Goal: Transaction & Acquisition: Purchase product/service

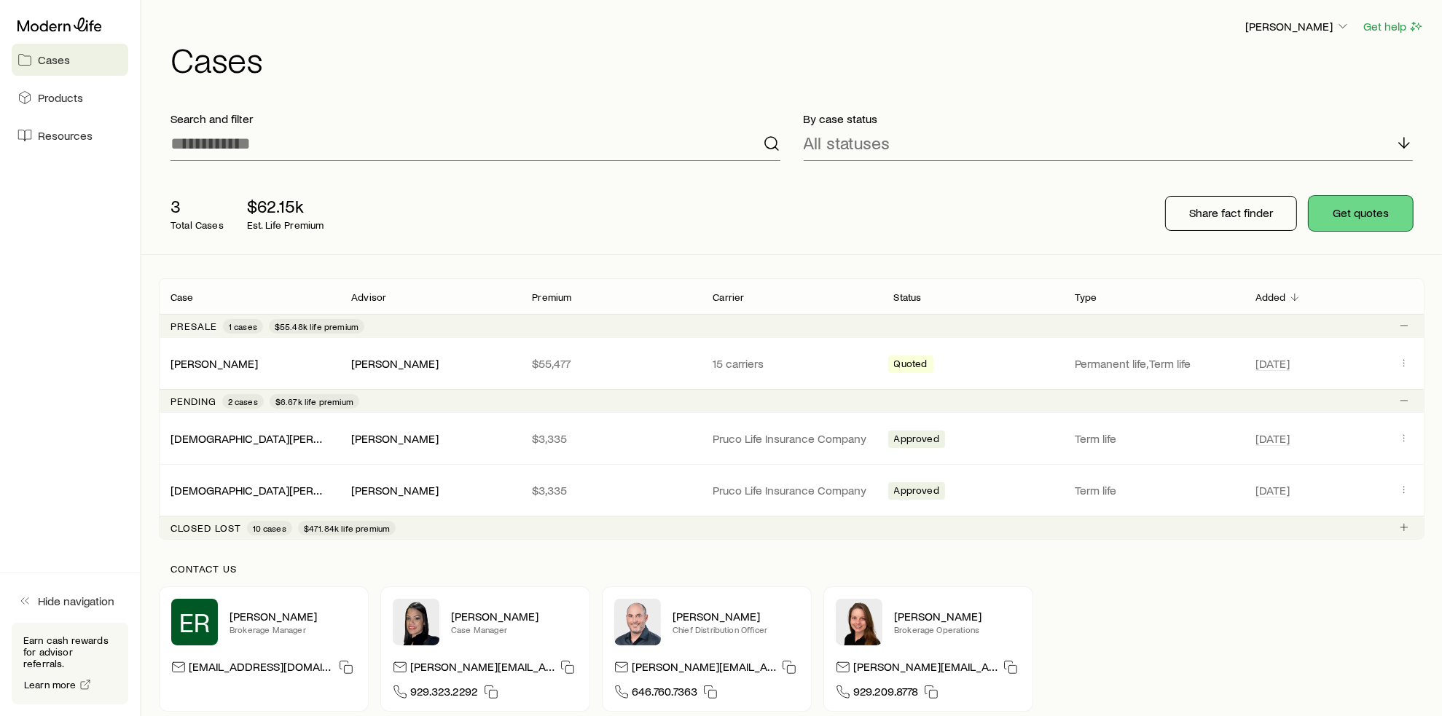
click at [1341, 211] on button "Get quotes" at bounding box center [1360, 213] width 104 height 35
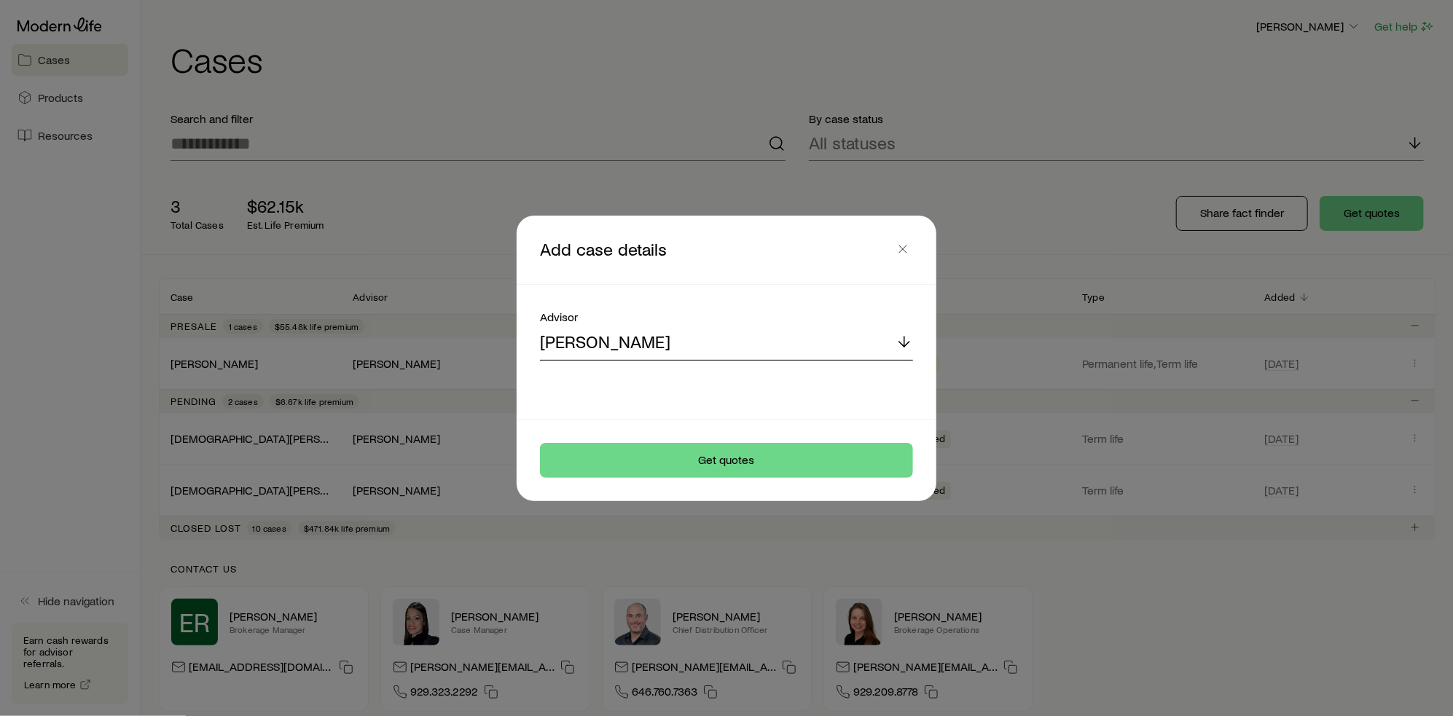
click at [723, 336] on div "[PERSON_NAME]" at bounding box center [726, 343] width 373 height 35
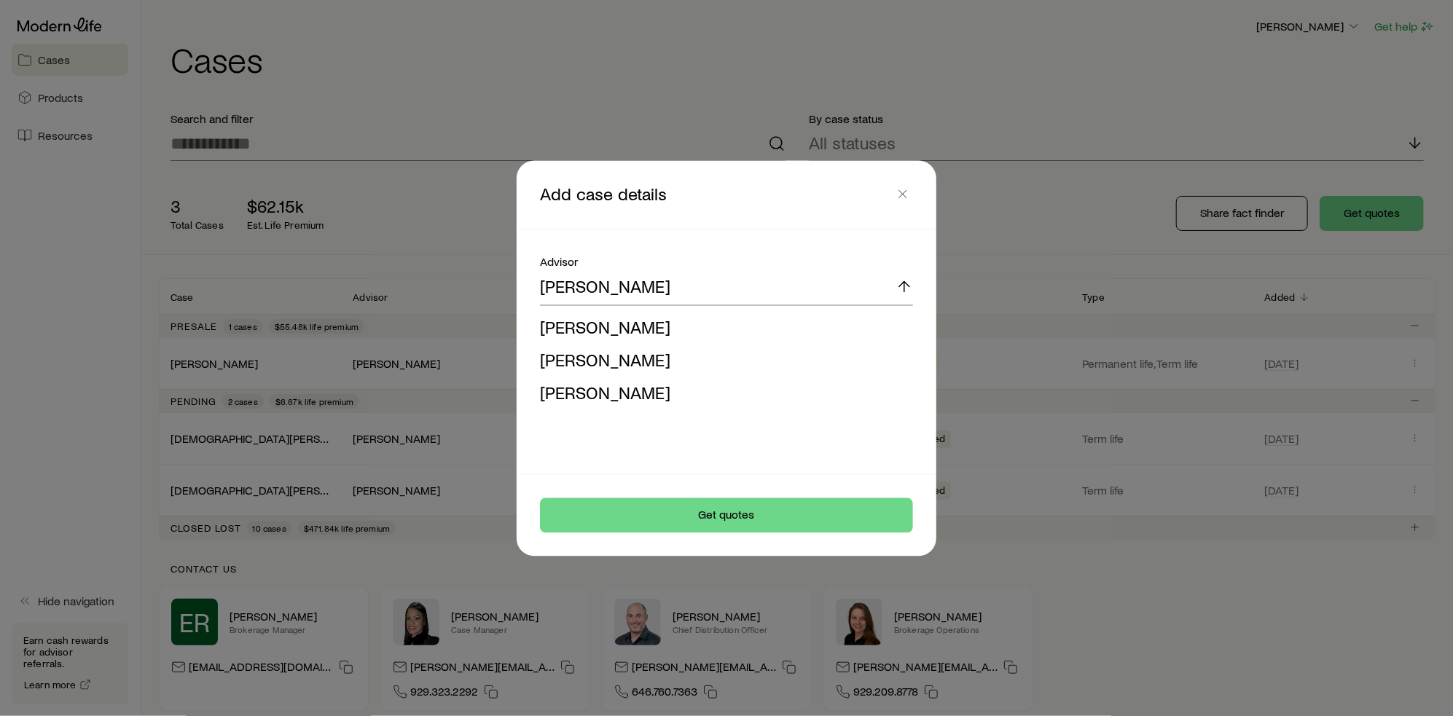
drag, startPoint x: 627, startPoint y: 329, endPoint x: 632, endPoint y: 320, distance: 11.1
click at [628, 326] on span "[PERSON_NAME]" at bounding box center [605, 326] width 130 height 21
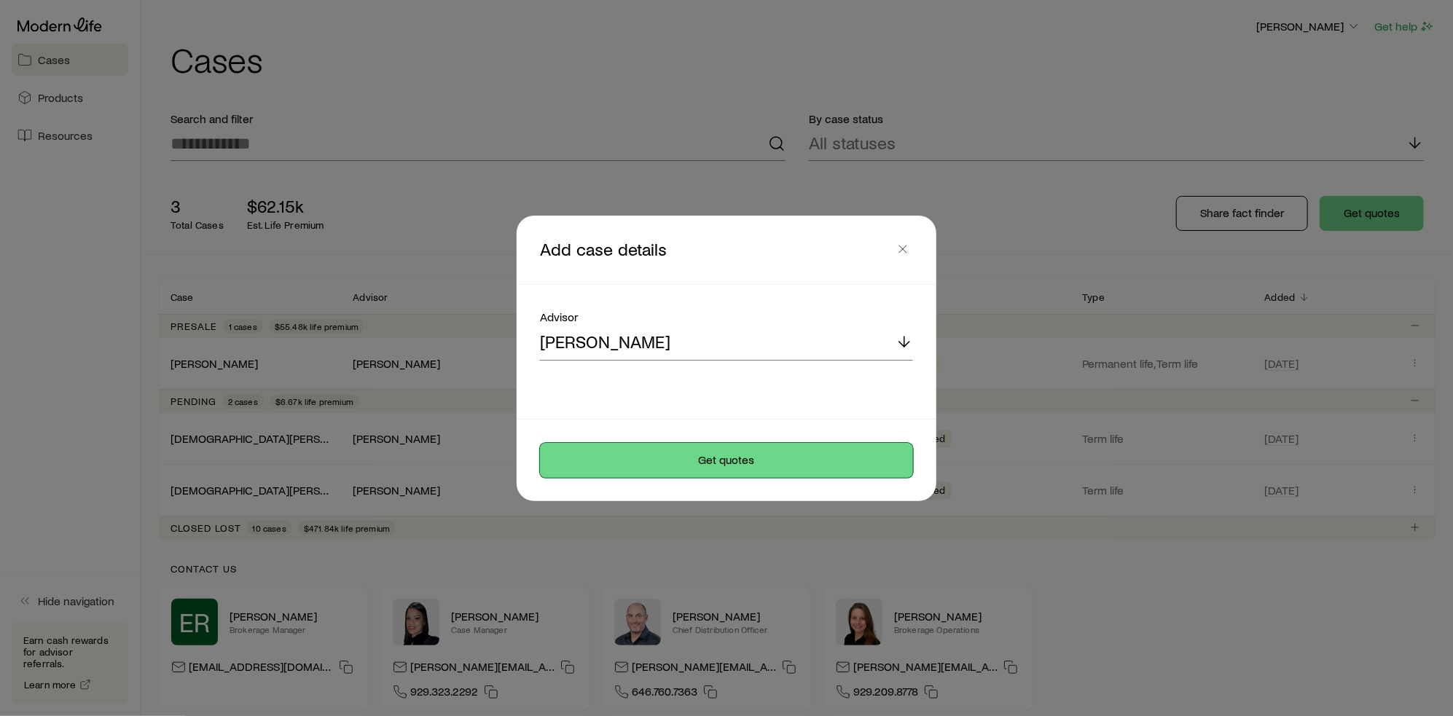
click at [723, 454] on button "Get quotes" at bounding box center [726, 460] width 373 height 35
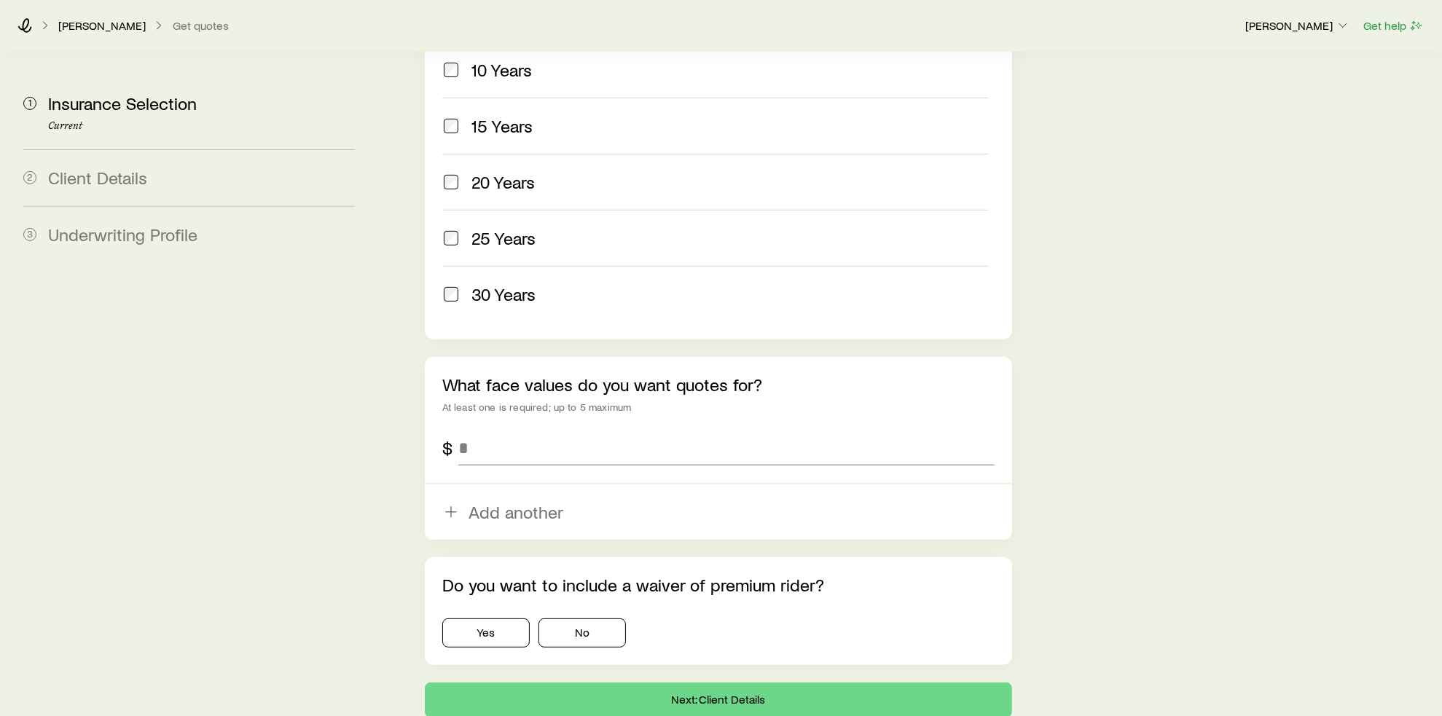
scroll to position [764, 0]
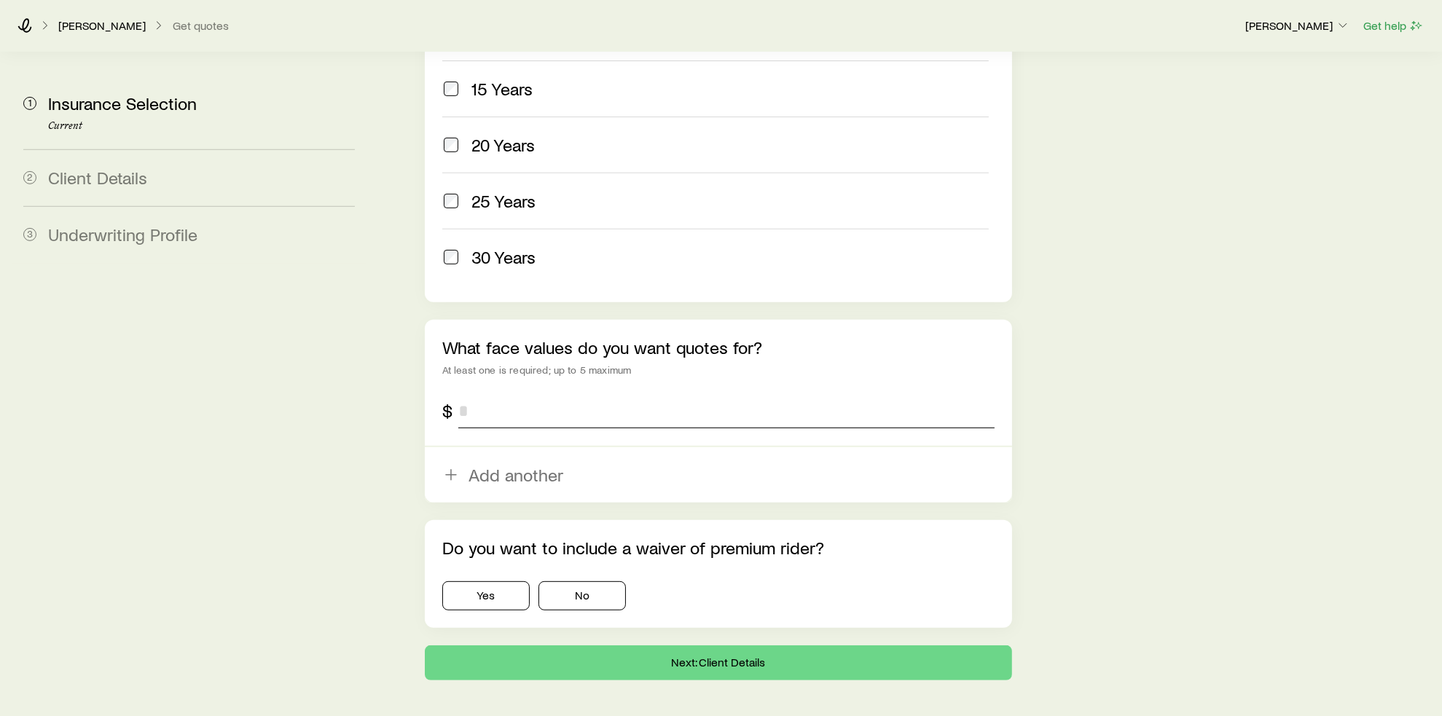
click at [482, 393] on input "tel" at bounding box center [726, 410] width 536 height 35
type input "*********"
click at [511, 581] on button "Yes" at bounding box center [485, 595] width 87 height 29
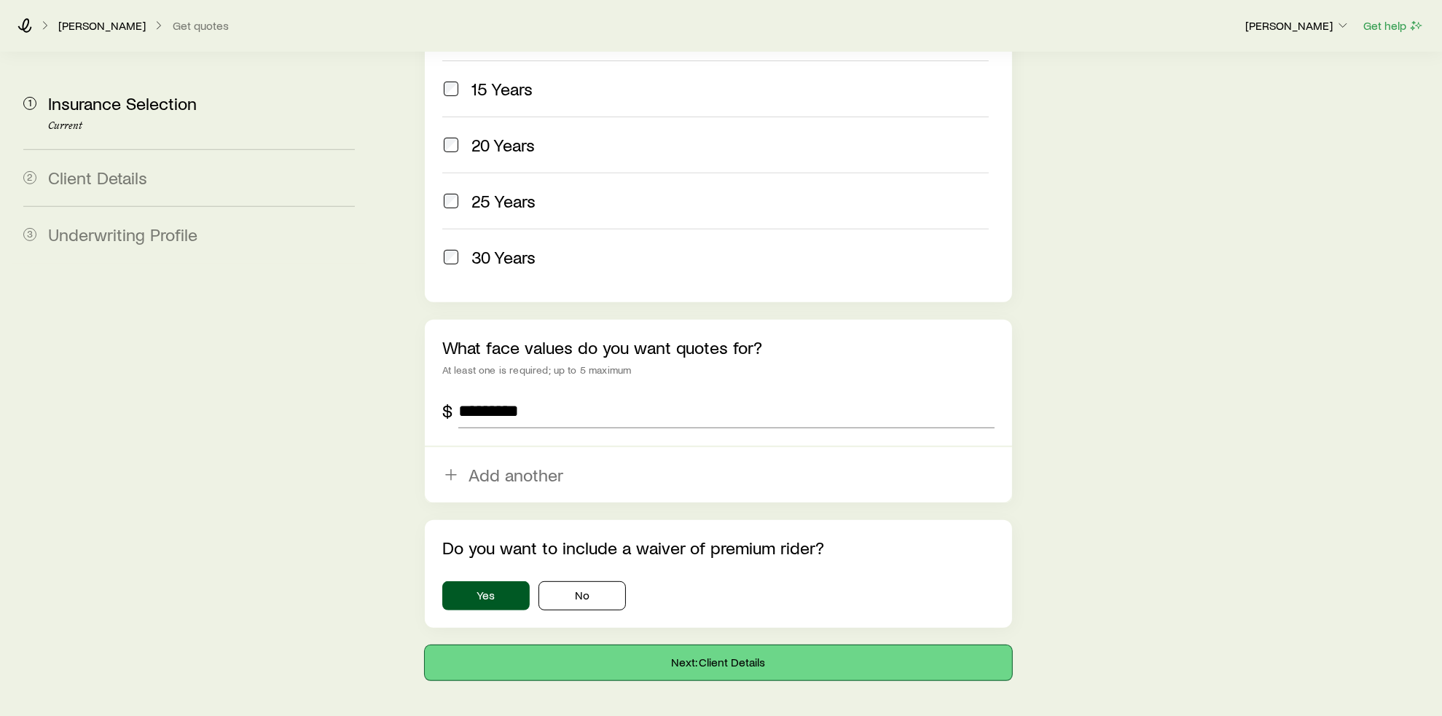
click at [711, 645] on button "Next: Client Details" at bounding box center [718, 662] width 587 height 35
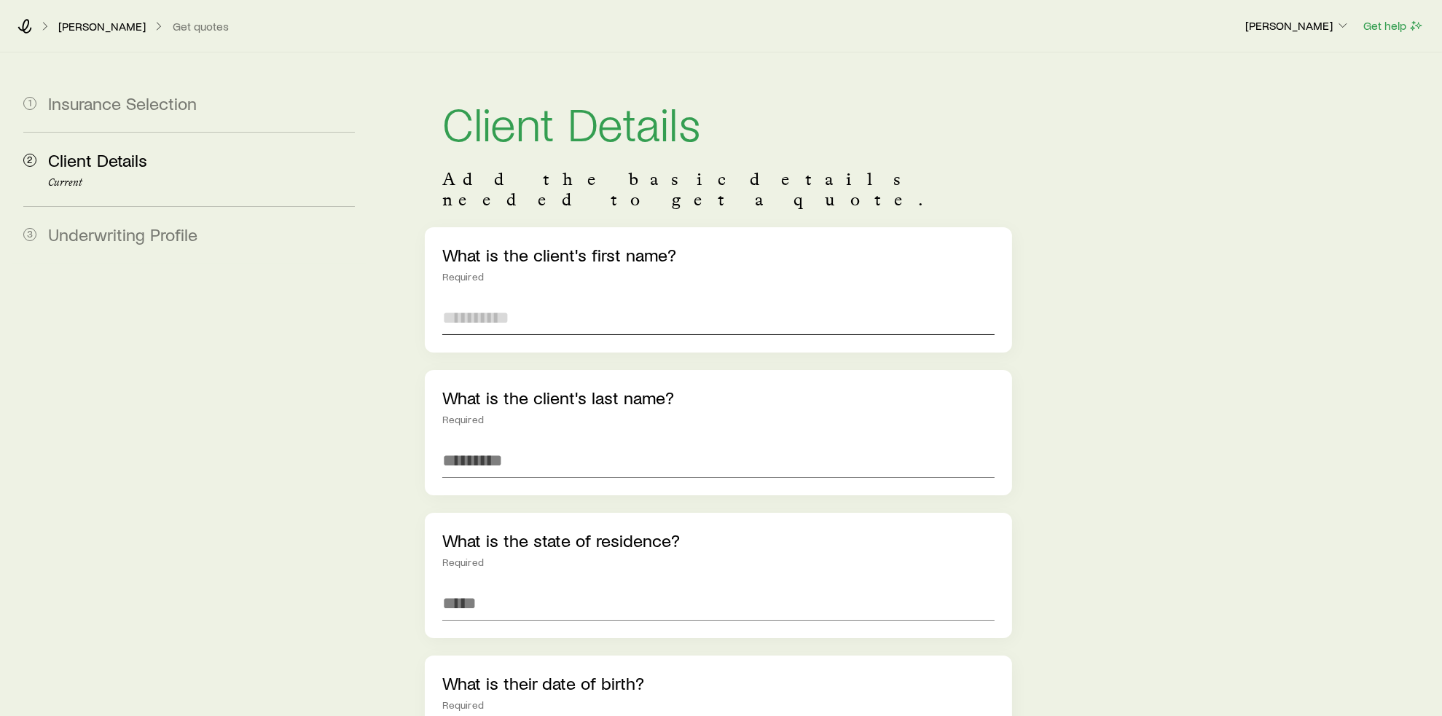
click at [534, 300] on input "text" at bounding box center [718, 317] width 552 height 35
type input "****"
type input "******"
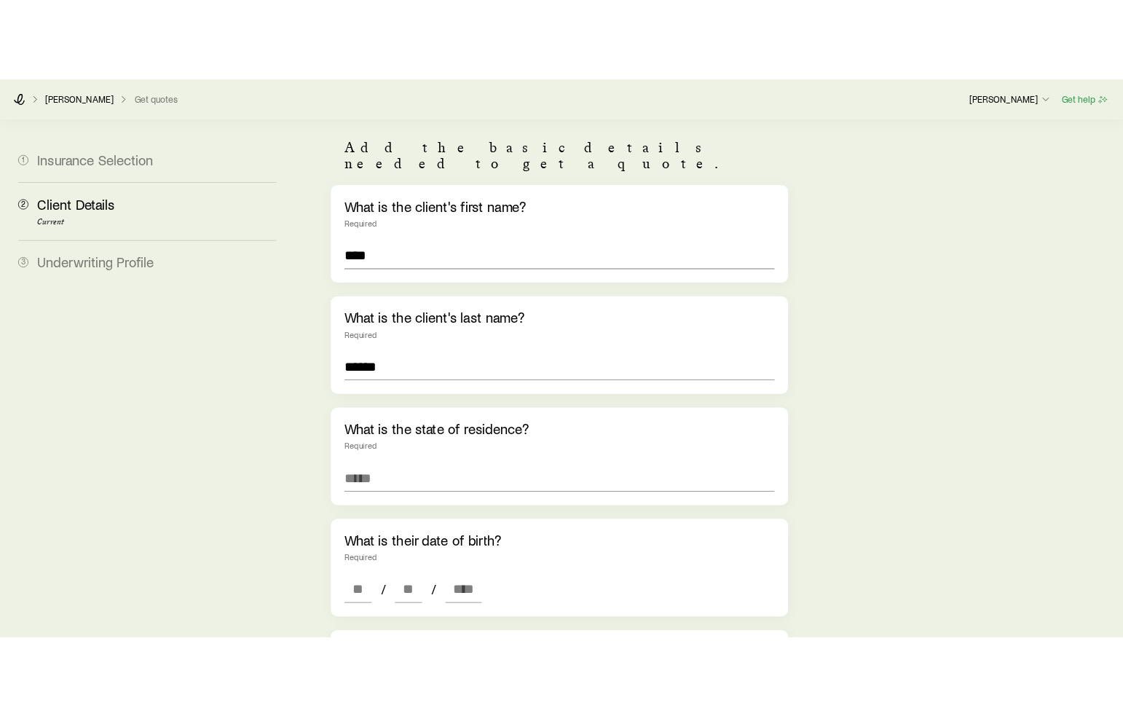
scroll to position [219, 0]
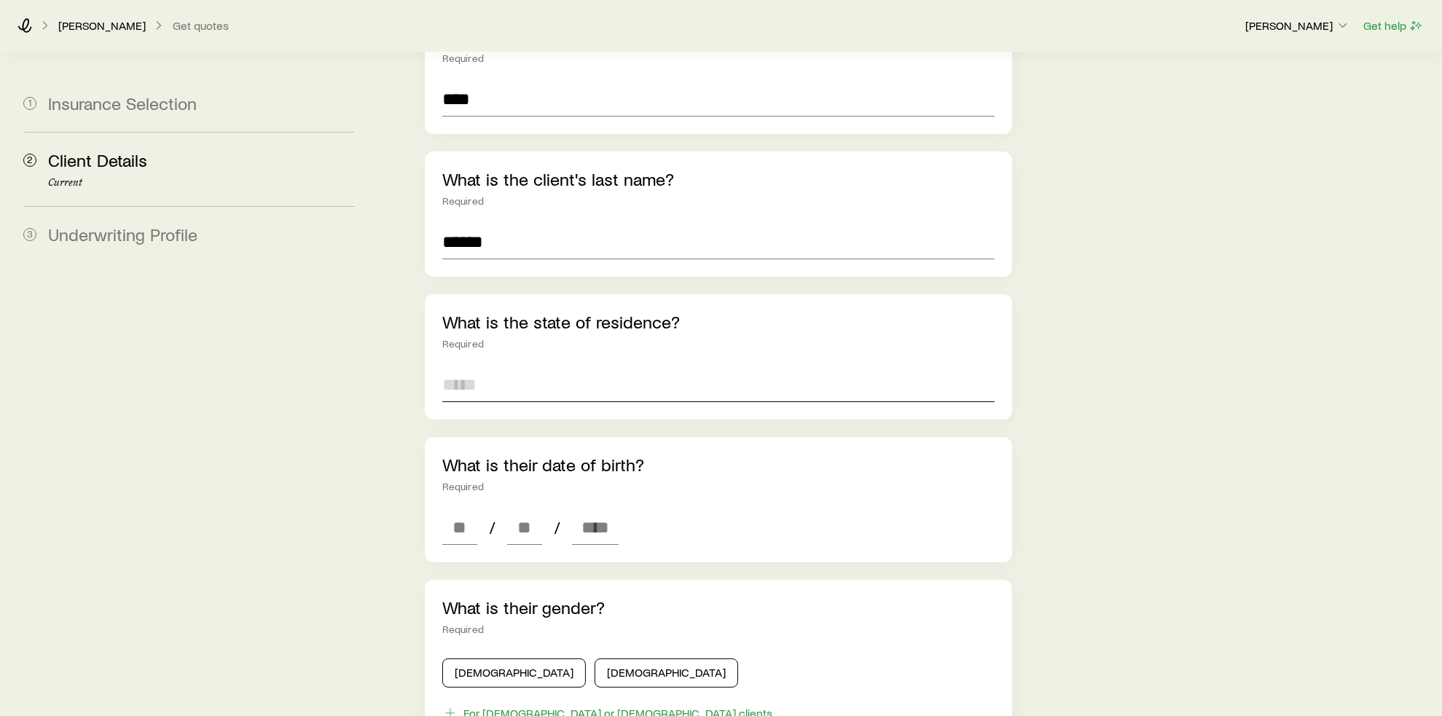
click at [492, 367] on input at bounding box center [718, 384] width 552 height 35
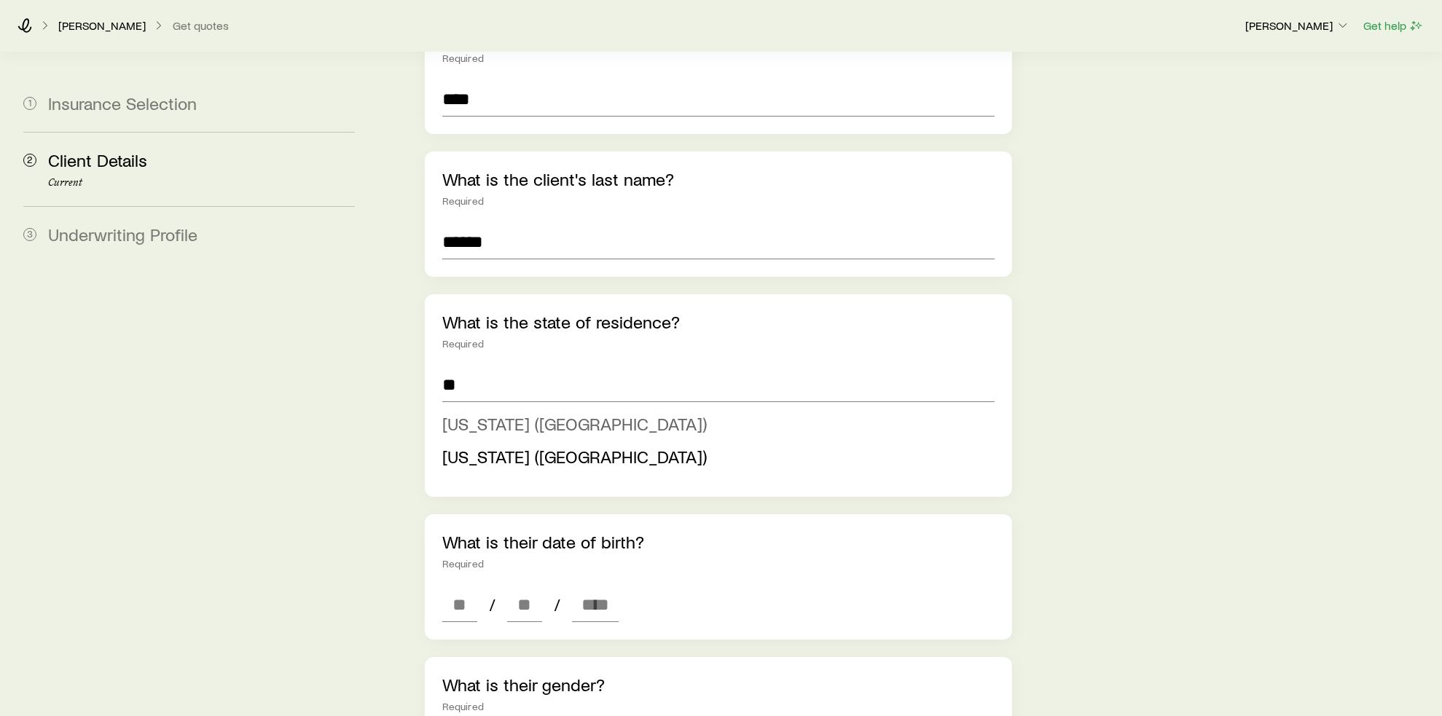
click at [519, 413] on span "[US_STATE] ([GEOGRAPHIC_DATA])" at bounding box center [574, 423] width 264 height 21
type input "**********"
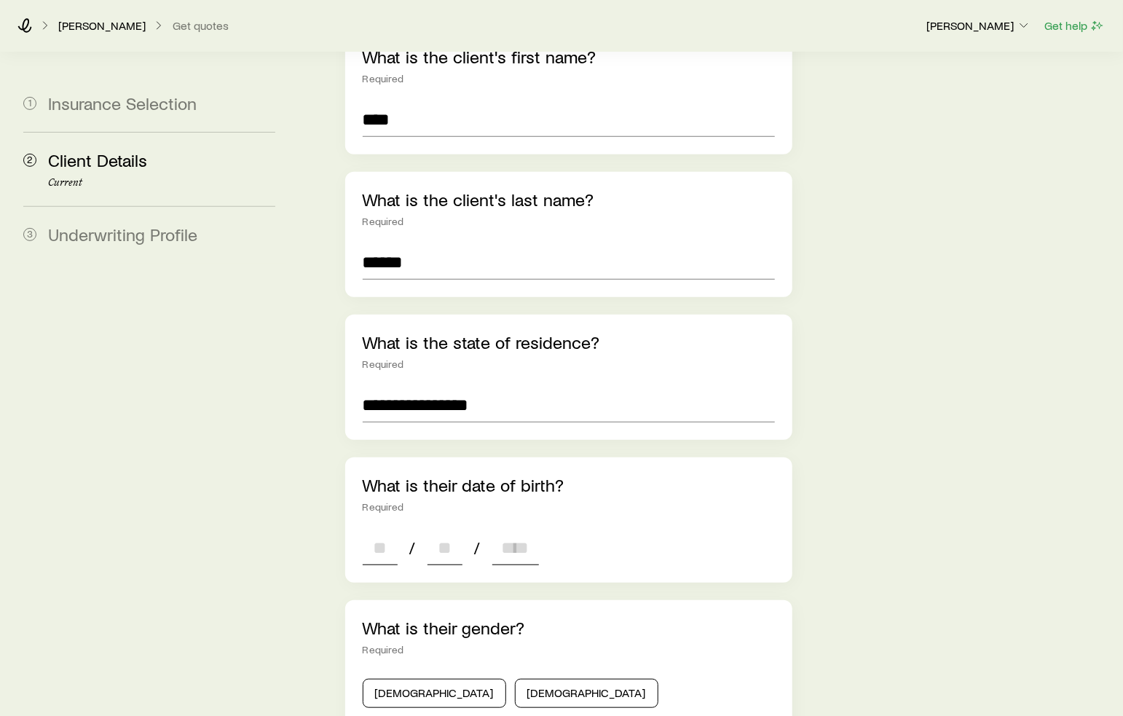
click at [390, 530] on input at bounding box center [380, 547] width 35 height 35
type input "**"
type input "****"
type input "*"
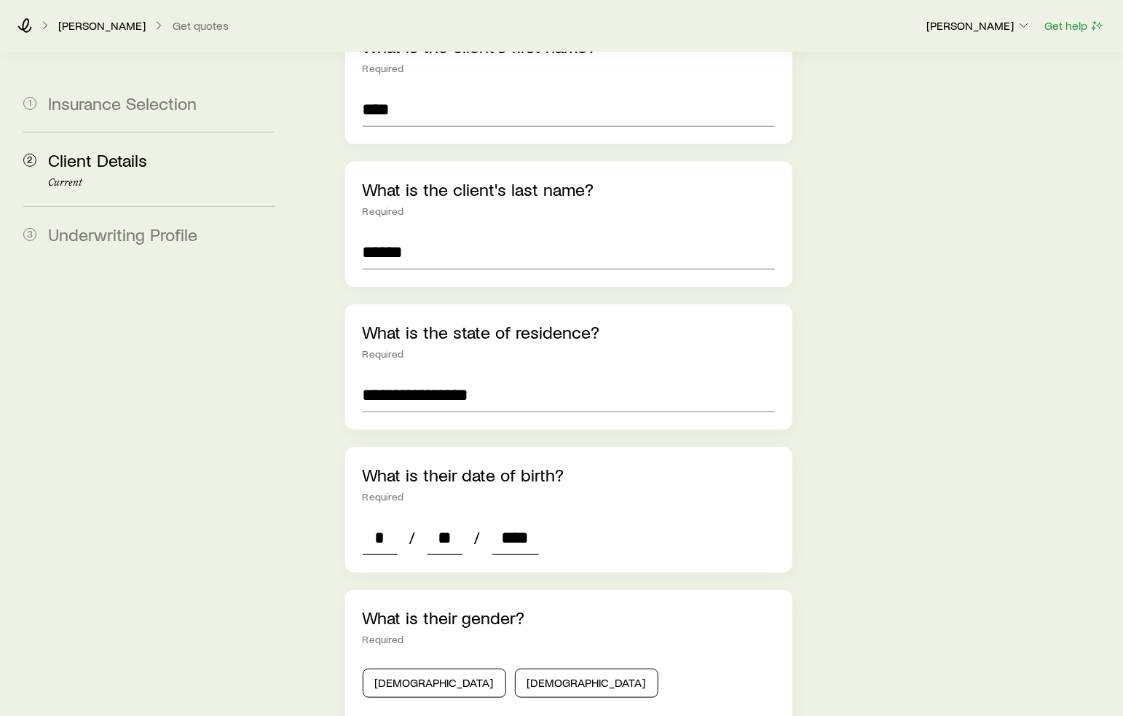
scroll to position [364, 0]
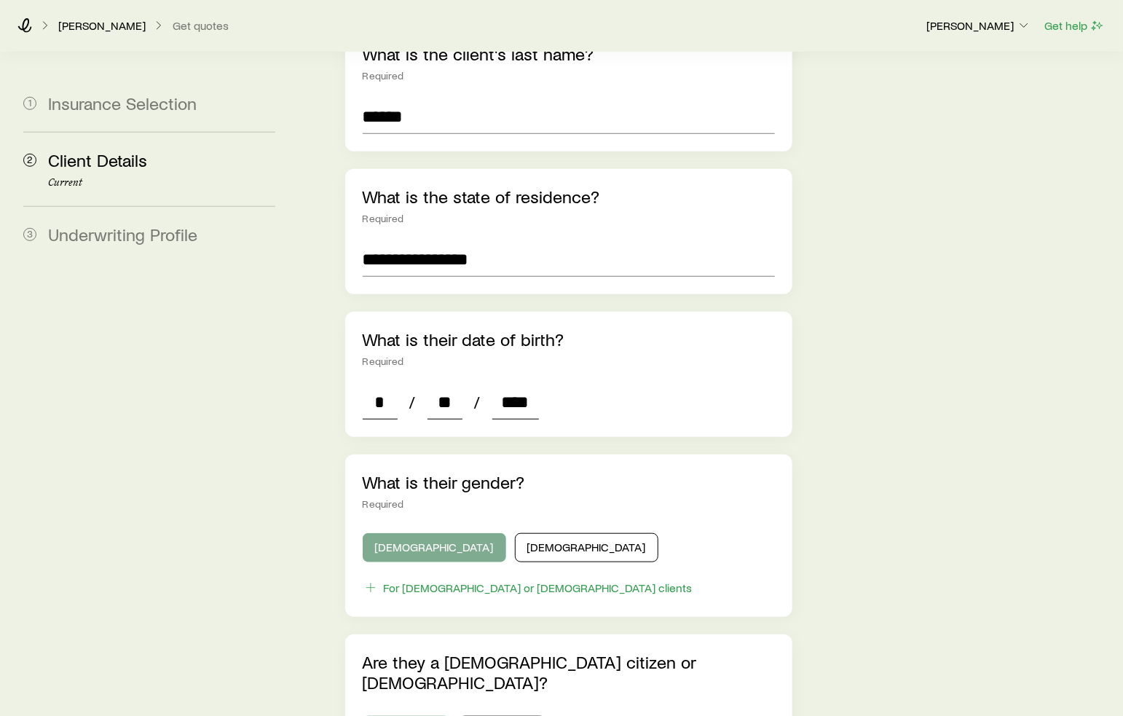
type input "****"
click at [404, 533] on button "[DEMOGRAPHIC_DATA]" at bounding box center [435, 547] width 144 height 29
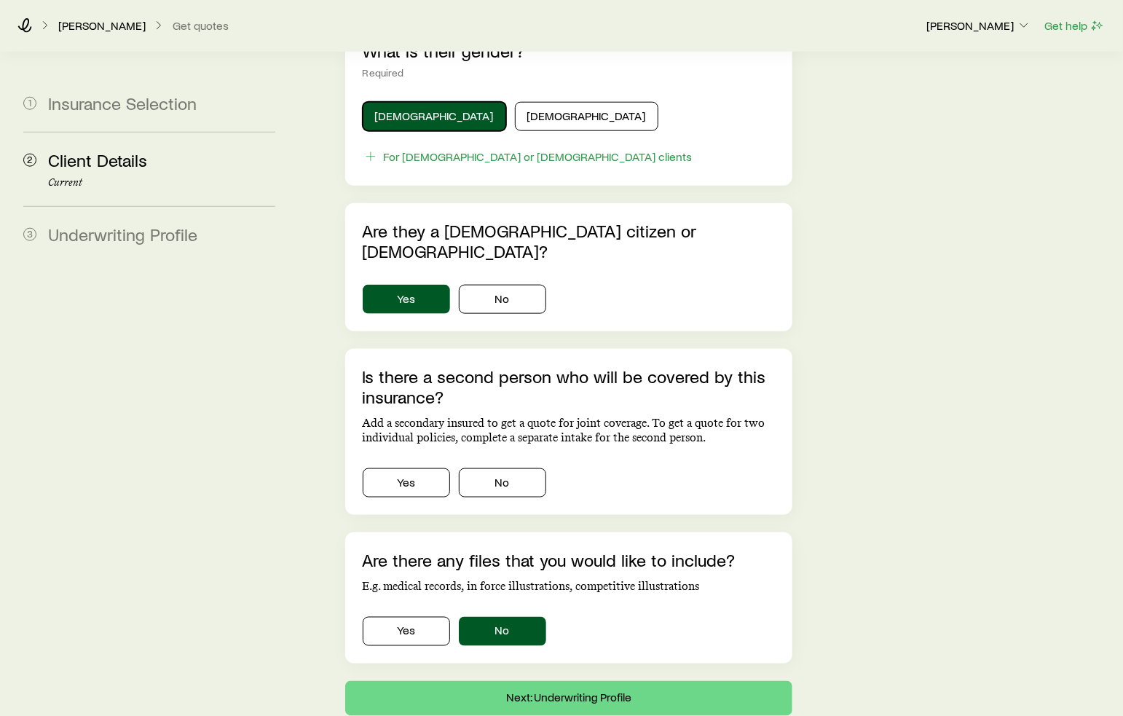
scroll to position [801, 0]
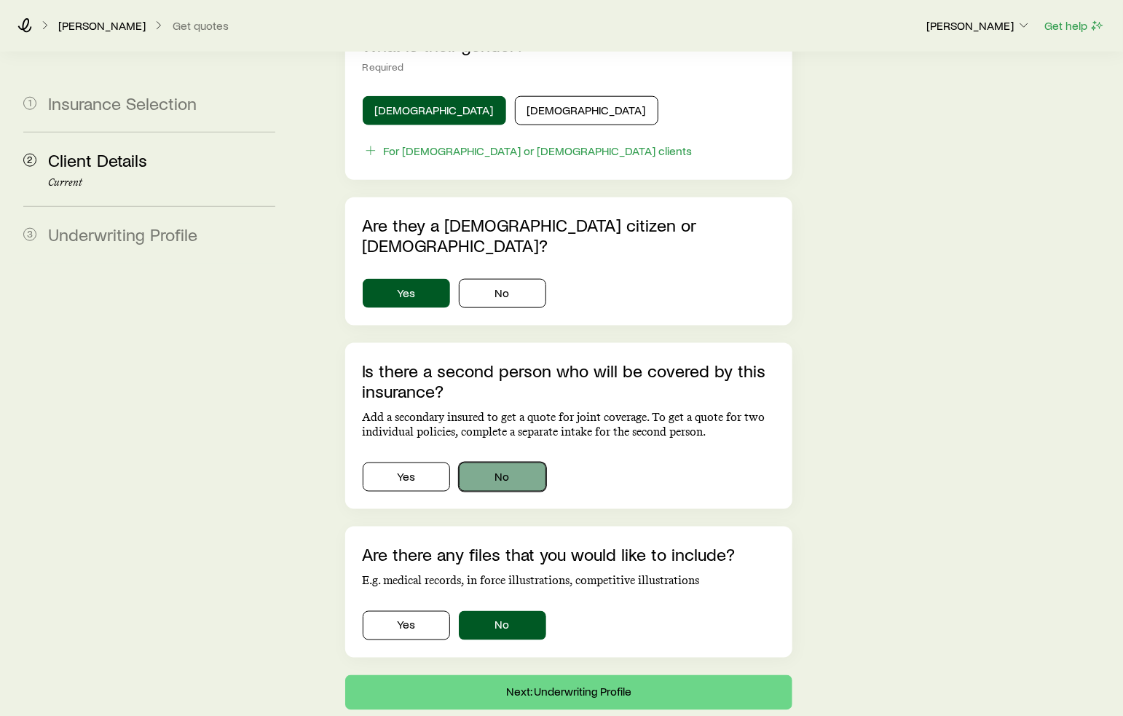
click at [508, 463] on button "No" at bounding box center [502, 477] width 87 height 29
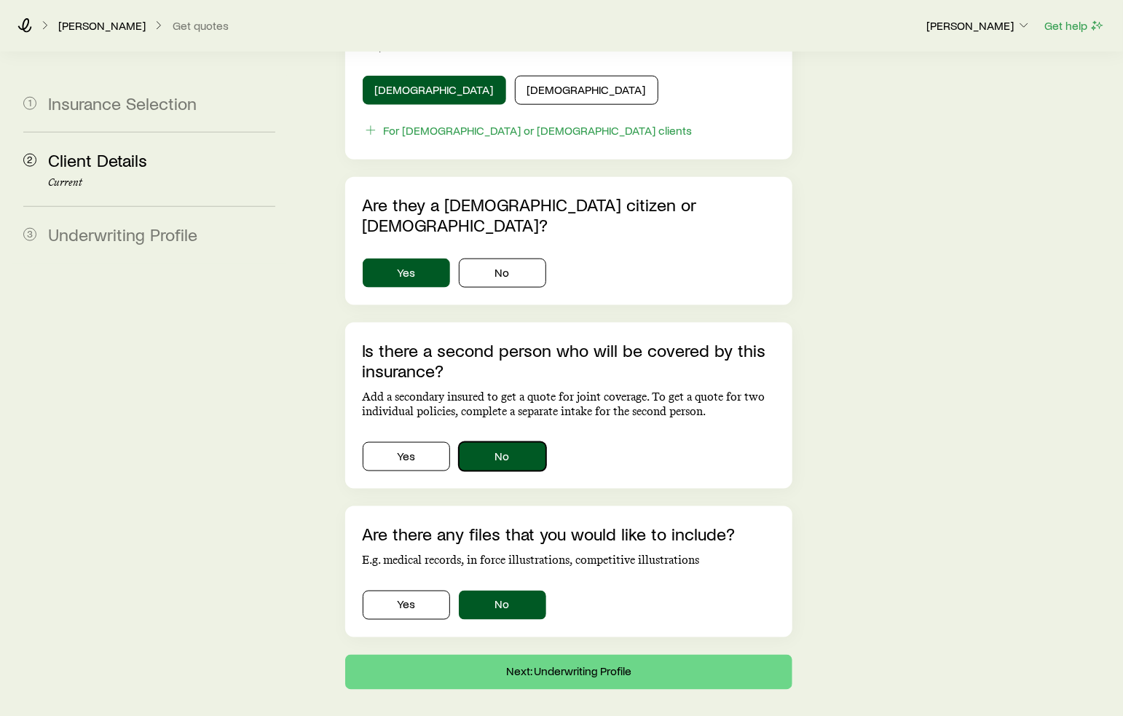
scroll to position [833, 0]
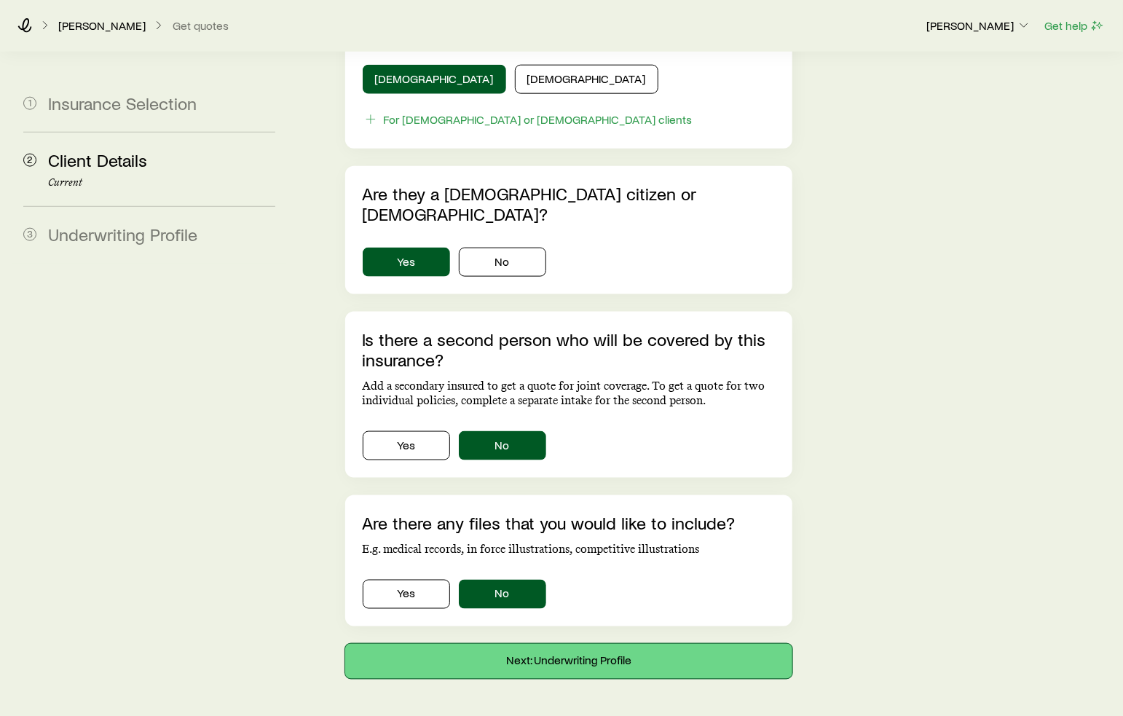
click at [557, 644] on button "Next: Underwriting Profile" at bounding box center [569, 661] width 448 height 35
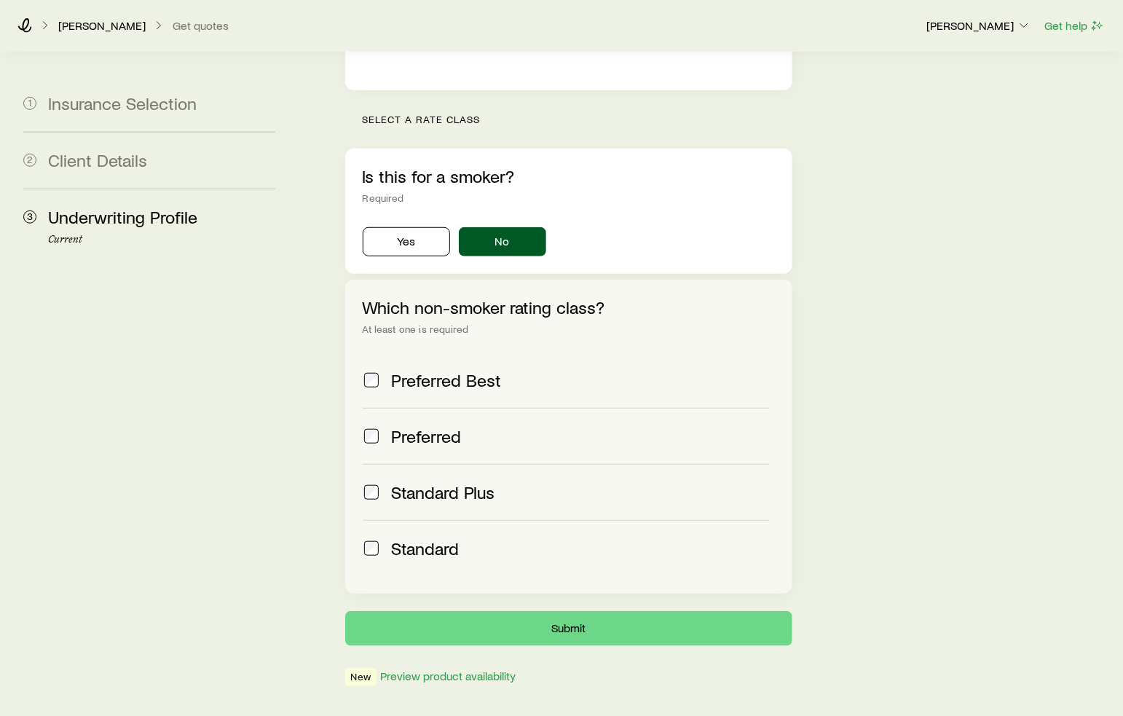
scroll to position [444, 0]
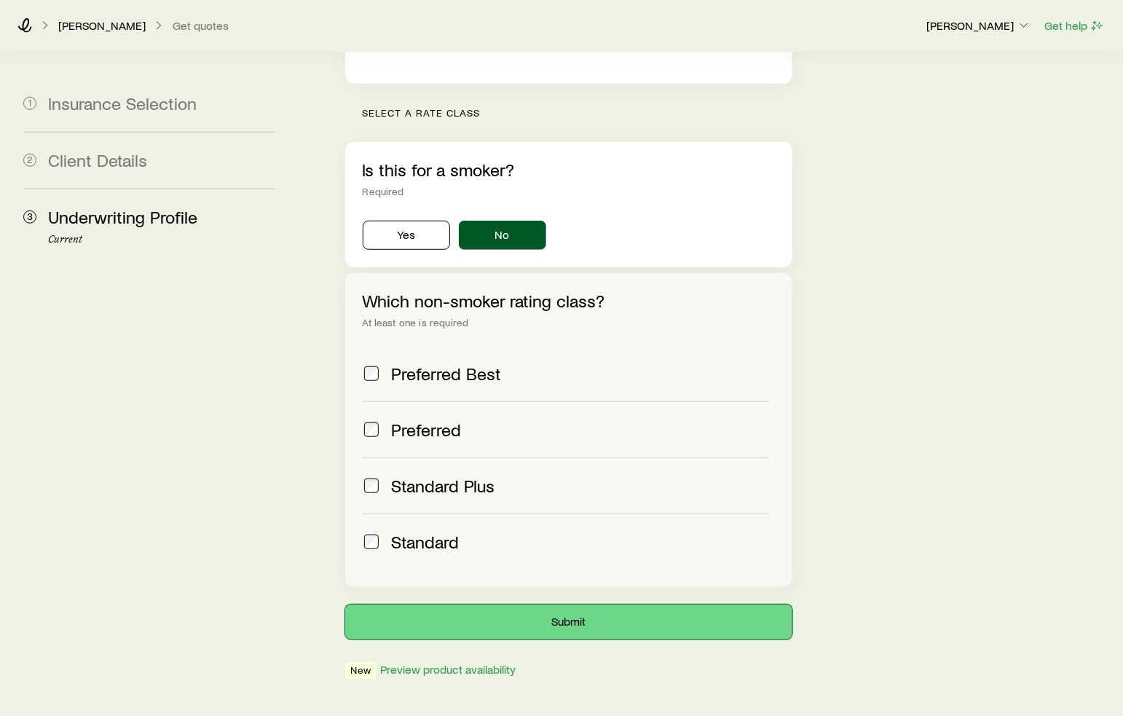
click at [613, 605] on button "Submit" at bounding box center [569, 622] width 448 height 35
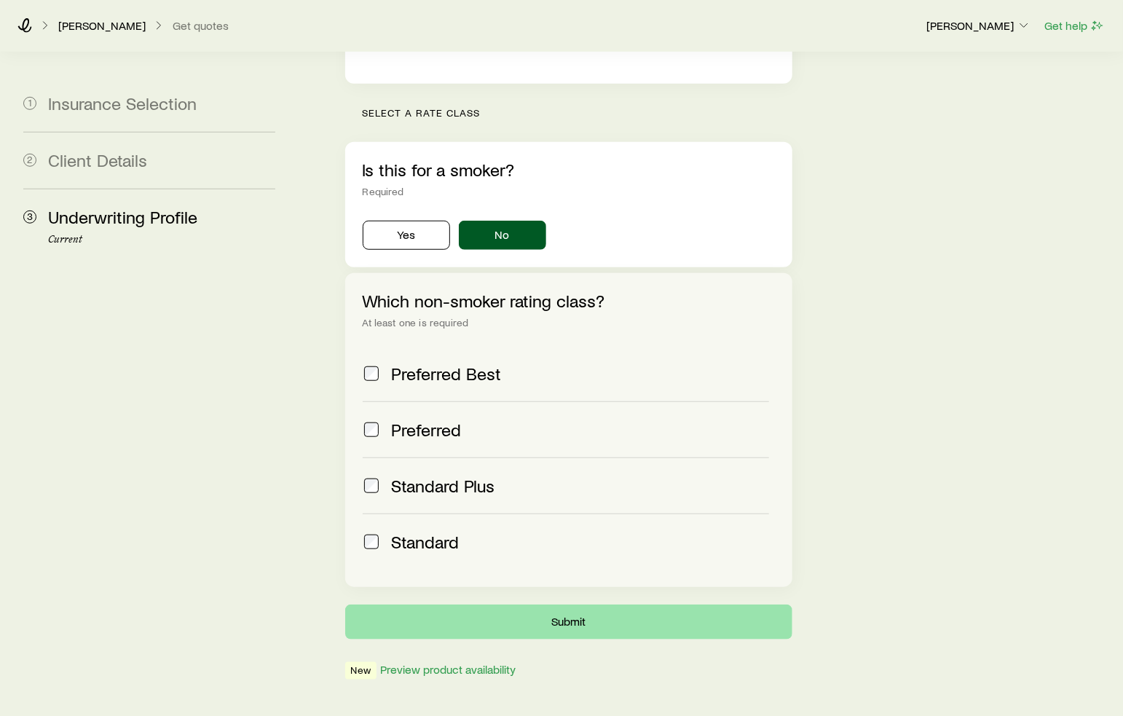
scroll to position [0, 0]
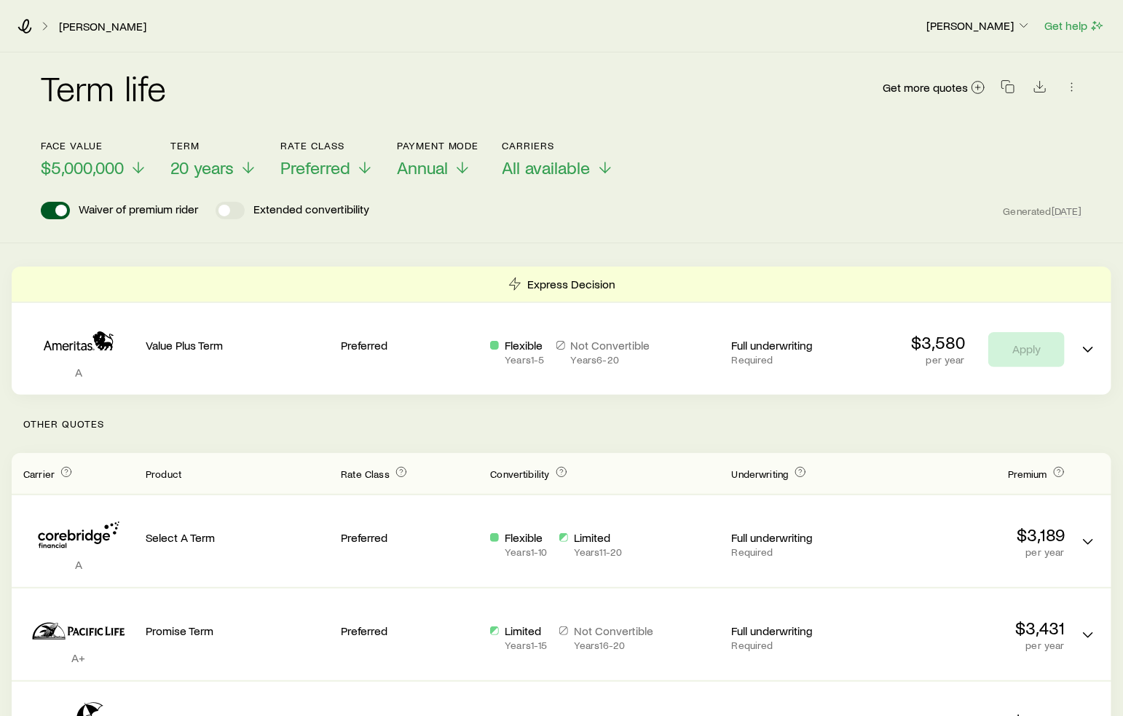
click at [299, 207] on p "Extended convertibility" at bounding box center [312, 210] width 116 height 17
click at [242, 212] on span at bounding box center [236, 211] width 12 height 12
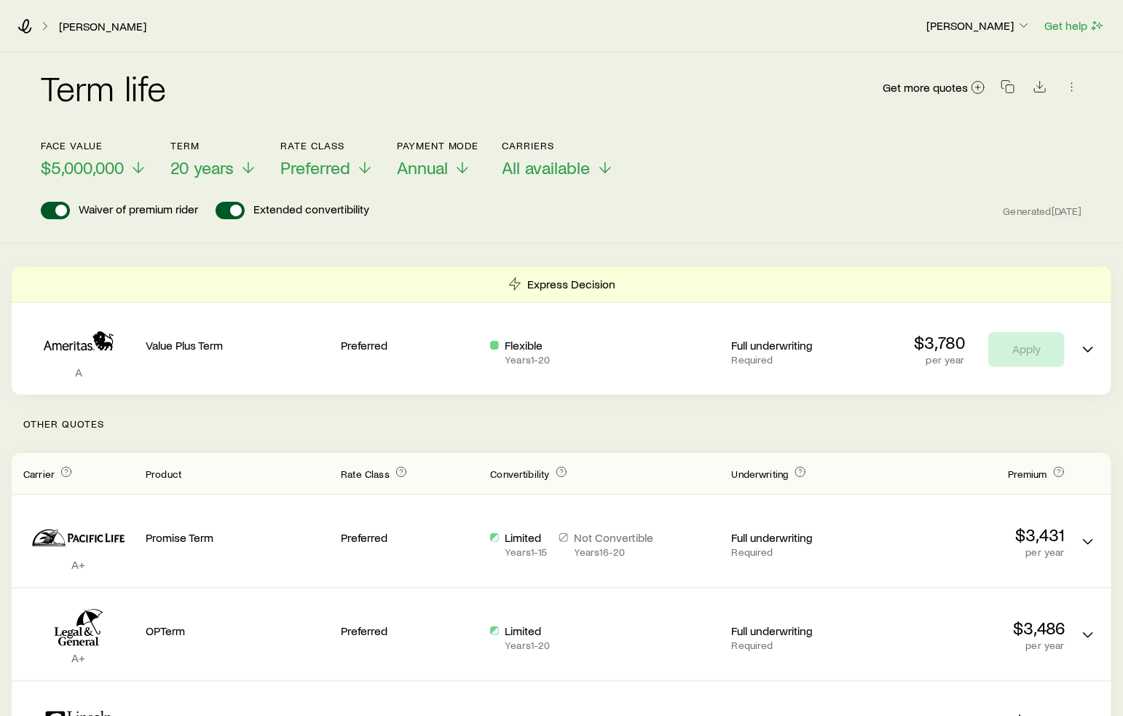
click at [528, 474] on span "Convertibility" at bounding box center [519, 474] width 59 height 12
click at [532, 475] on span "Convertibility" at bounding box center [519, 474] width 59 height 12
click at [1075, 90] on icon "button" at bounding box center [1072, 86] width 15 height 15
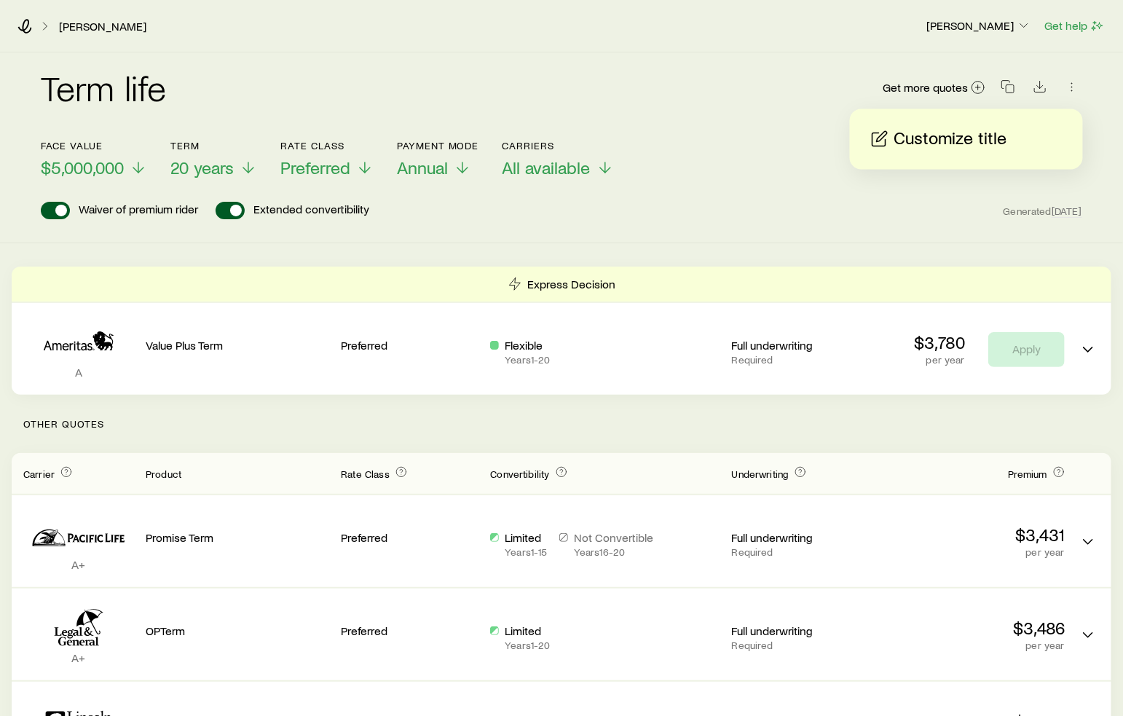
click at [999, 127] on p "Customize title" at bounding box center [951, 138] width 113 height 23
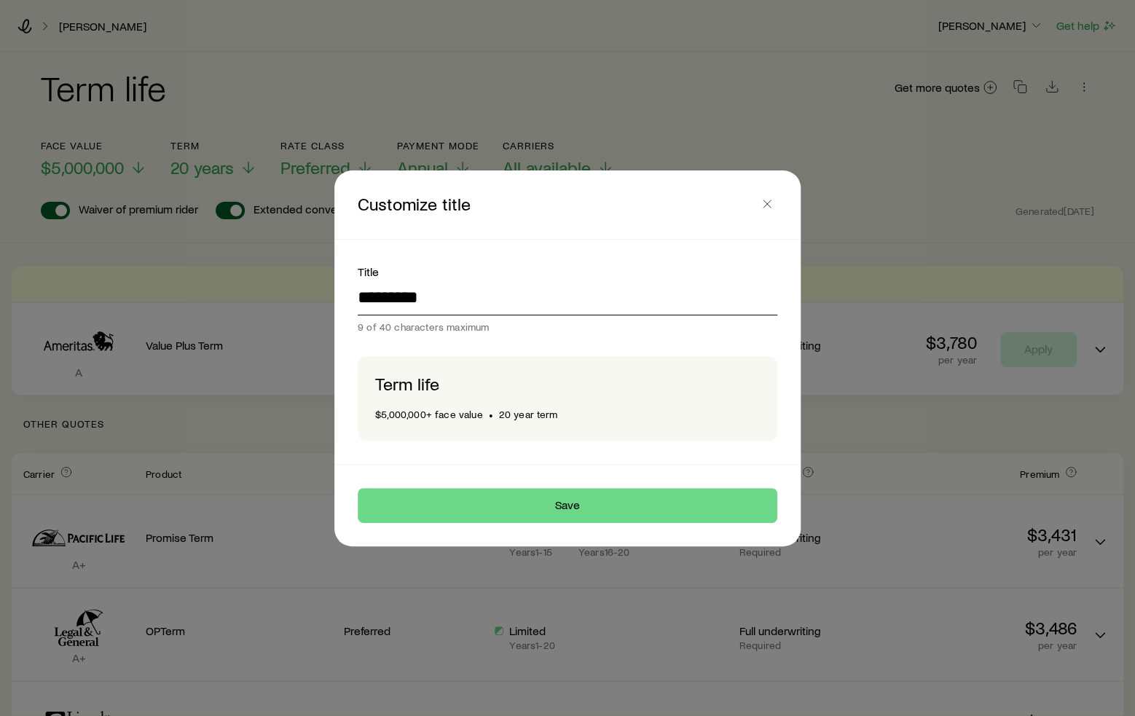
click at [508, 294] on input "*********" at bounding box center [568, 297] width 420 height 35
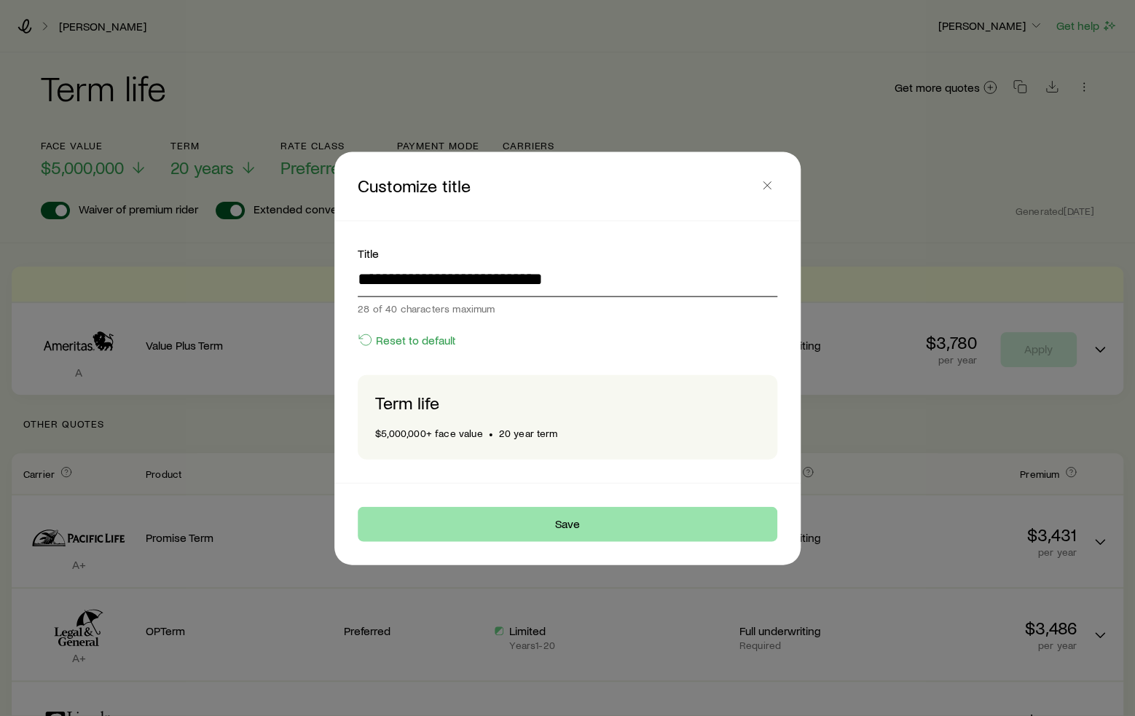
type input "**********"
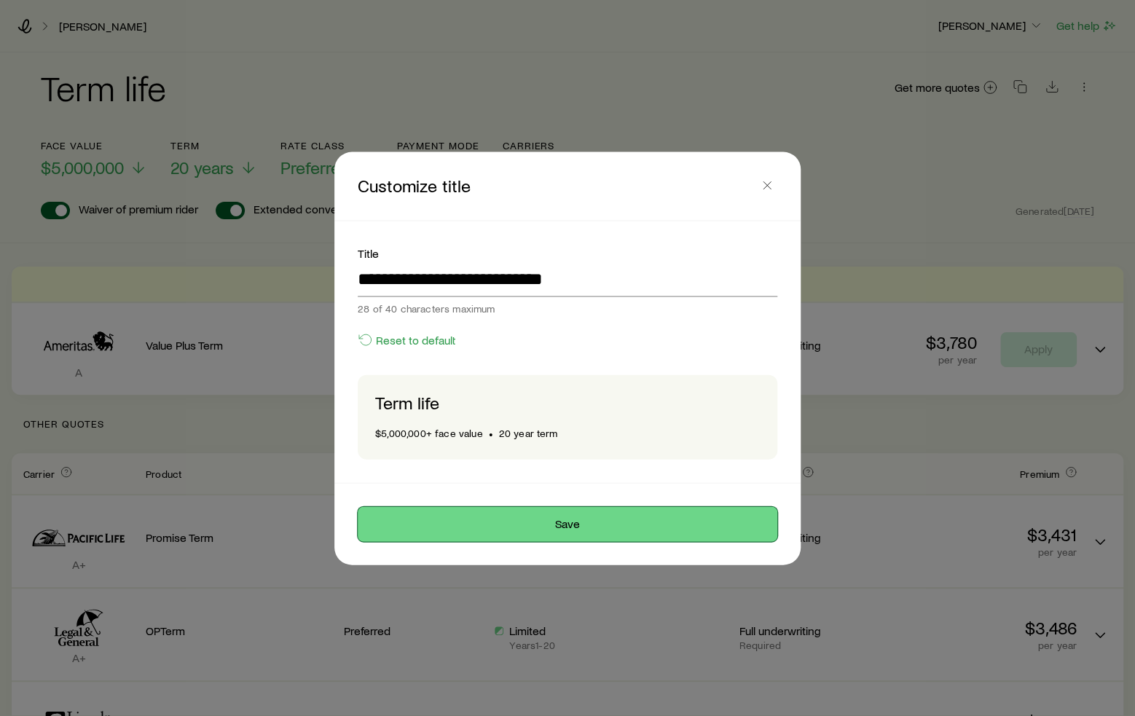
click at [612, 524] on button "Save" at bounding box center [568, 523] width 420 height 35
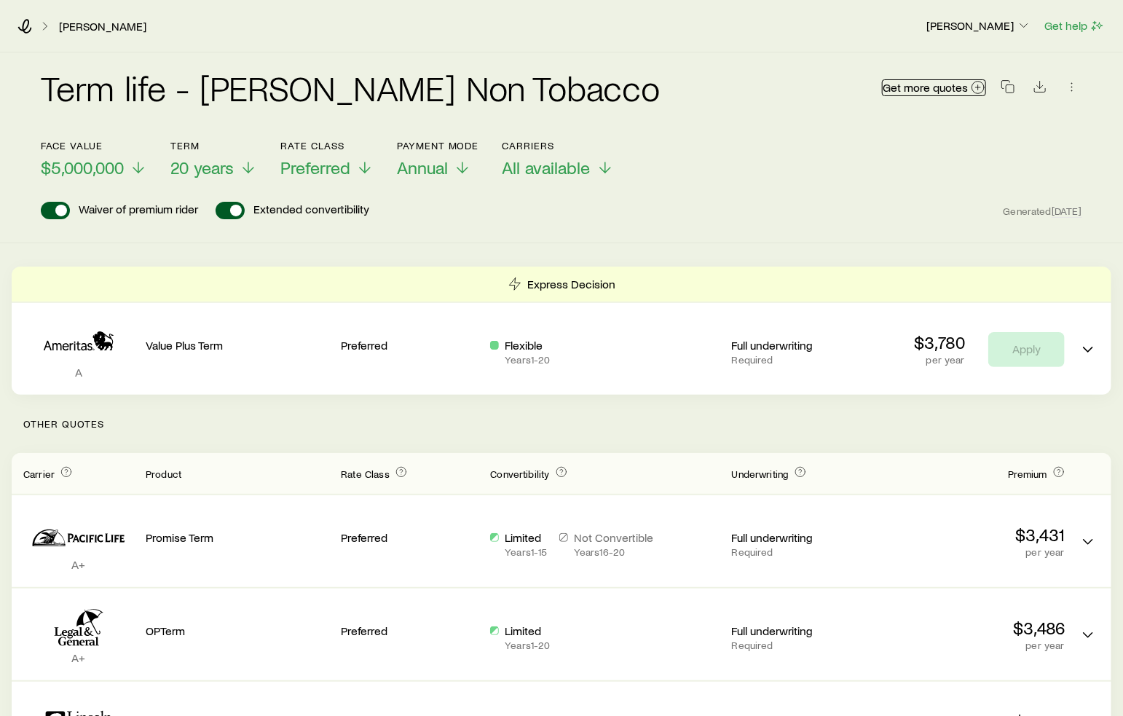
click at [948, 90] on span "Get more quotes" at bounding box center [925, 88] width 85 height 12
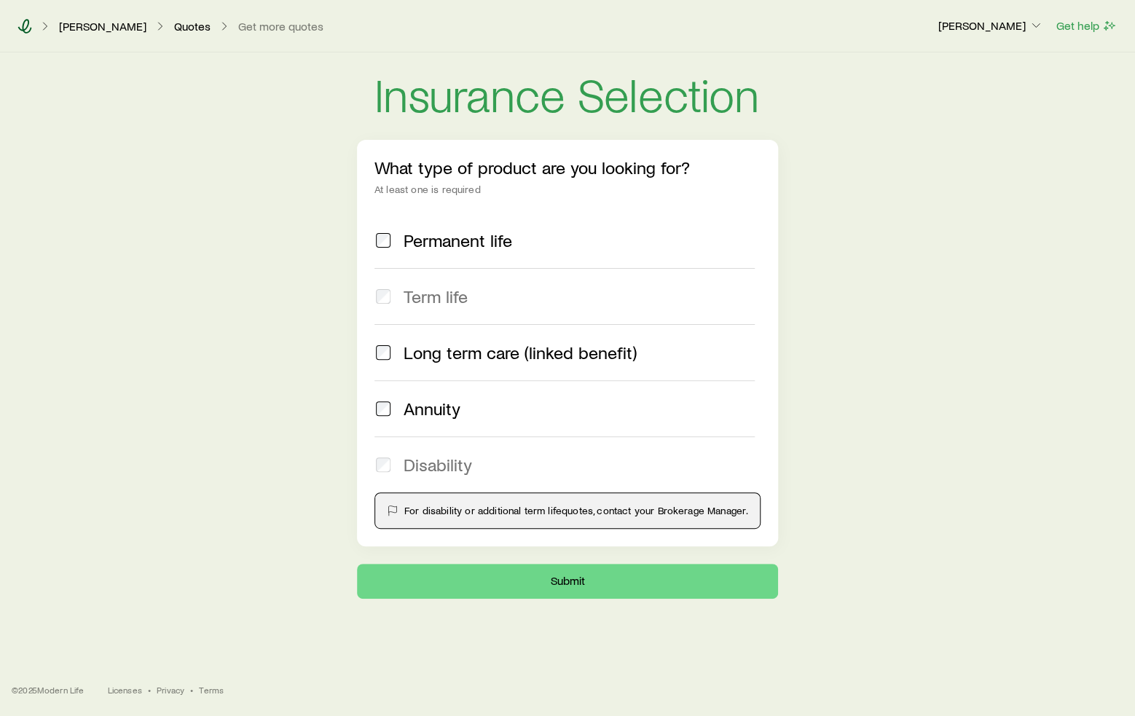
click at [26, 25] on icon at bounding box center [24, 26] width 15 height 15
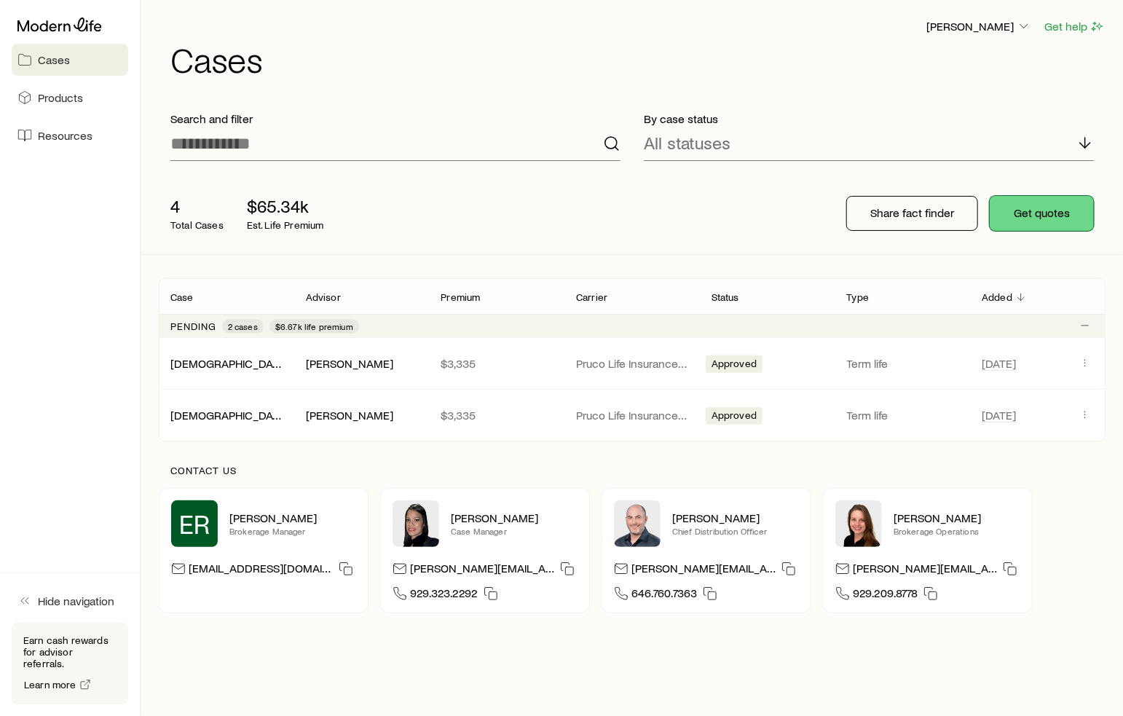
click at [1061, 215] on button "Get quotes" at bounding box center [1042, 213] width 104 height 35
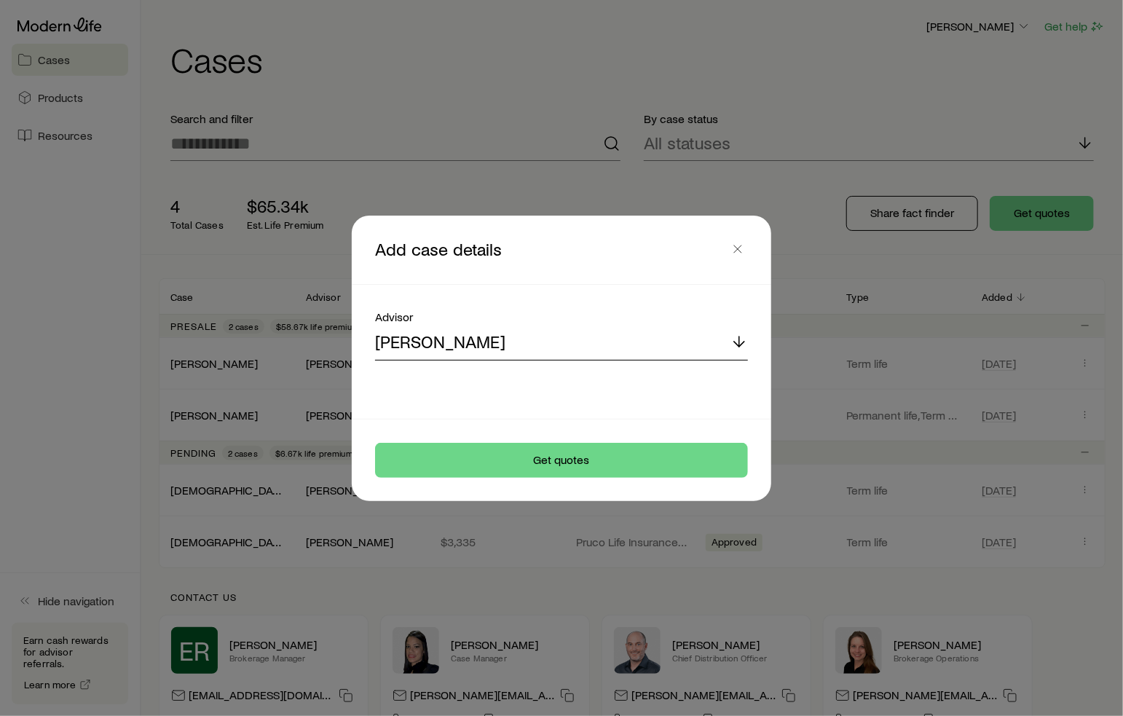
click at [552, 346] on div "[PERSON_NAME]" at bounding box center [561, 343] width 373 height 35
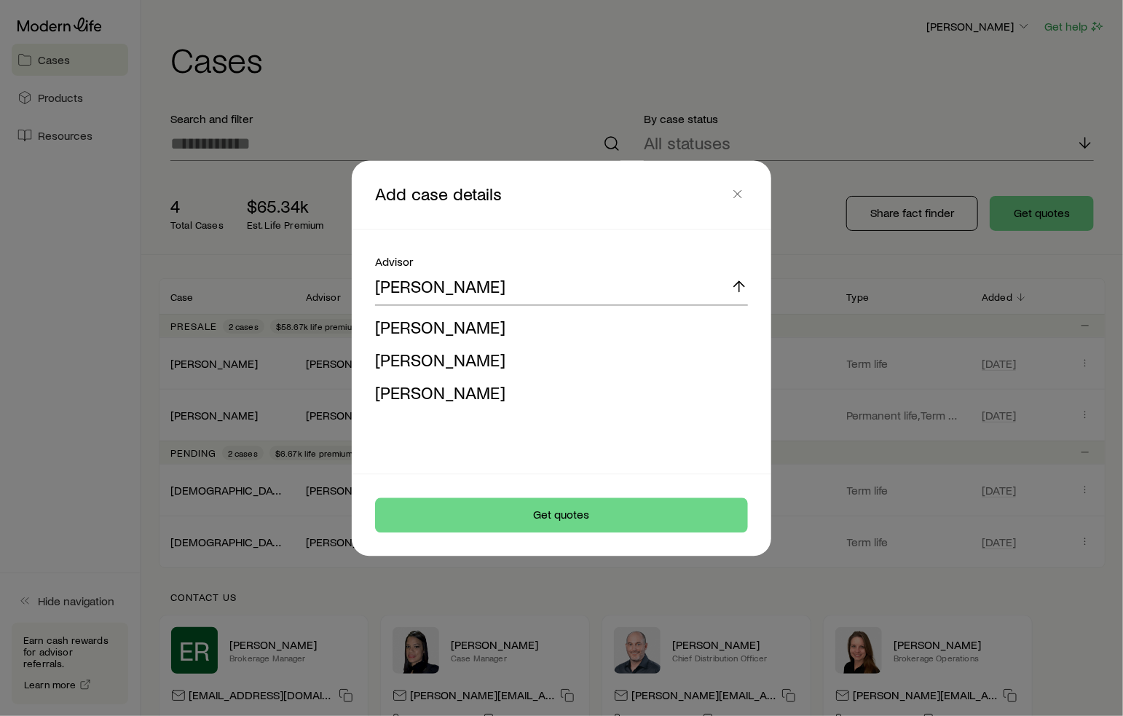
click at [491, 325] on li "[PERSON_NAME]" at bounding box center [557, 327] width 364 height 33
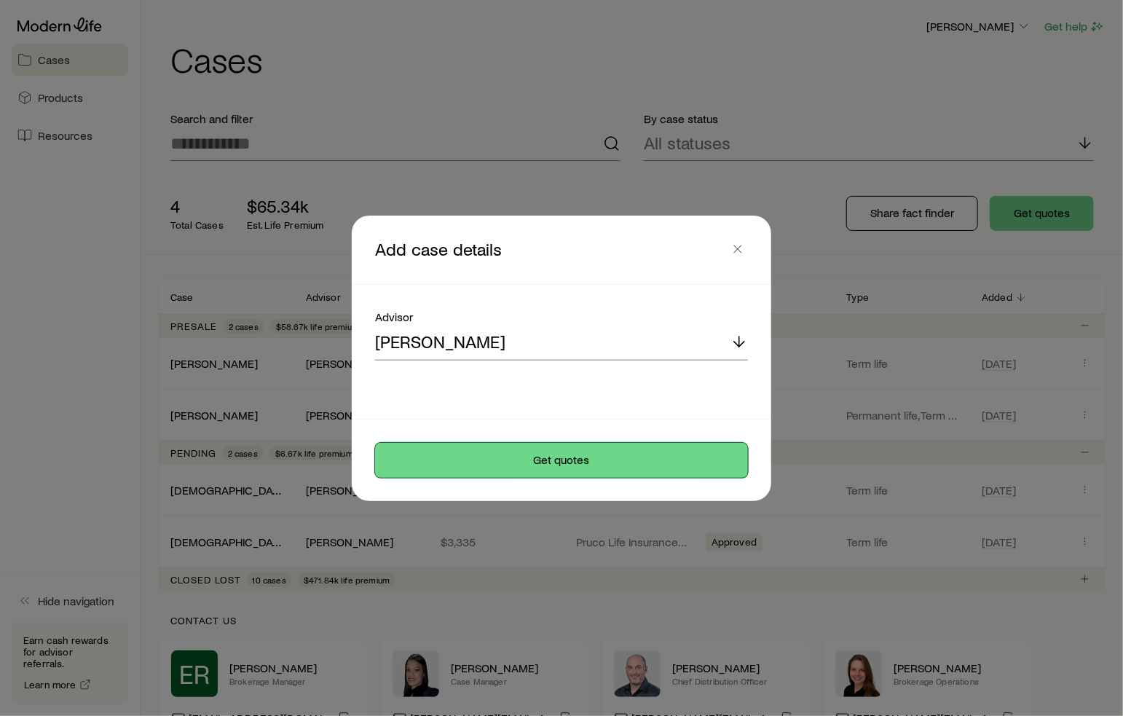
click at [540, 460] on button "Get quotes" at bounding box center [561, 460] width 373 height 35
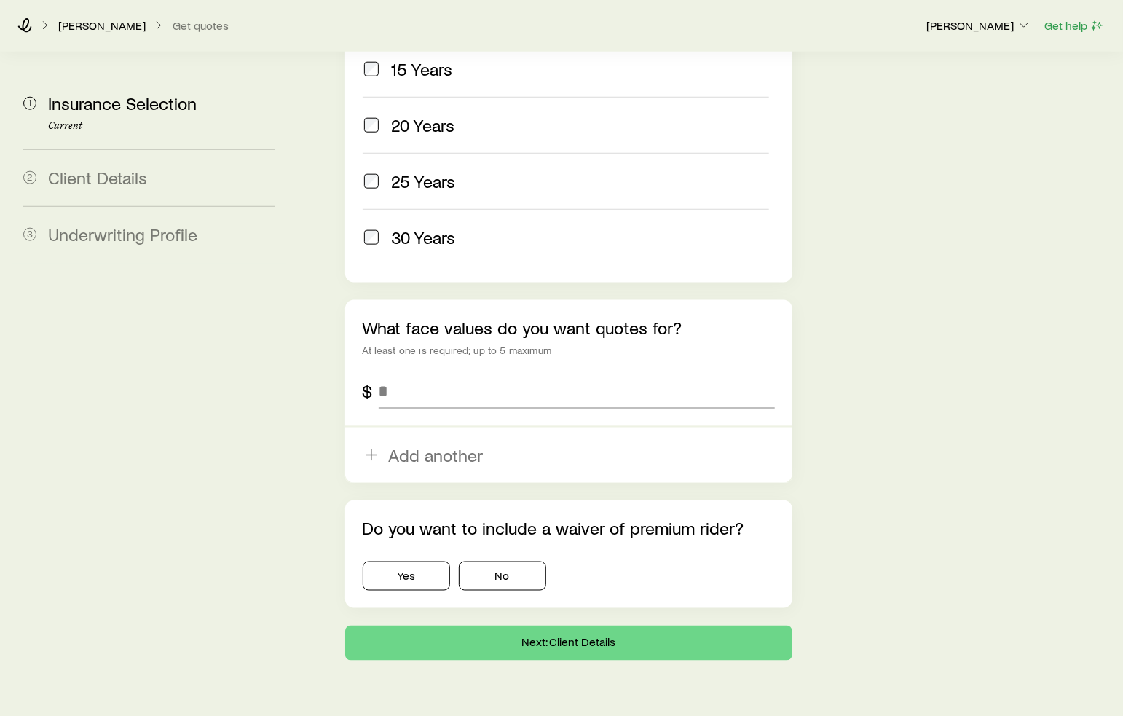
scroll to position [785, 0]
click at [420, 373] on input "tel" at bounding box center [577, 390] width 397 height 35
type input "*********"
click at [427, 561] on button "Yes" at bounding box center [406, 575] width 87 height 29
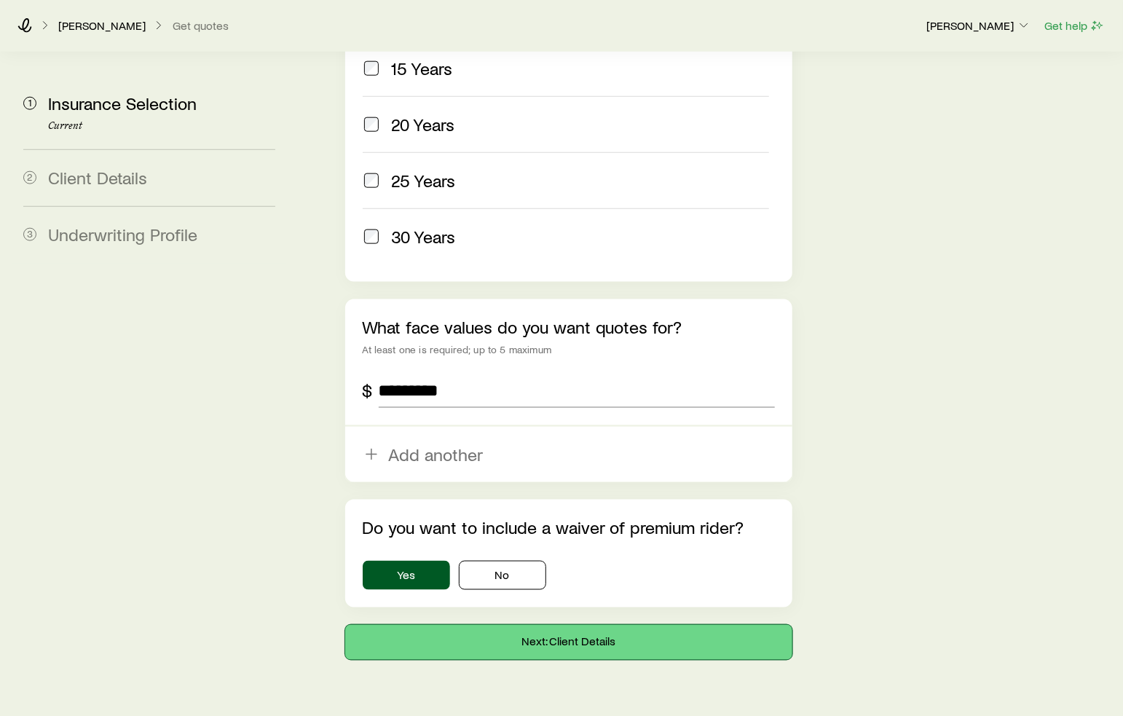
click at [562, 625] on button "Next: Client Details" at bounding box center [569, 642] width 448 height 35
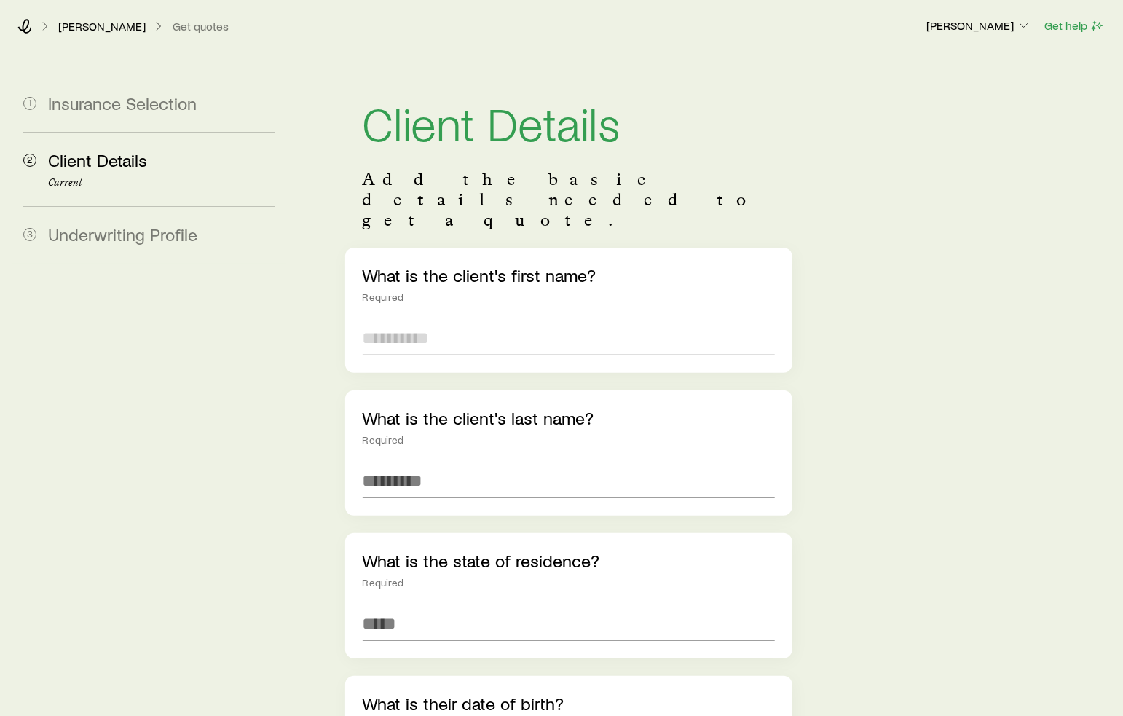
click at [562, 321] on input "text" at bounding box center [569, 338] width 413 height 35
type input "****"
type input "******"
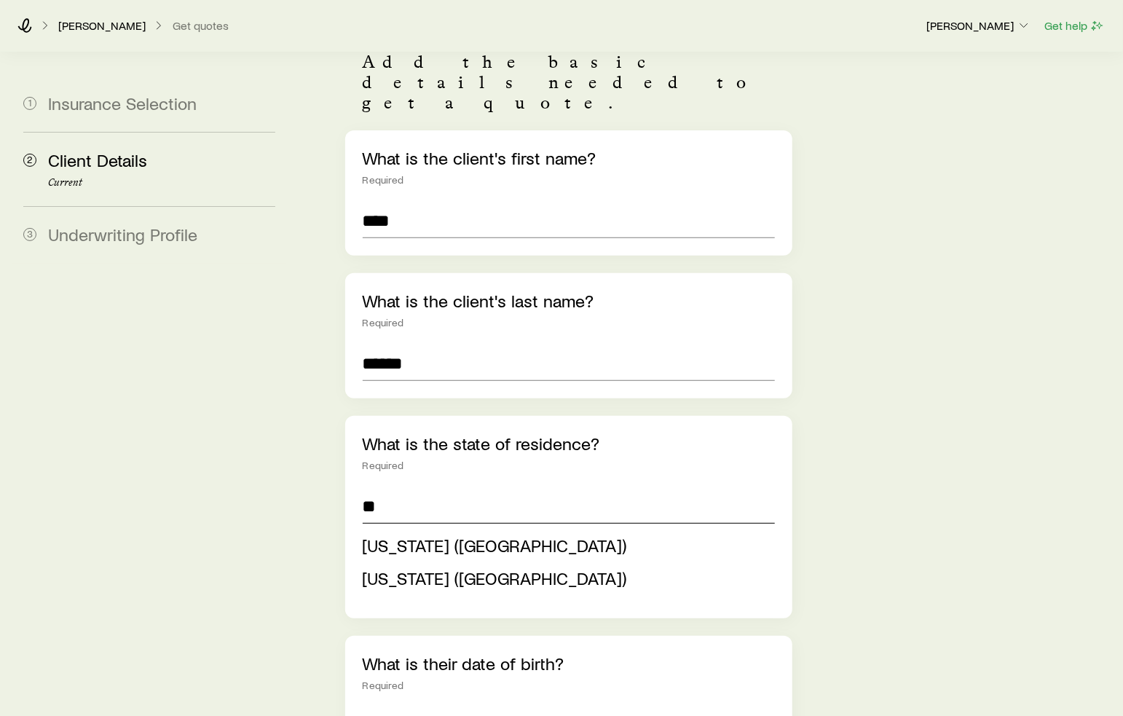
scroll to position [364, 0]
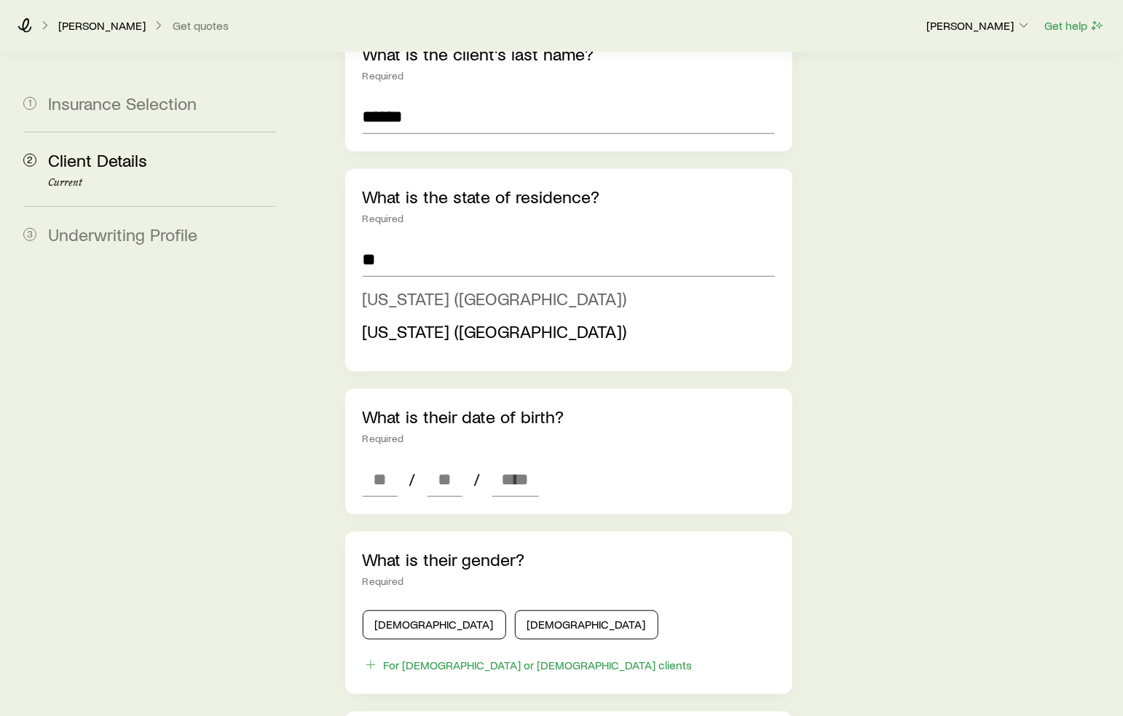
click at [449, 288] on span "[US_STATE] ([GEOGRAPHIC_DATA])" at bounding box center [495, 298] width 264 height 21
type input "**********"
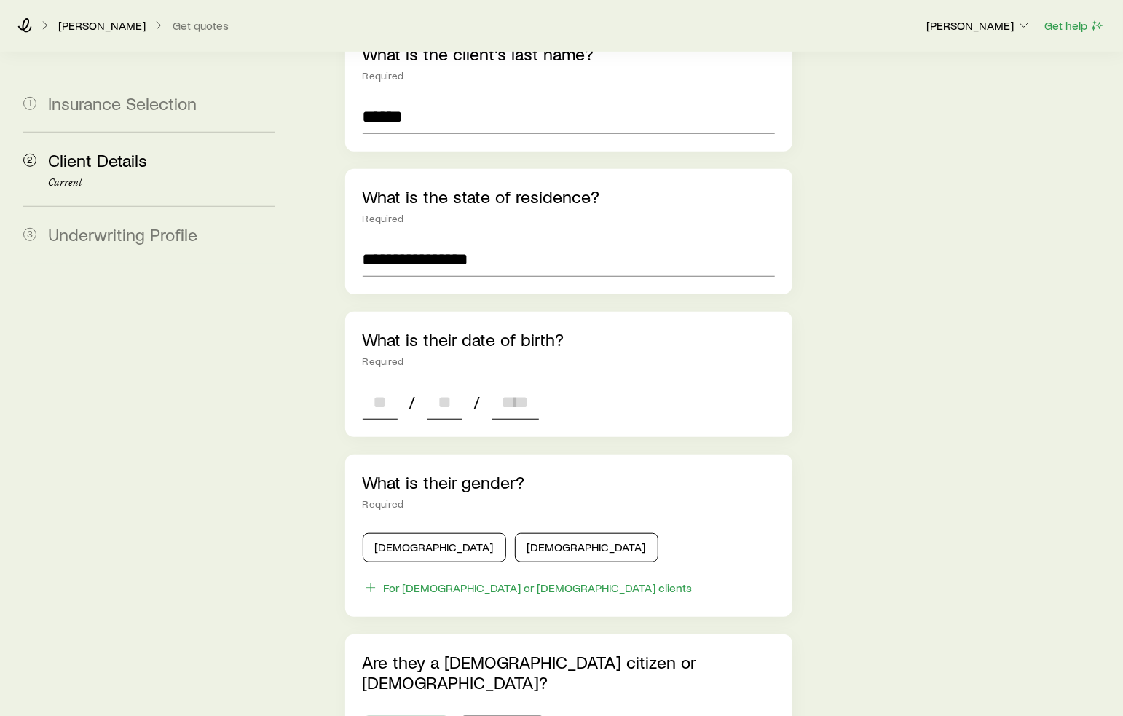
click at [393, 385] on input at bounding box center [380, 402] width 35 height 35
type input "**"
type input "****"
type input "*"
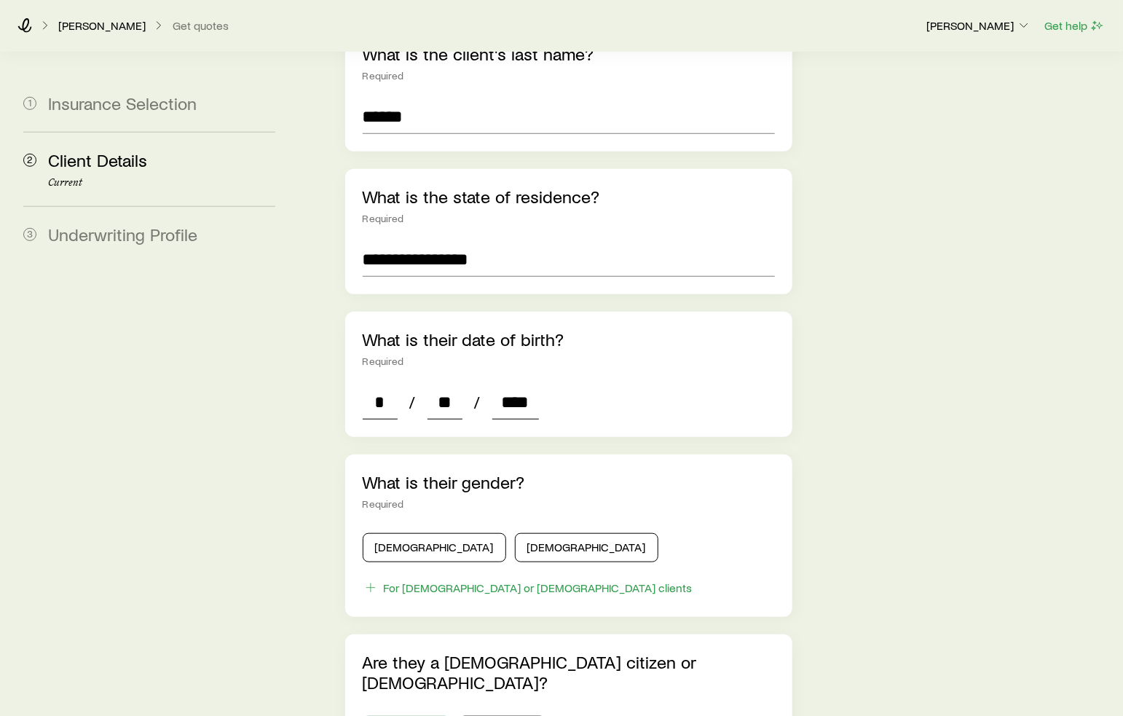
type input "****"
click at [299, 445] on section "**********" at bounding box center [562, 417] width 1100 height 1459
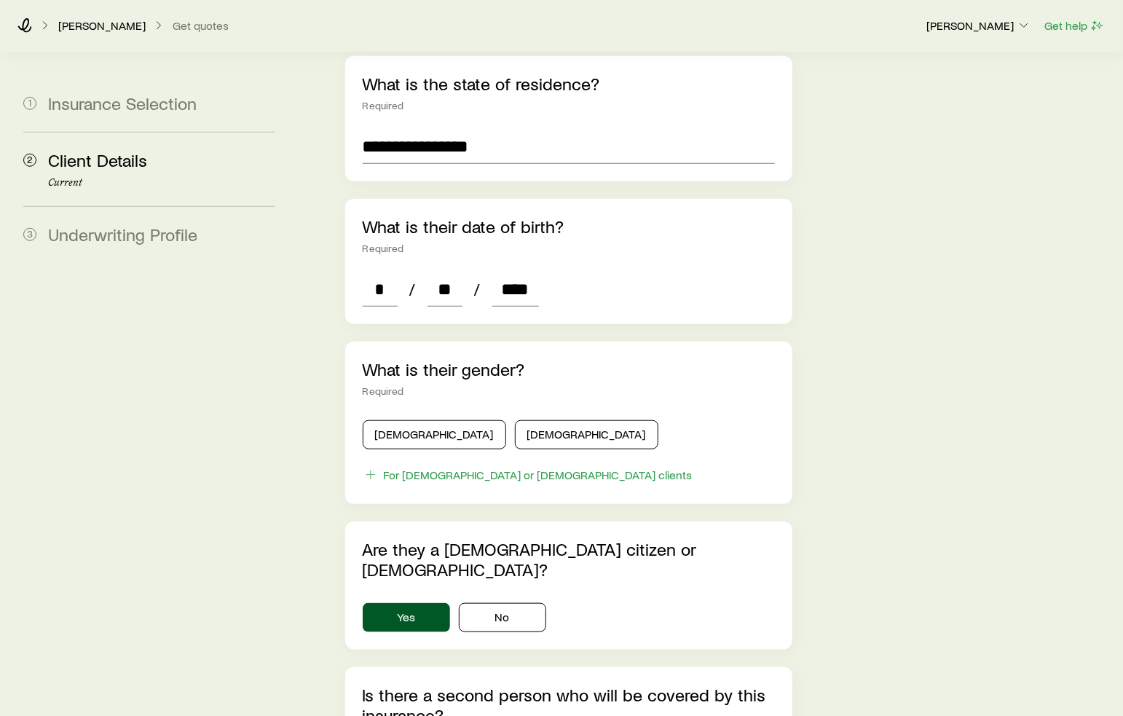
scroll to position [583, 0]
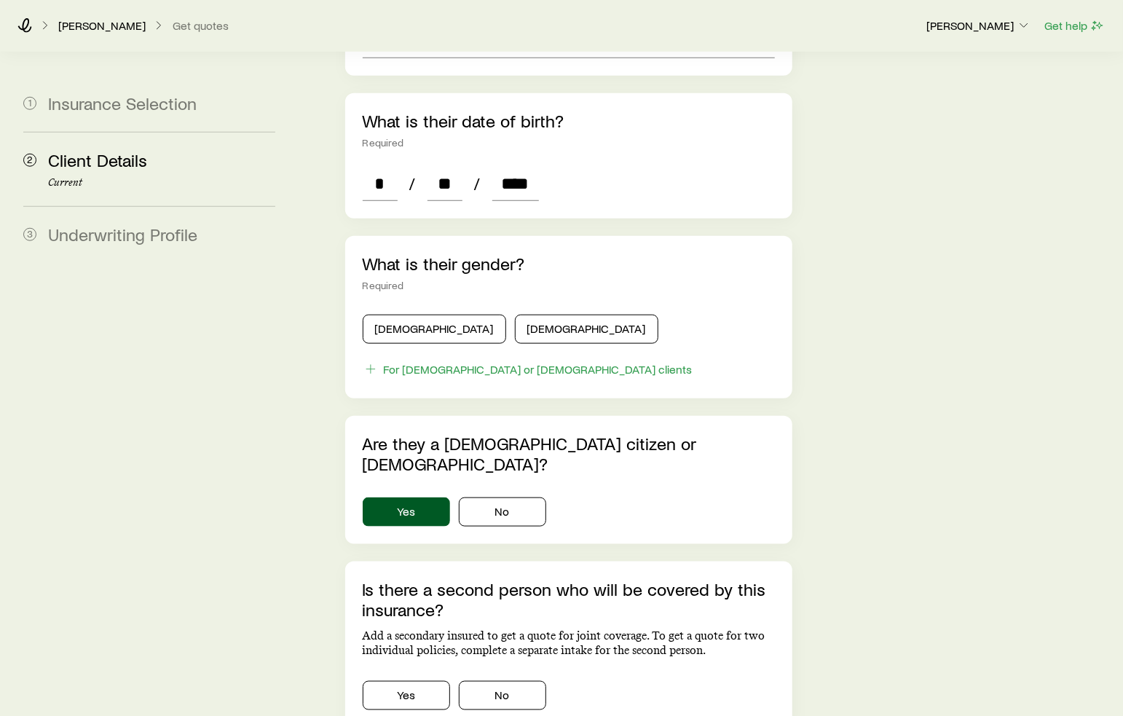
click at [428, 309] on div "[DEMOGRAPHIC_DATA] [DEMOGRAPHIC_DATA]" at bounding box center [569, 326] width 413 height 35
click at [421, 315] on button "[DEMOGRAPHIC_DATA]" at bounding box center [435, 329] width 144 height 29
click at [231, 390] on aside "1 Insurance Selection 2 Client Details Current 3 Underwriting Profile" at bounding box center [149, 199] width 275 height 1459
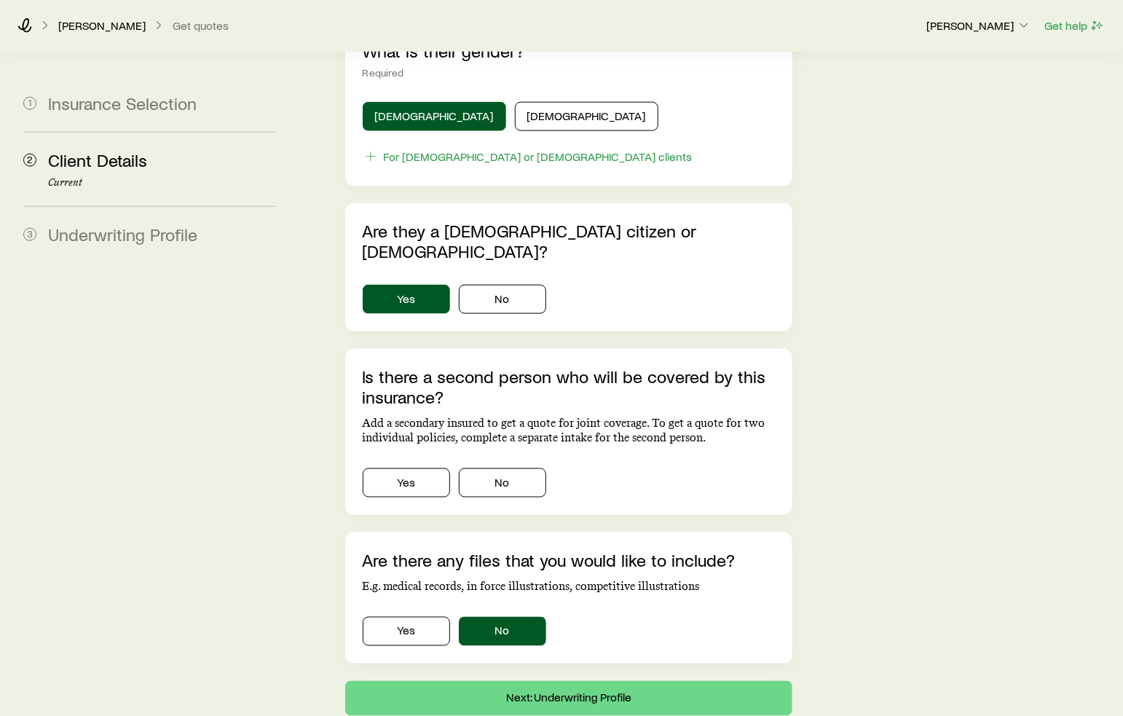
scroll to position [801, 0]
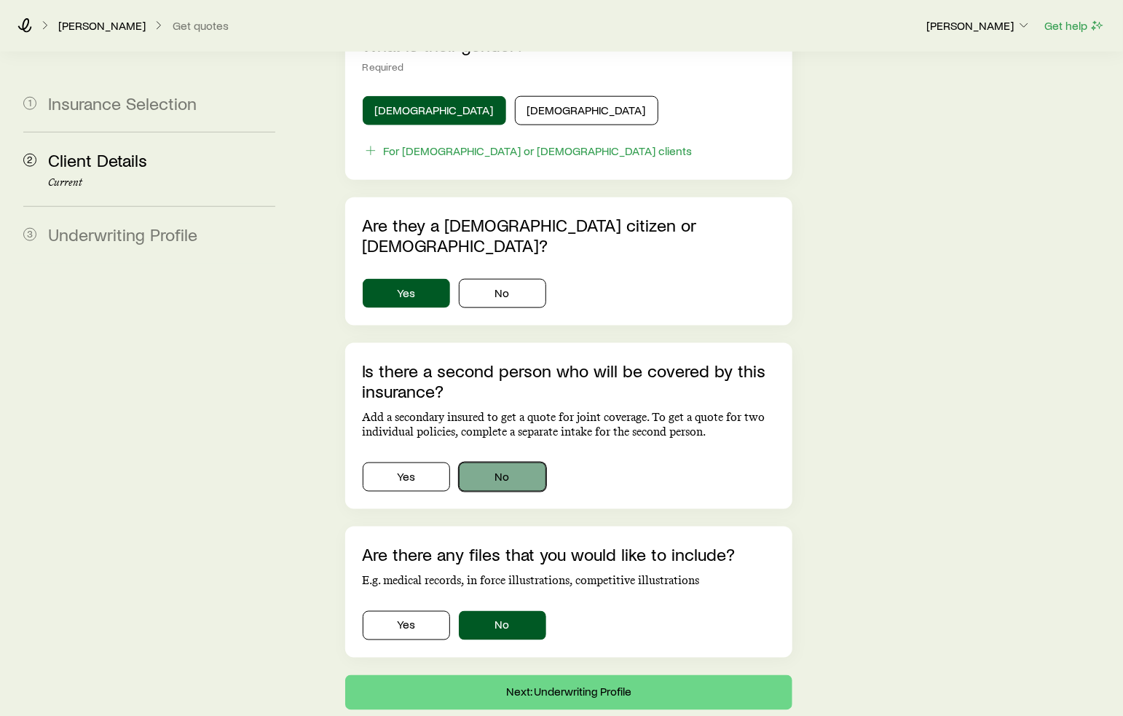
click at [527, 463] on button "No" at bounding box center [502, 477] width 87 height 29
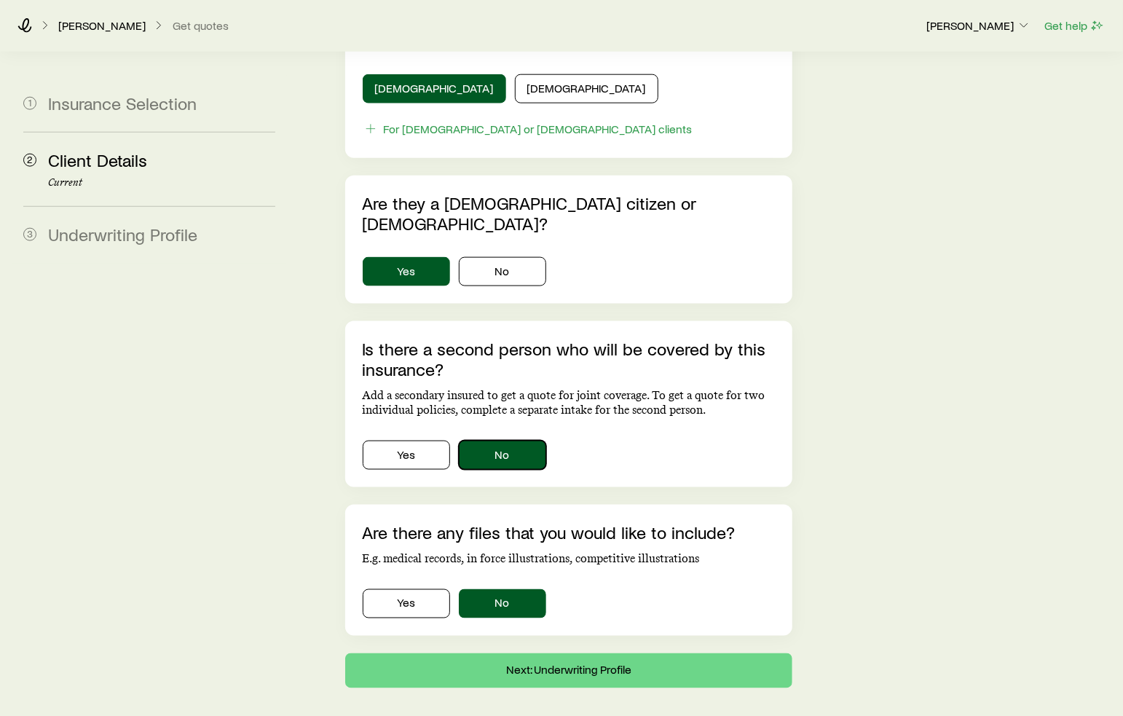
scroll to position [833, 0]
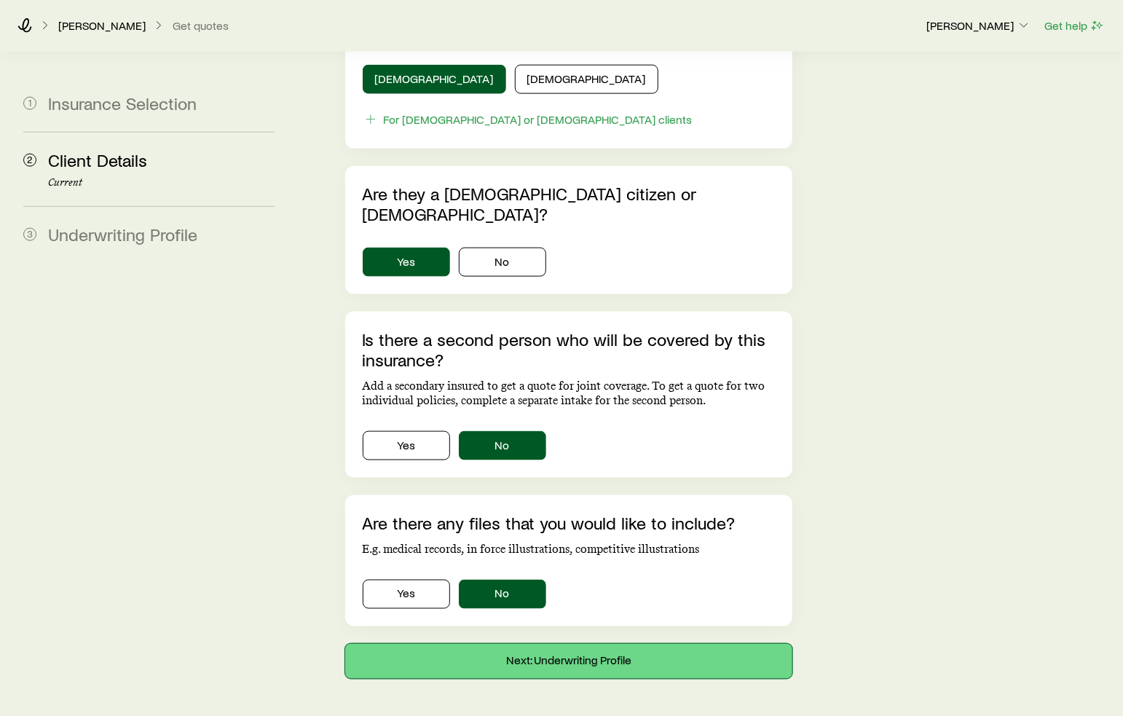
click at [639, 644] on button "Next: Underwriting Profile" at bounding box center [569, 661] width 448 height 35
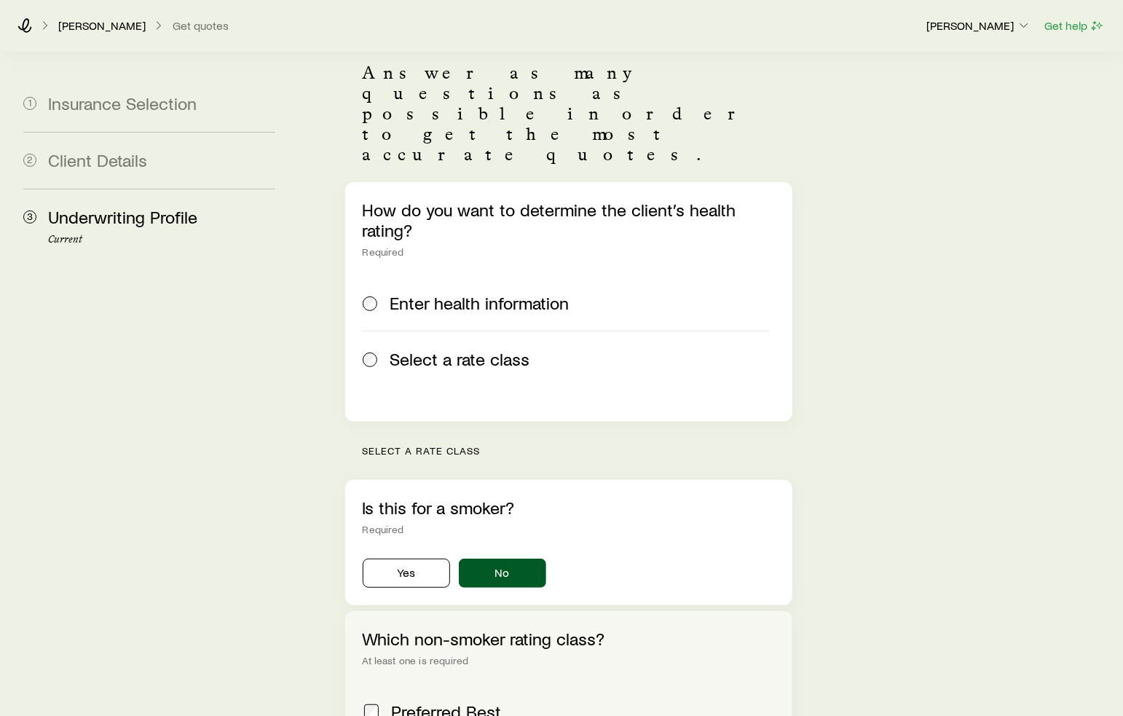
scroll to position [219, 0]
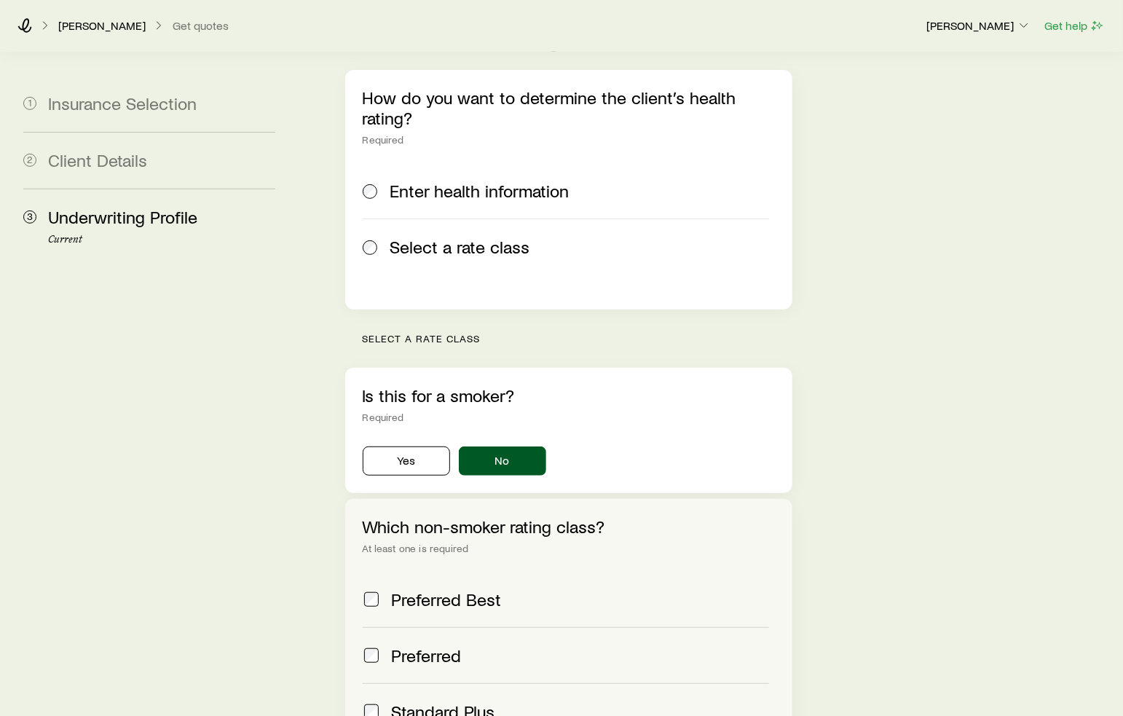
click at [395, 415] on div "Is this for a smoker? Required Yes No" at bounding box center [569, 430] width 448 height 125
click at [397, 447] on button "Yes" at bounding box center [406, 461] width 87 height 29
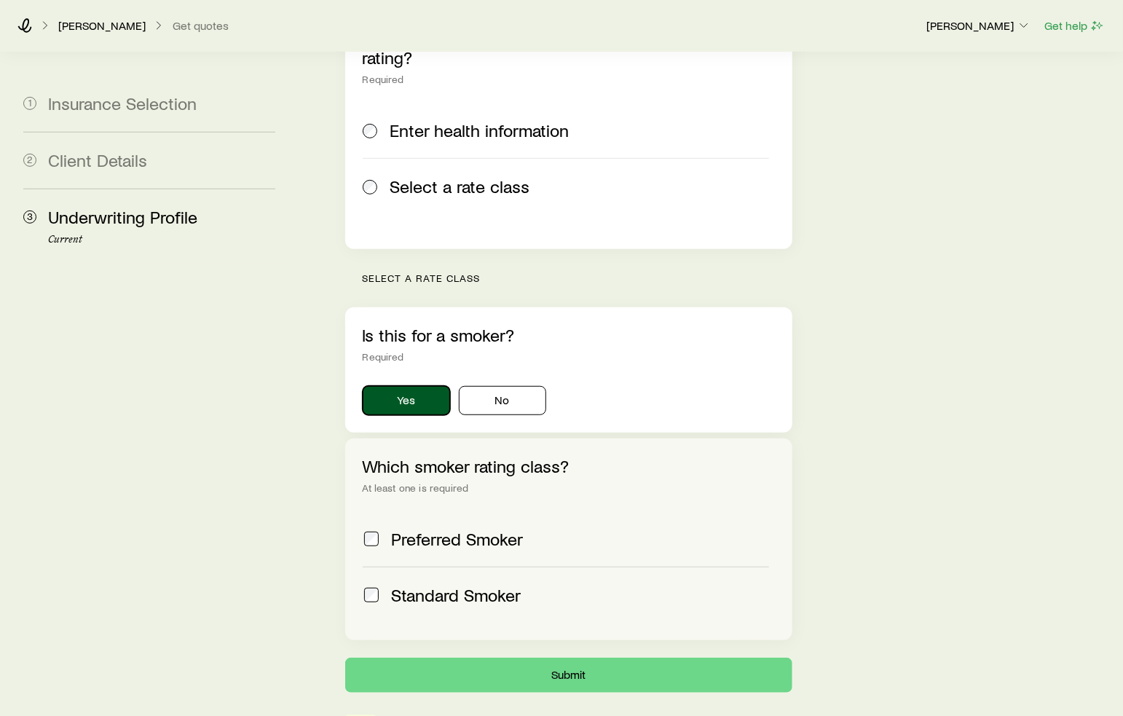
scroll to position [332, 0]
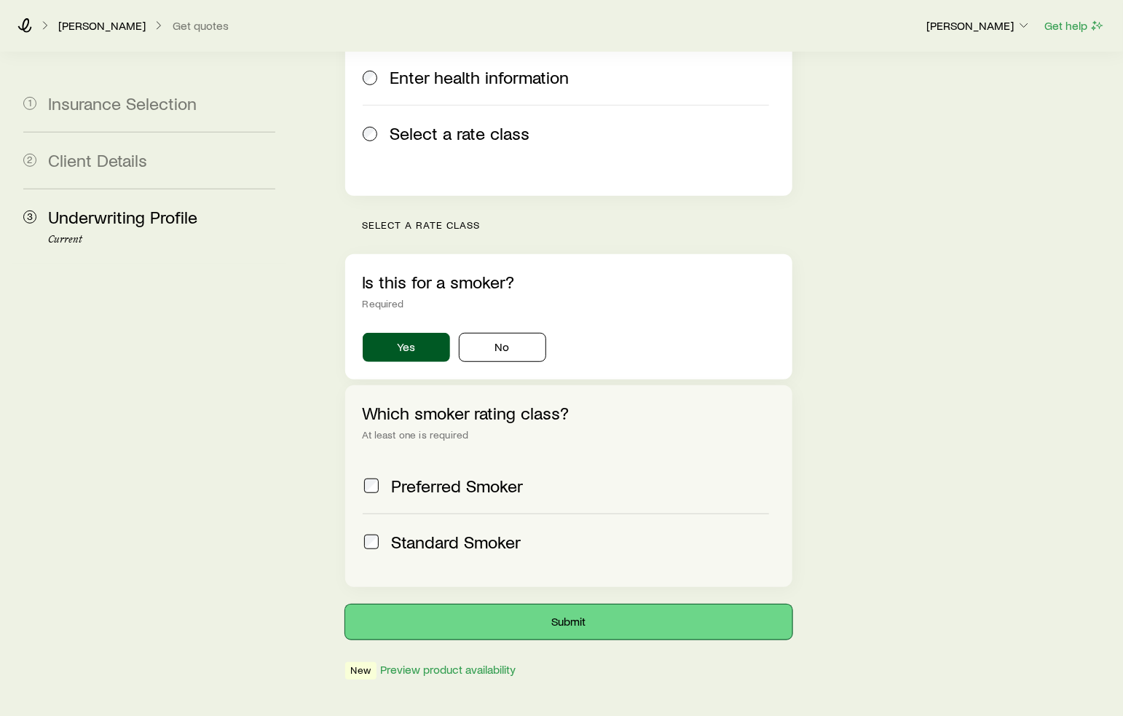
click at [629, 605] on button "Submit" at bounding box center [569, 622] width 448 height 35
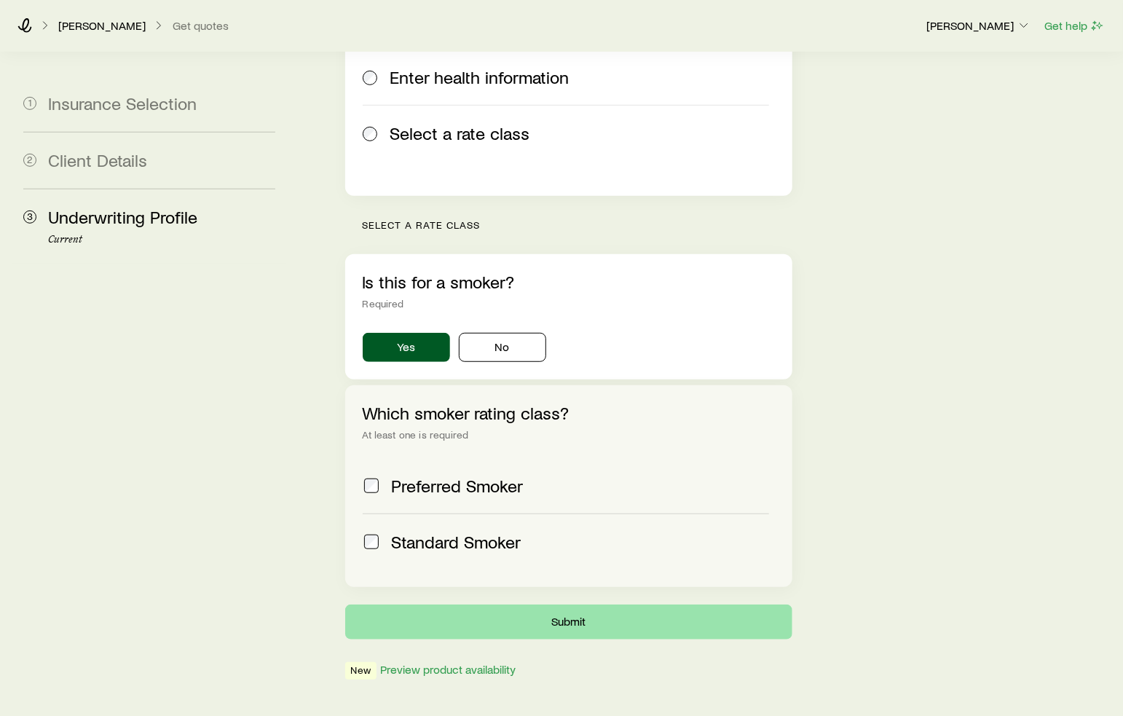
scroll to position [0, 0]
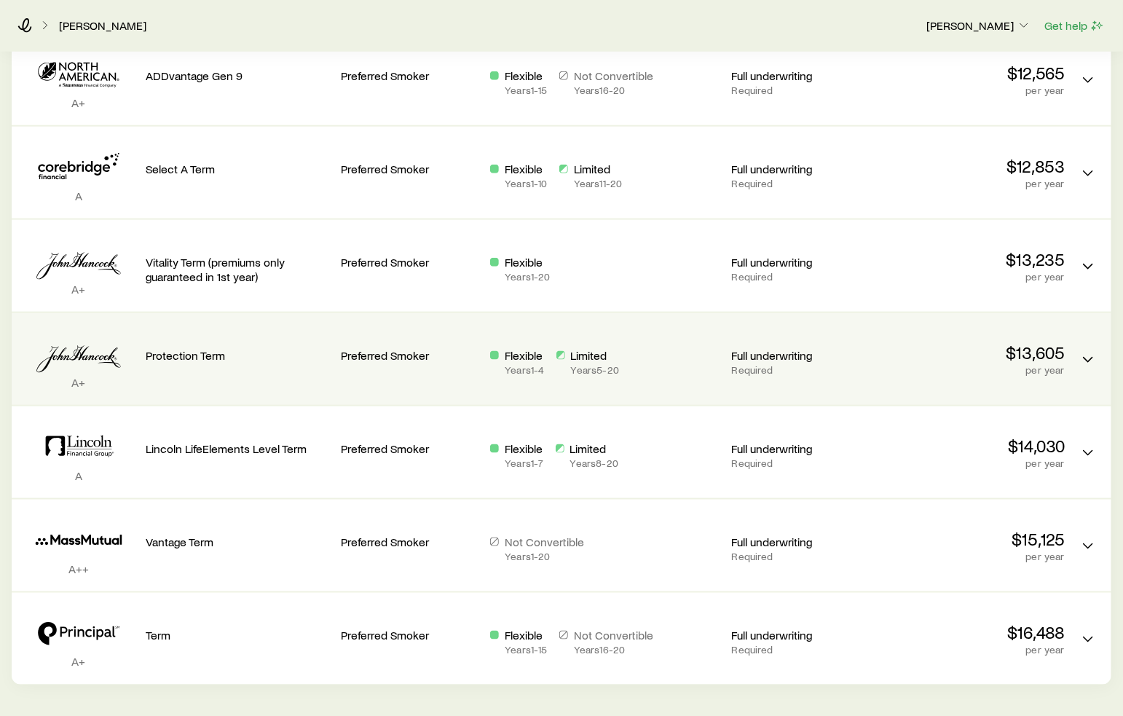
scroll to position [801, 0]
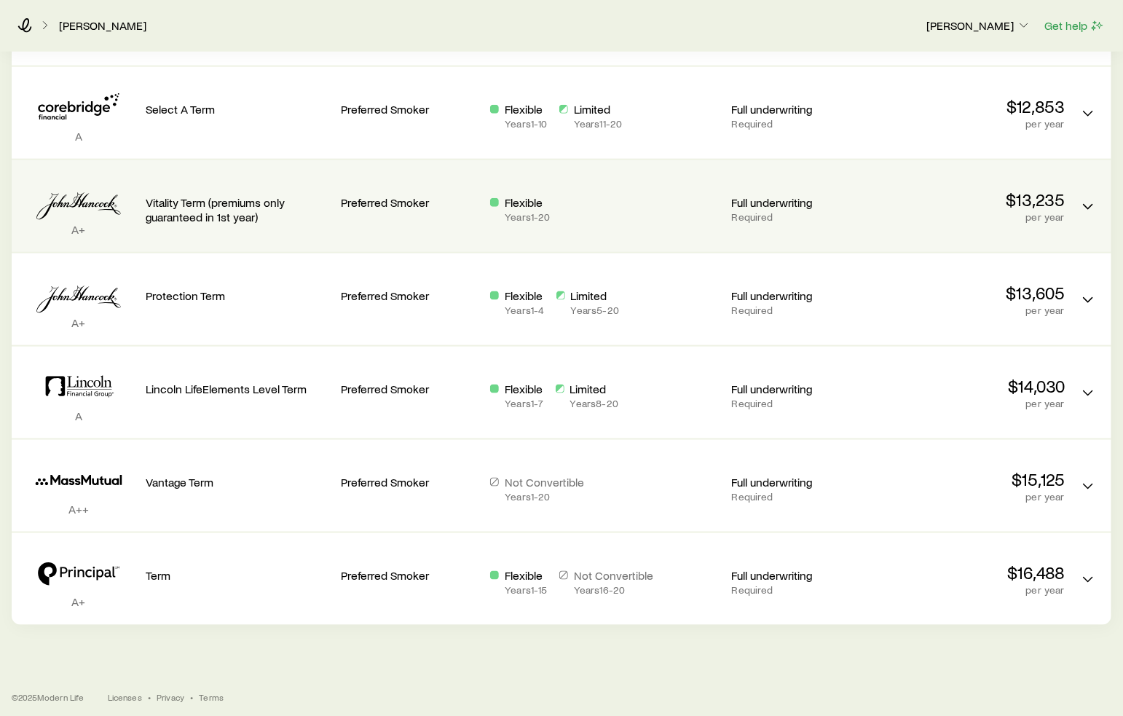
click at [276, 201] on p "Vitality Term (premiums only guaranteed in 1st year)" at bounding box center [238, 209] width 184 height 29
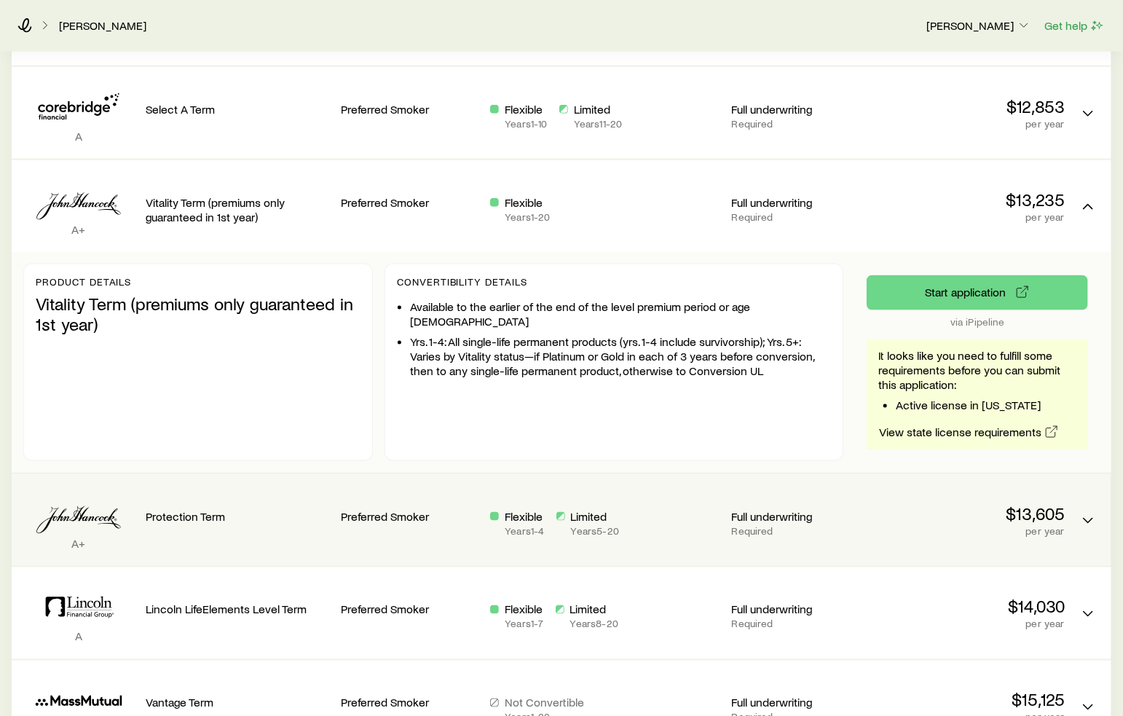
click at [273, 515] on p "Protection Term" at bounding box center [238, 516] width 184 height 15
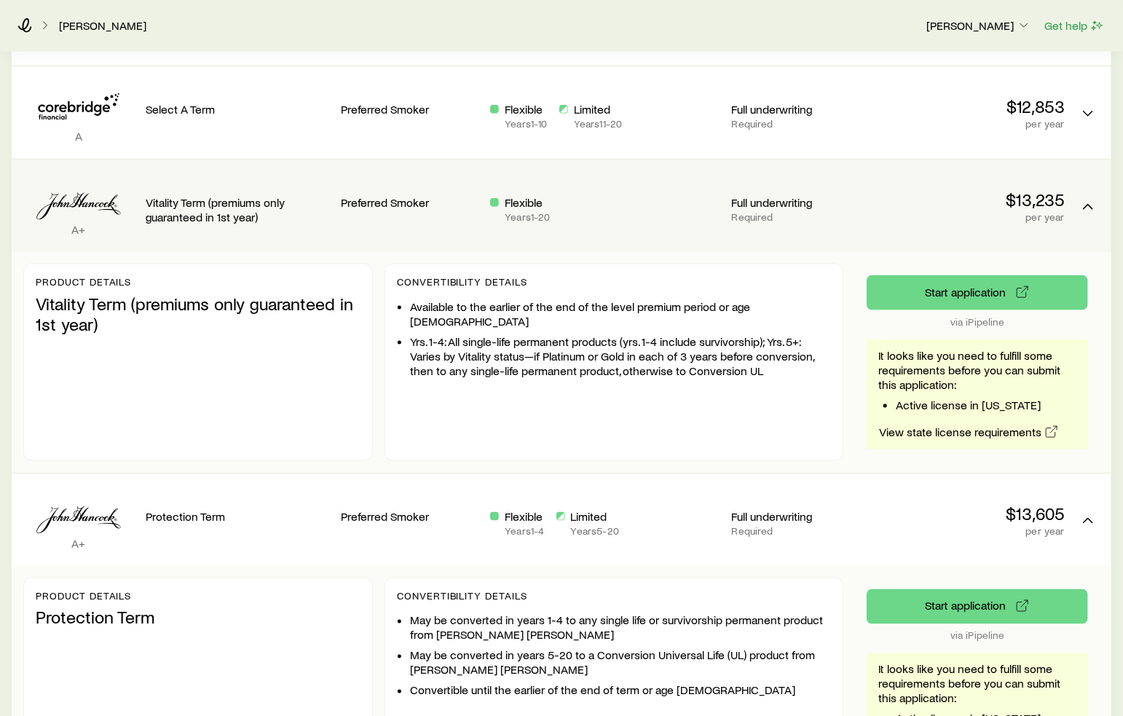
scroll to position [874, 0]
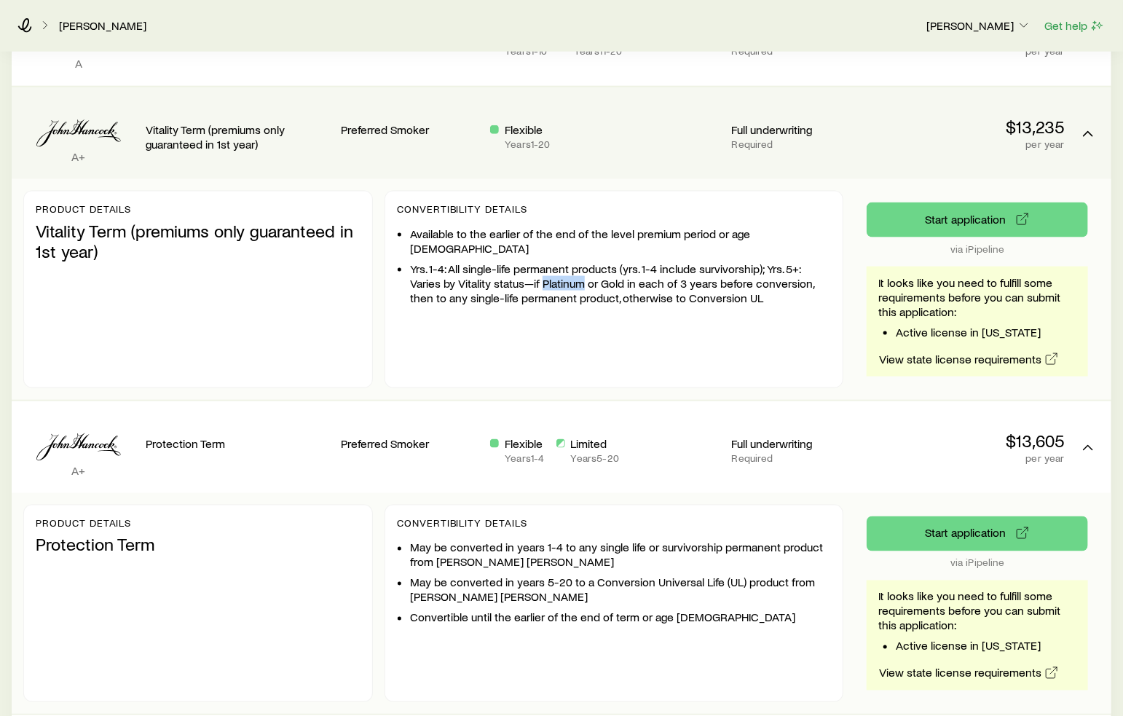
drag, startPoint x: 544, startPoint y: 270, endPoint x: 584, endPoint y: 272, distance: 40.1
click at [584, 272] on li "Yrs. 1-4: All single-life permanent products (yrs. 1-4 include survivorship); Y…" at bounding box center [620, 284] width 421 height 44
drag, startPoint x: 602, startPoint y: 268, endPoint x: 621, endPoint y: 265, distance: 19.9
click at [621, 265] on li "Yrs. 1-4: All single-life permanent products (yrs. 1-4 include survivorship); Y…" at bounding box center [620, 284] width 421 height 44
click at [624, 265] on li "Yrs. 1-4: All single-life permanent products (yrs. 1-4 include survivorship); Y…" at bounding box center [620, 284] width 421 height 44
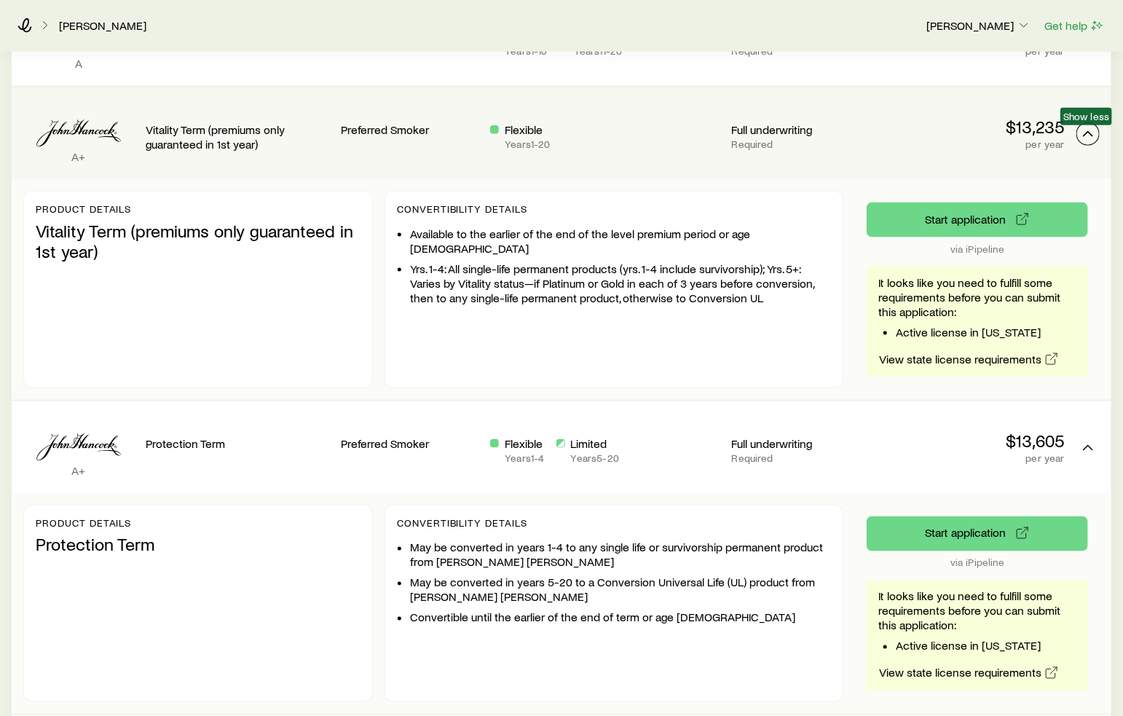
click at [1087, 127] on icon "Term quotes" at bounding box center [1088, 133] width 17 height 17
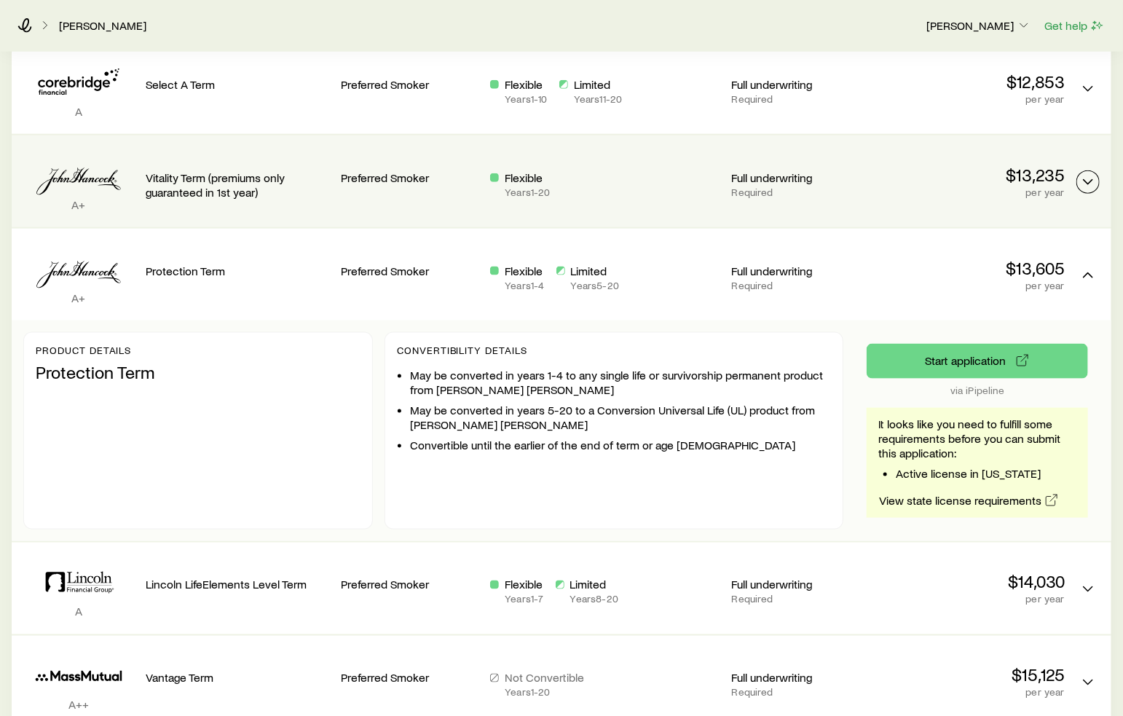
scroll to position [801, 0]
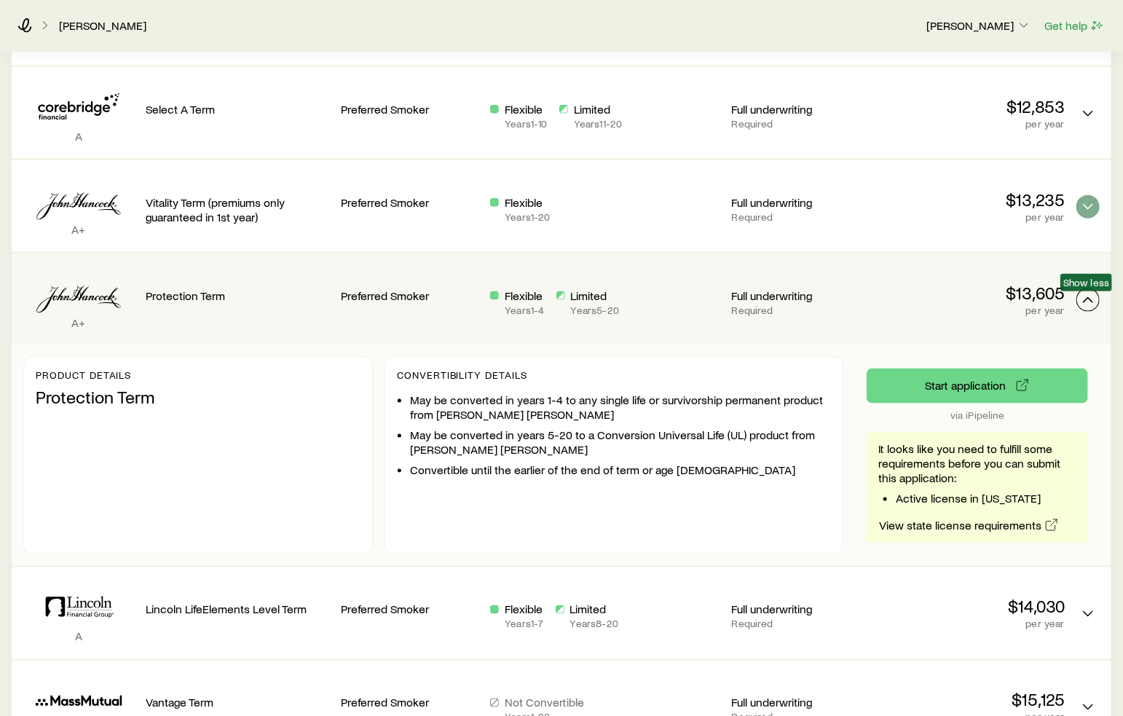
click at [1093, 294] on icon "Term quotes" at bounding box center [1088, 299] width 17 height 17
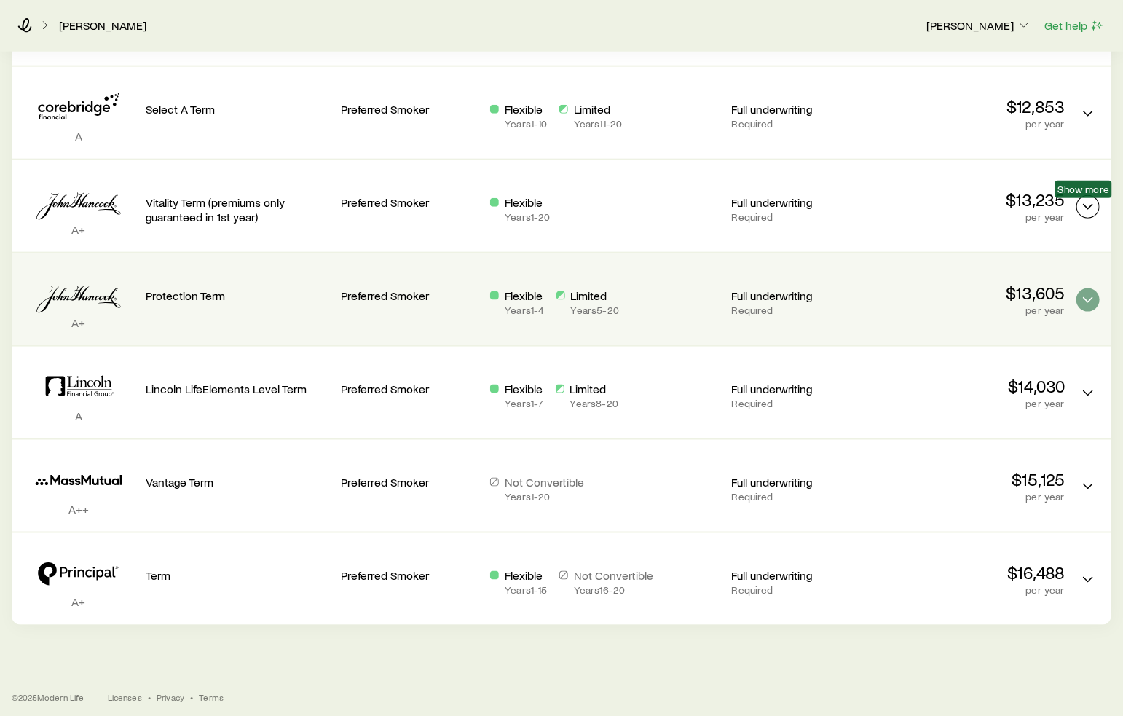
click at [1087, 204] on icon "Term quotes" at bounding box center [1088, 206] width 17 height 17
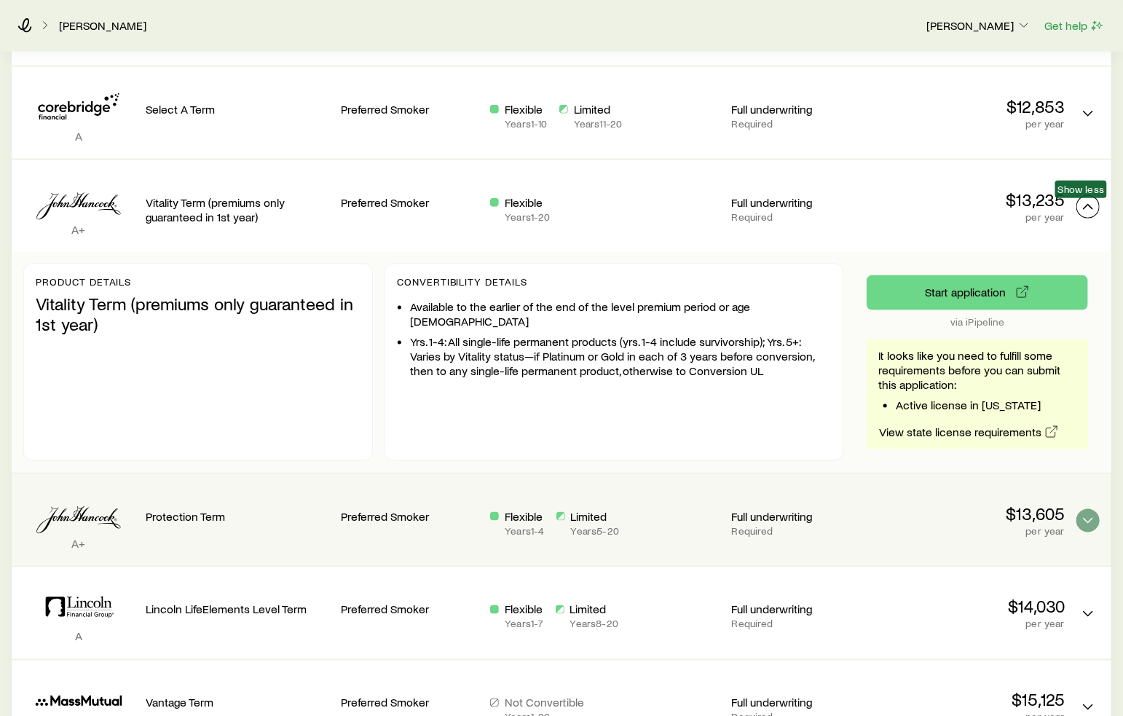
click at [1087, 204] on icon "Term quotes" at bounding box center [1088, 206] width 17 height 17
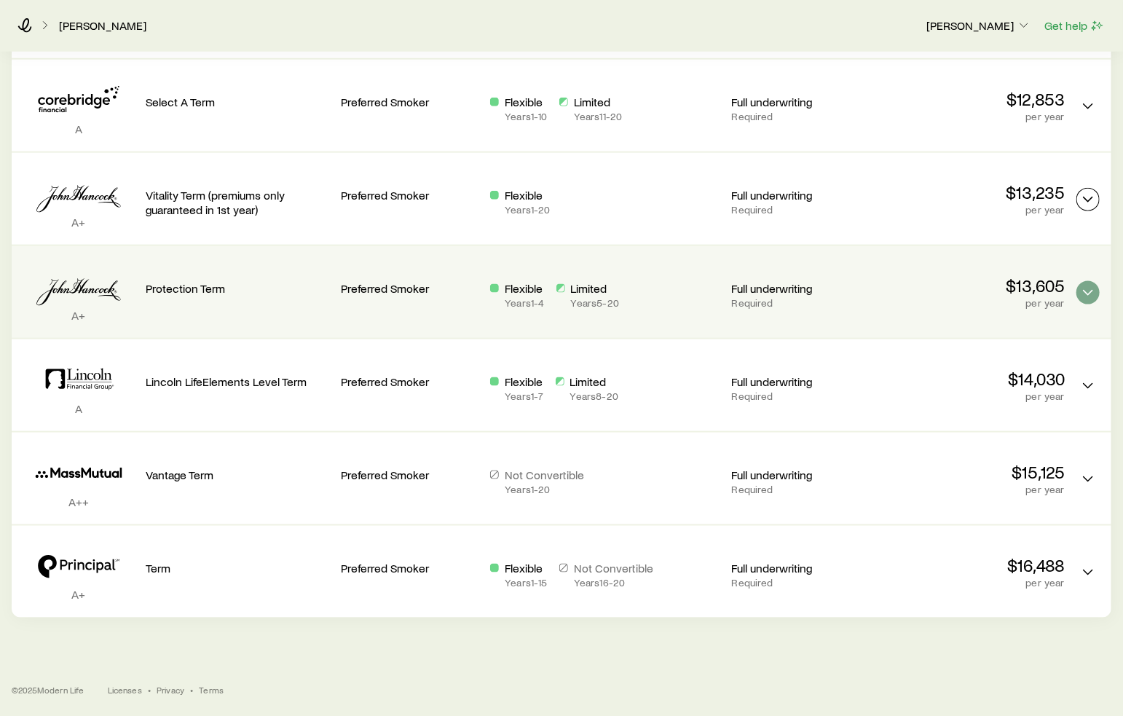
scroll to position [768, 0]
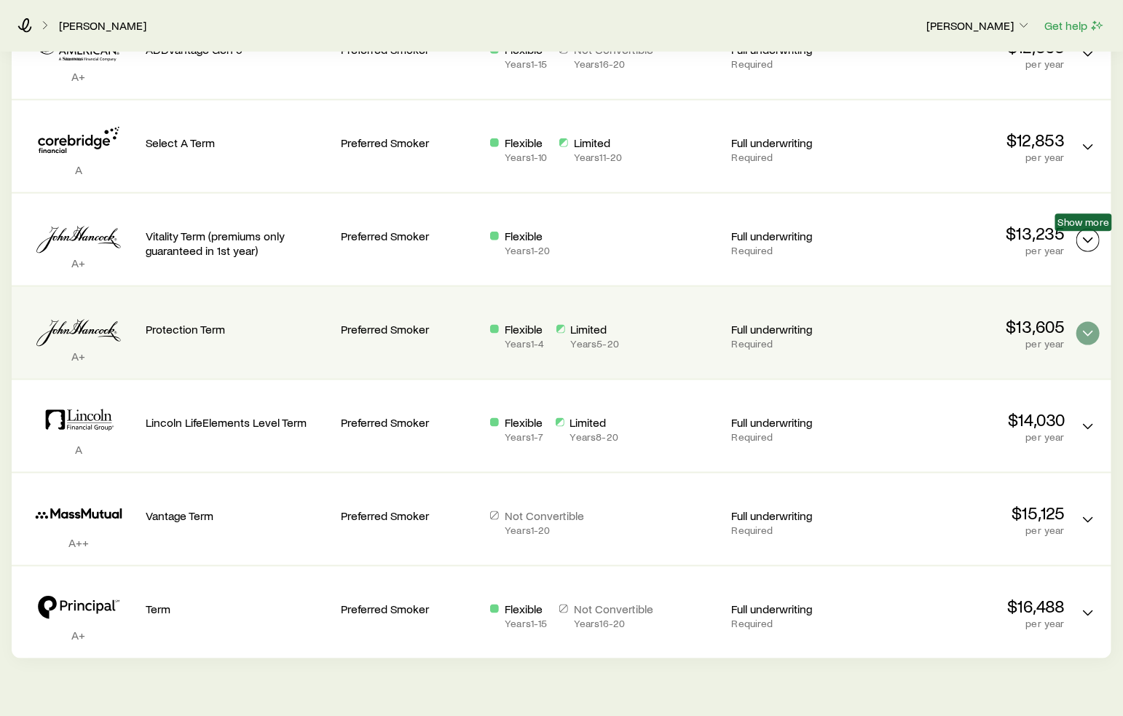
click at [1084, 243] on icon "Term quotes" at bounding box center [1088, 240] width 17 height 17
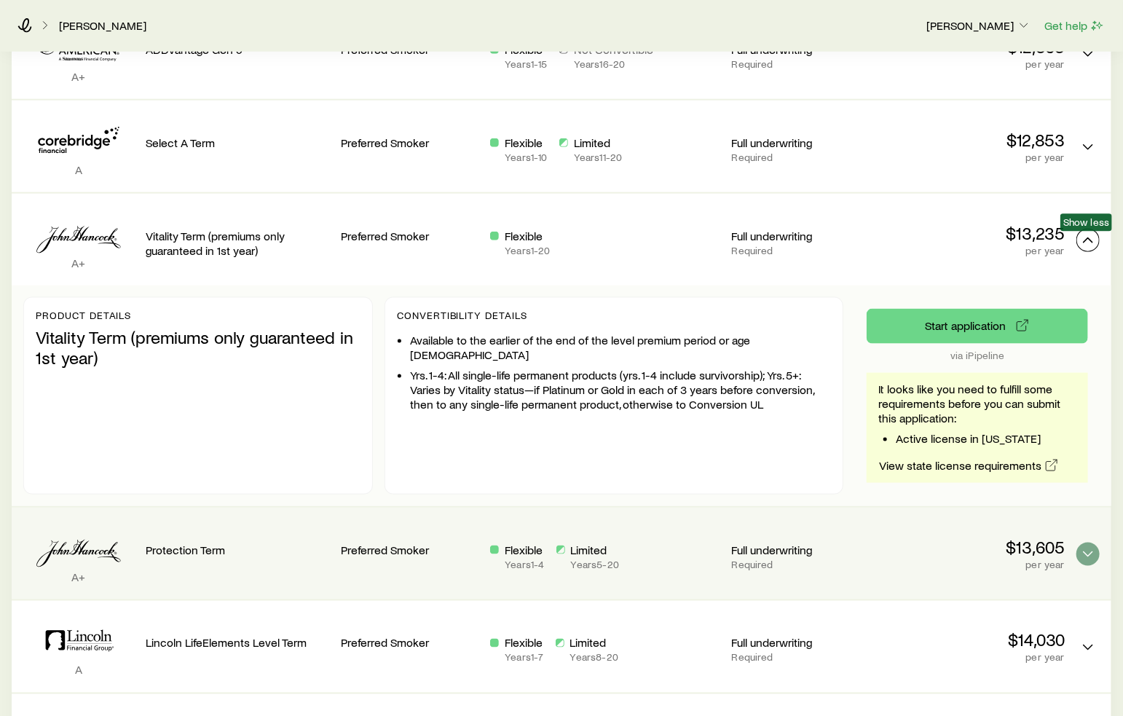
click at [1090, 237] on icon "Term quotes" at bounding box center [1088, 240] width 17 height 17
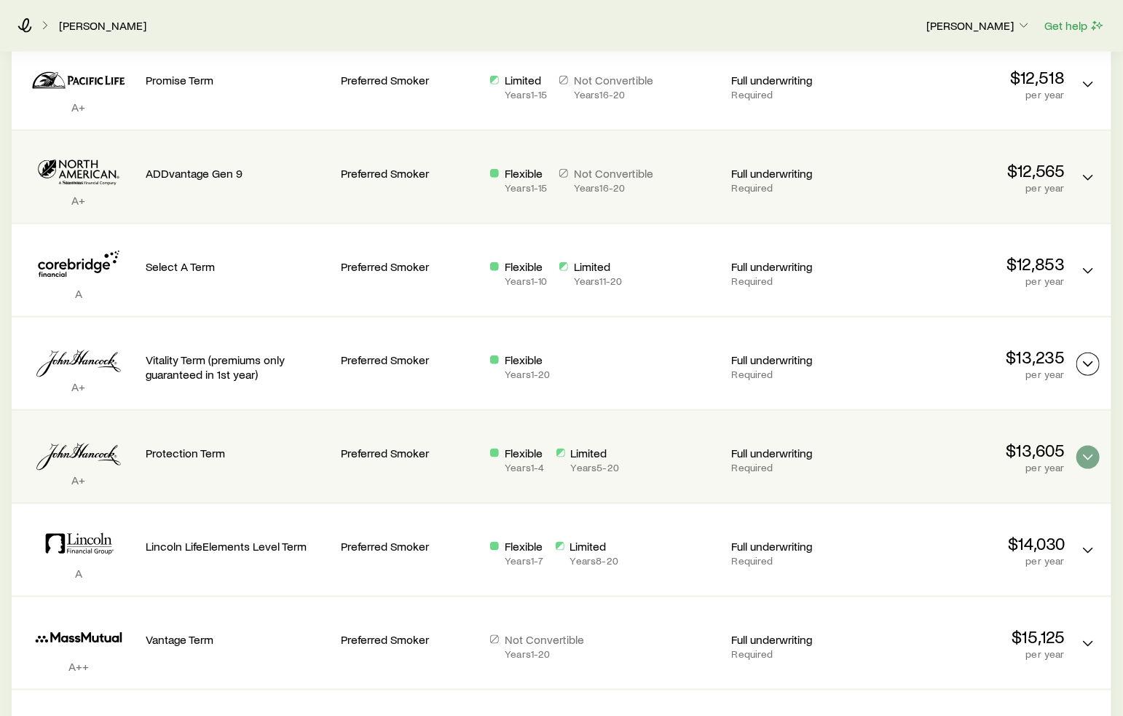
scroll to position [669, 0]
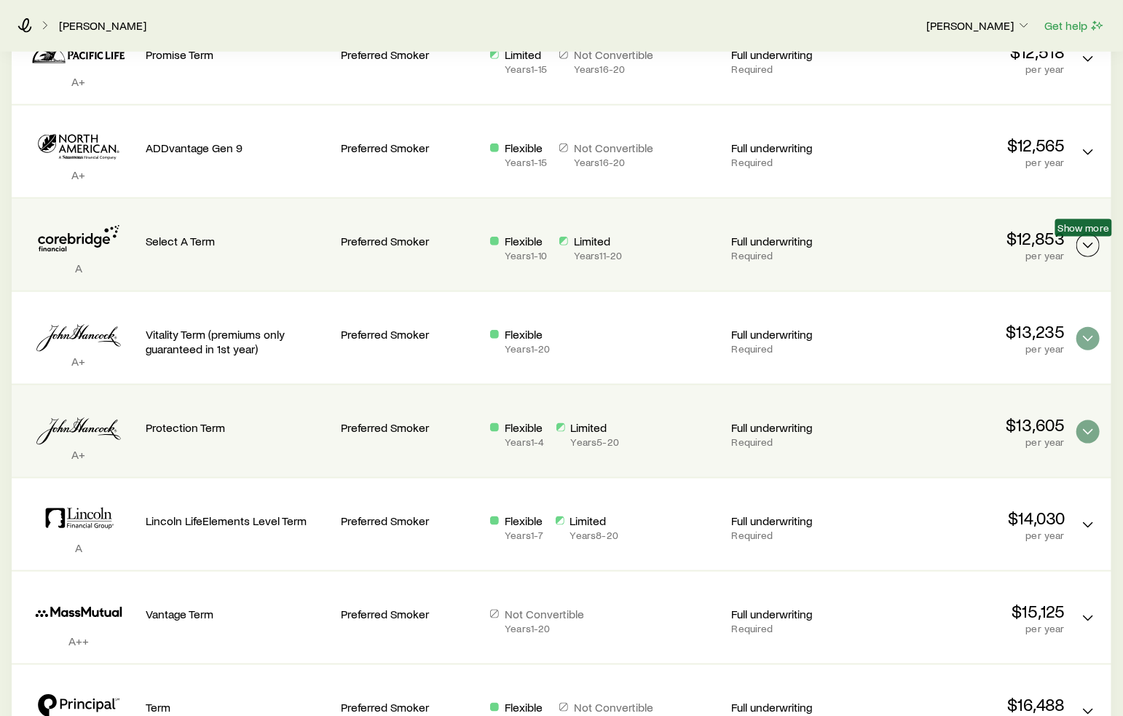
click at [1088, 248] on icon "Term quotes" at bounding box center [1088, 245] width 17 height 17
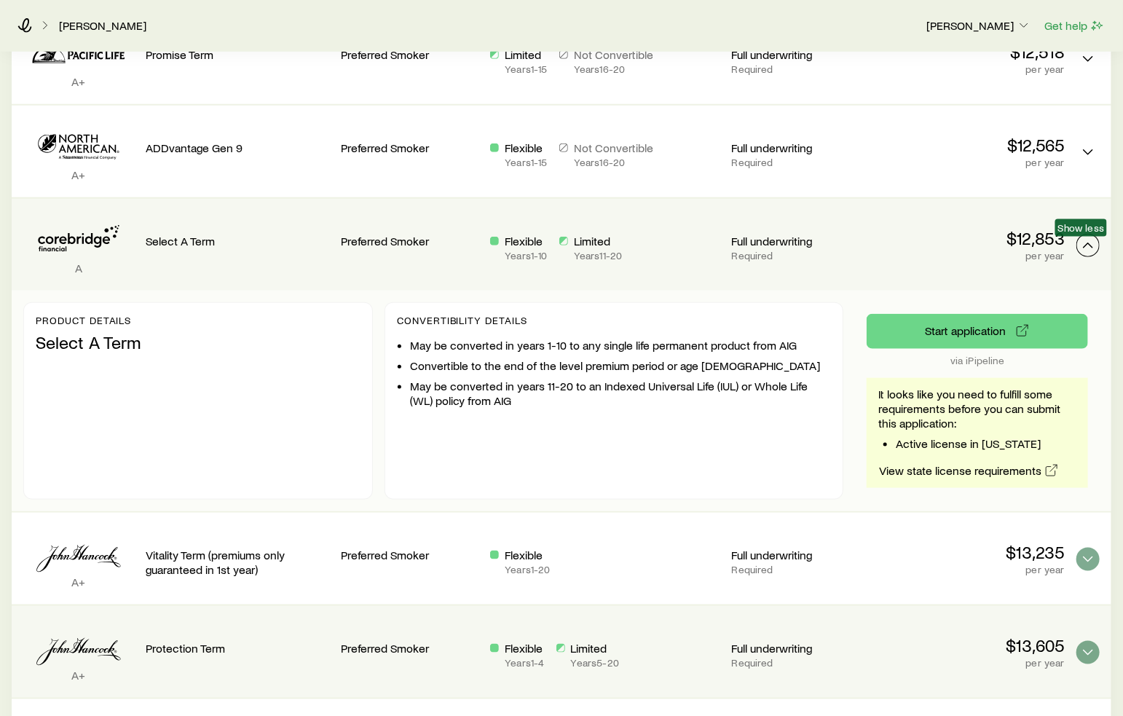
click at [1087, 239] on icon "Term quotes" at bounding box center [1088, 245] width 17 height 17
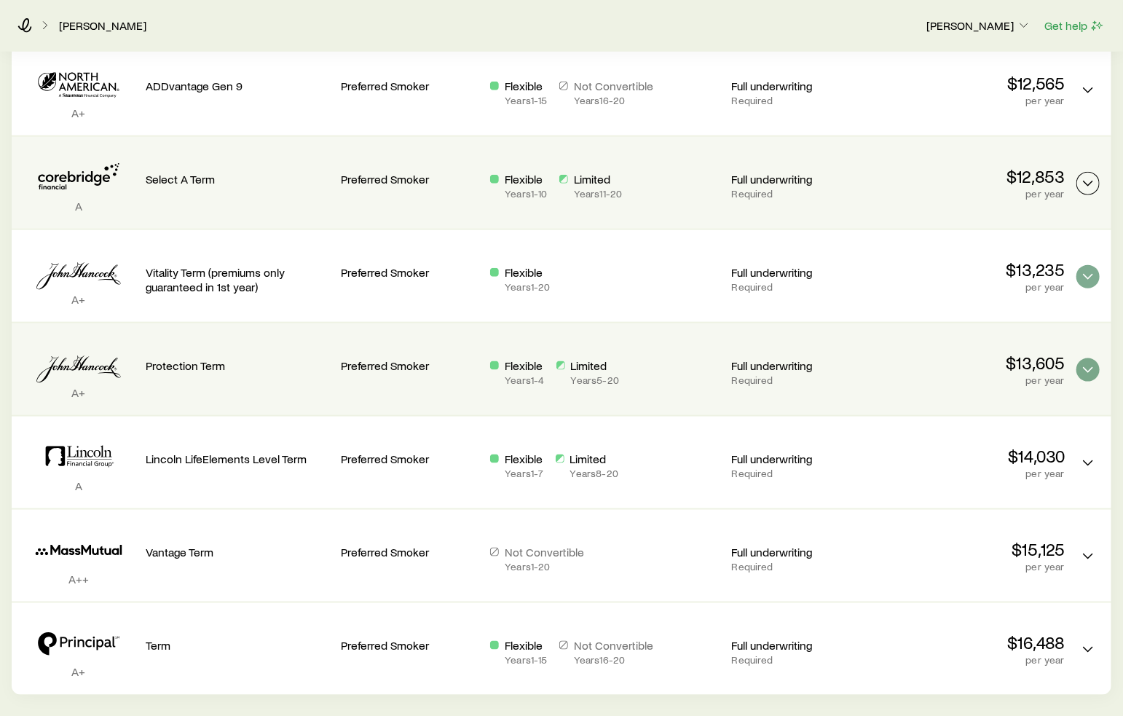
scroll to position [734, 0]
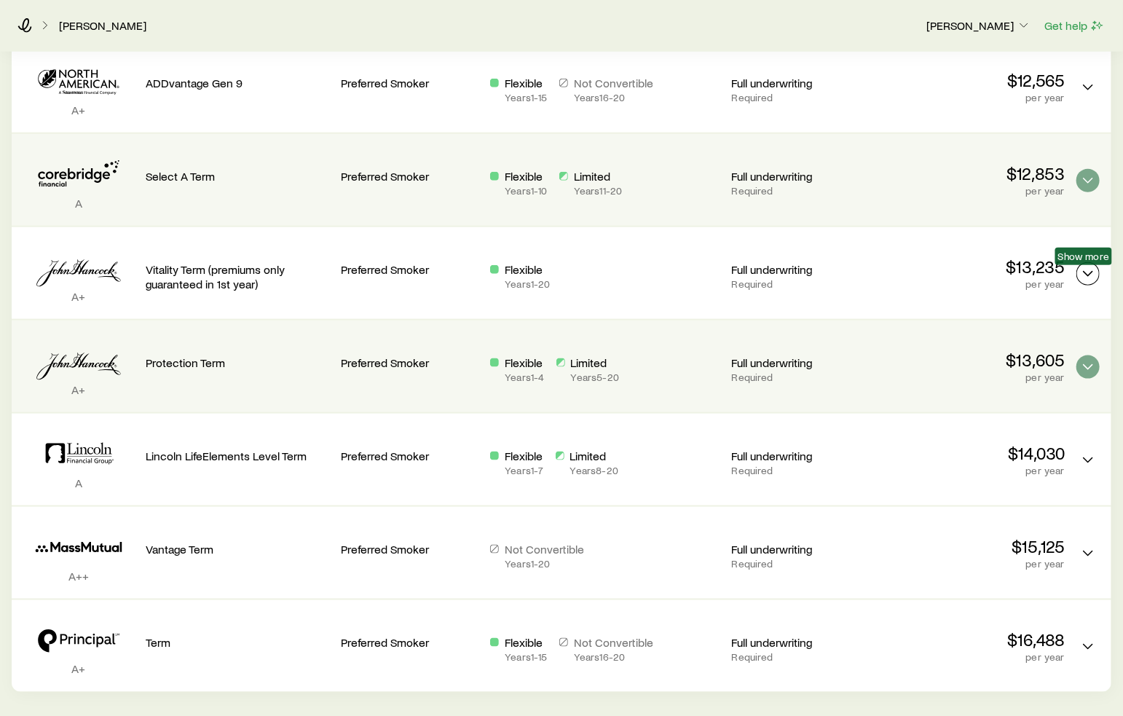
click at [1081, 276] on icon "Term quotes" at bounding box center [1088, 273] width 17 height 17
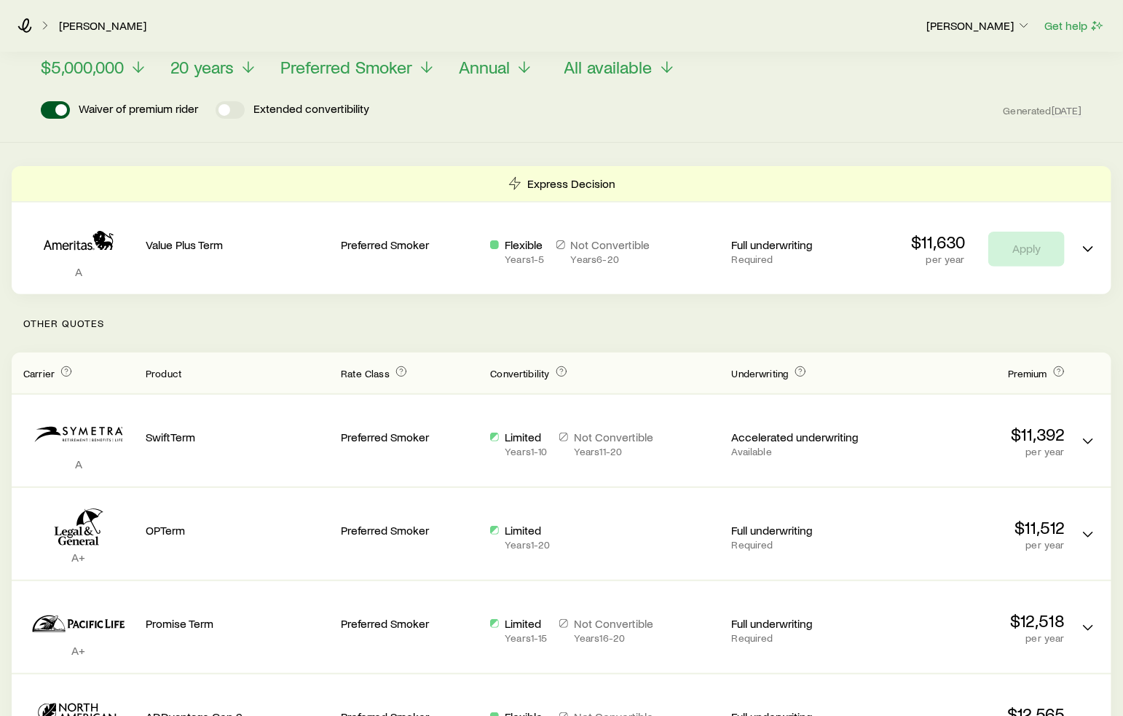
scroll to position [79, 0]
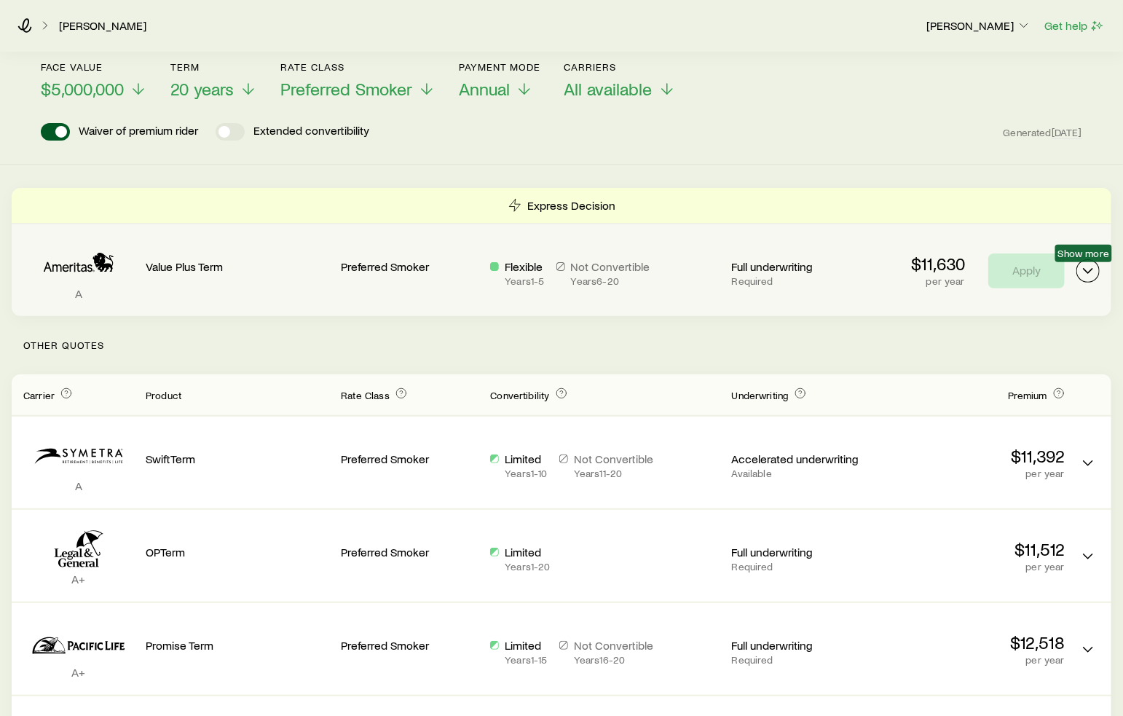
click at [1091, 265] on icon "Term quotes" at bounding box center [1088, 270] width 17 height 17
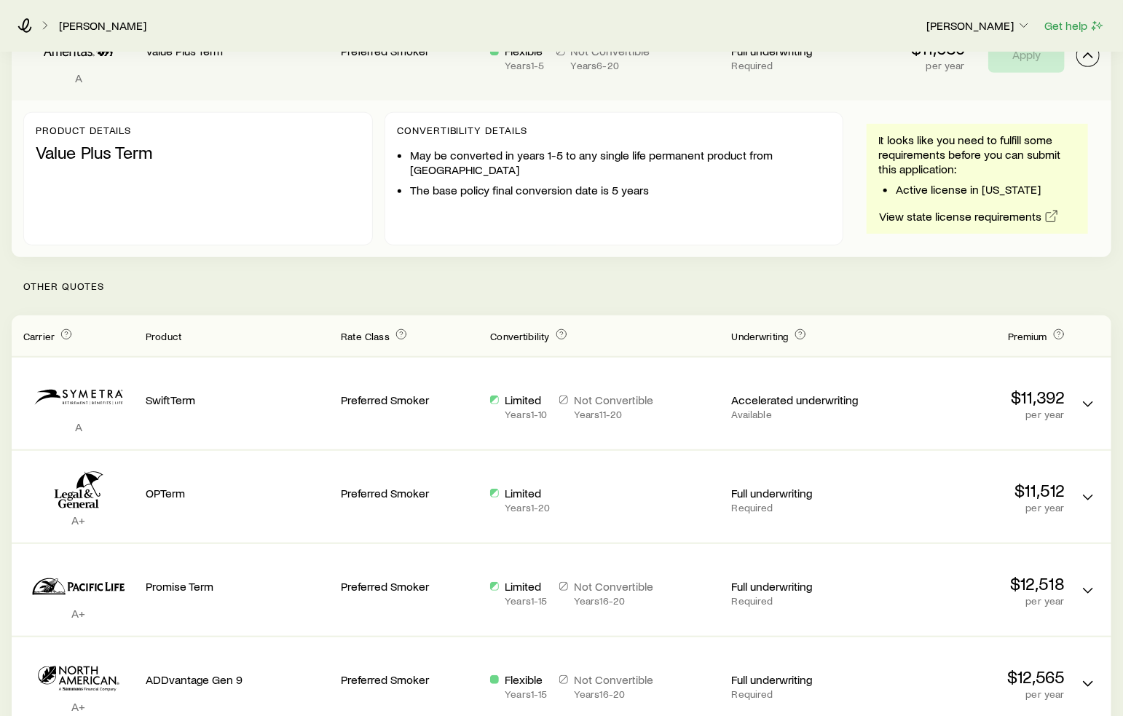
scroll to position [297, 0]
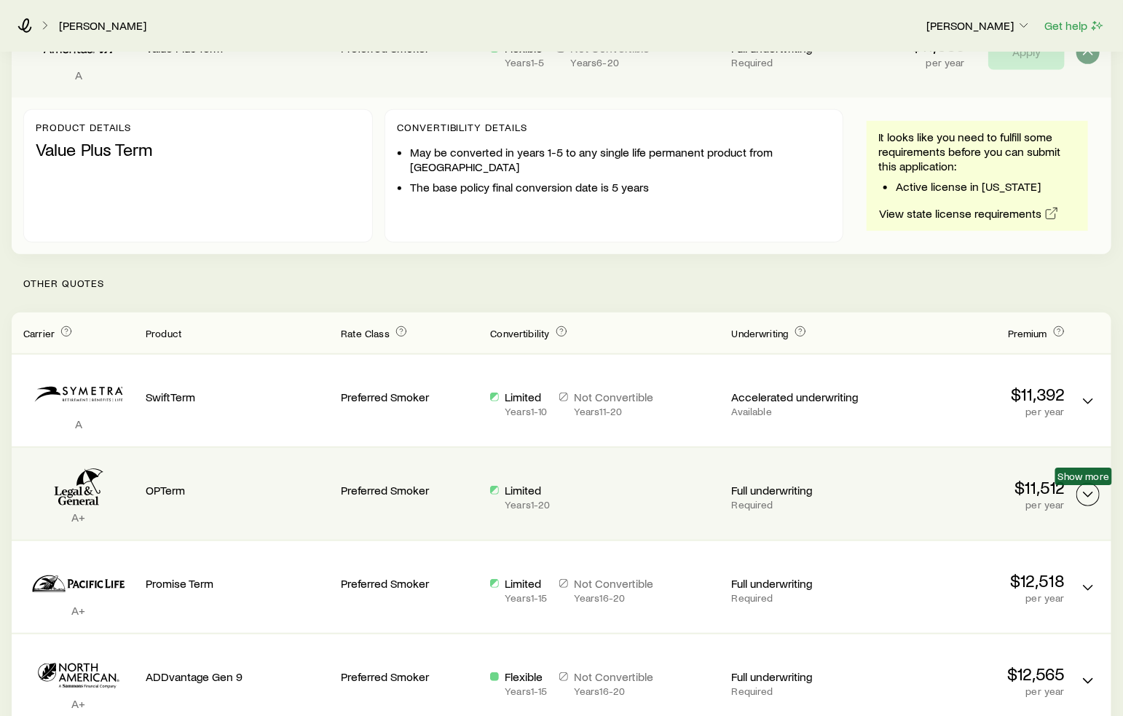
click at [1093, 489] on icon "Term quotes" at bounding box center [1088, 494] width 17 height 17
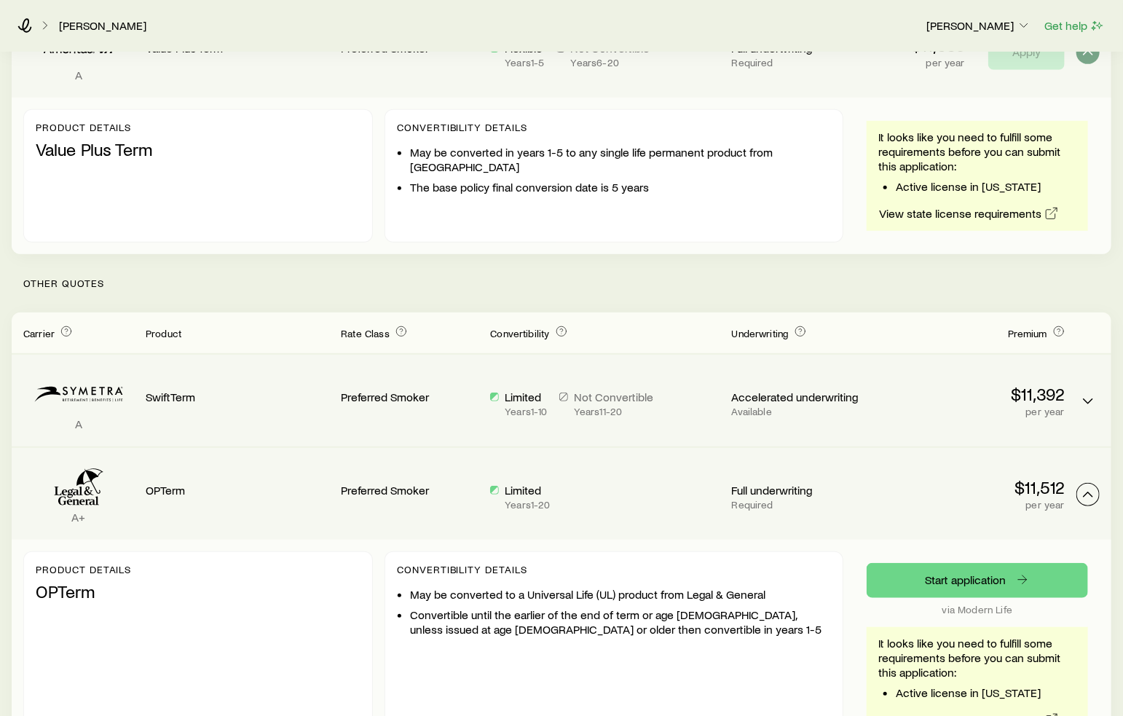
scroll to position [443, 0]
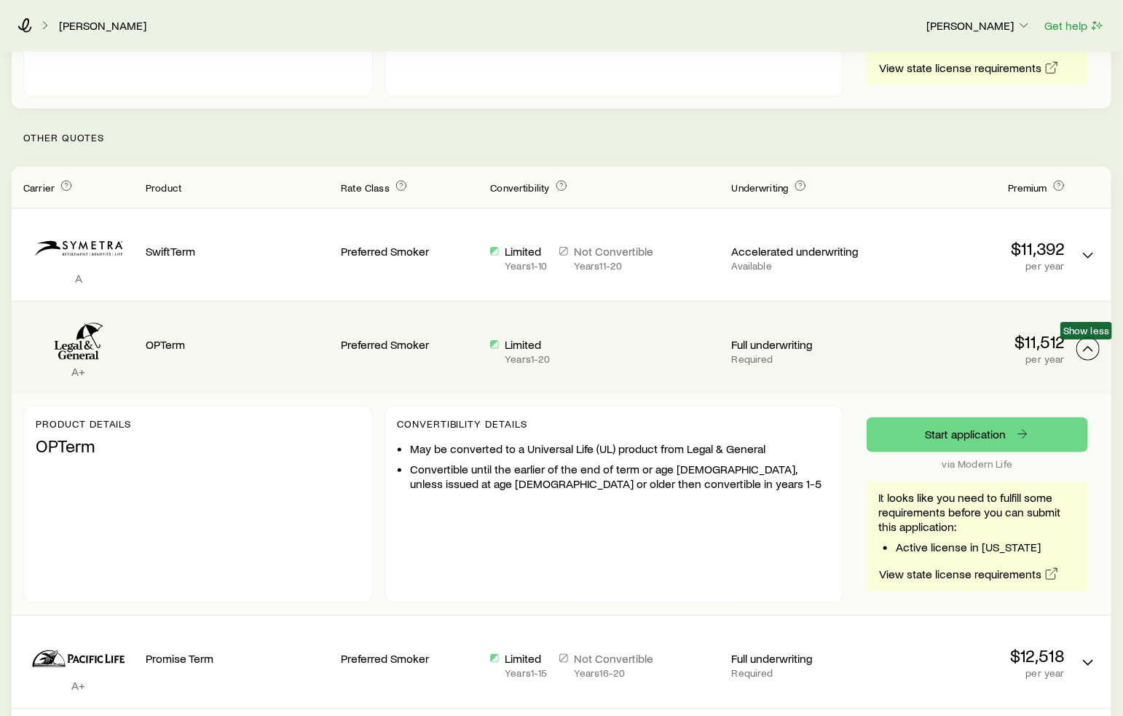
click at [1090, 347] on polyline "Term quotes" at bounding box center [1088, 349] width 9 height 4
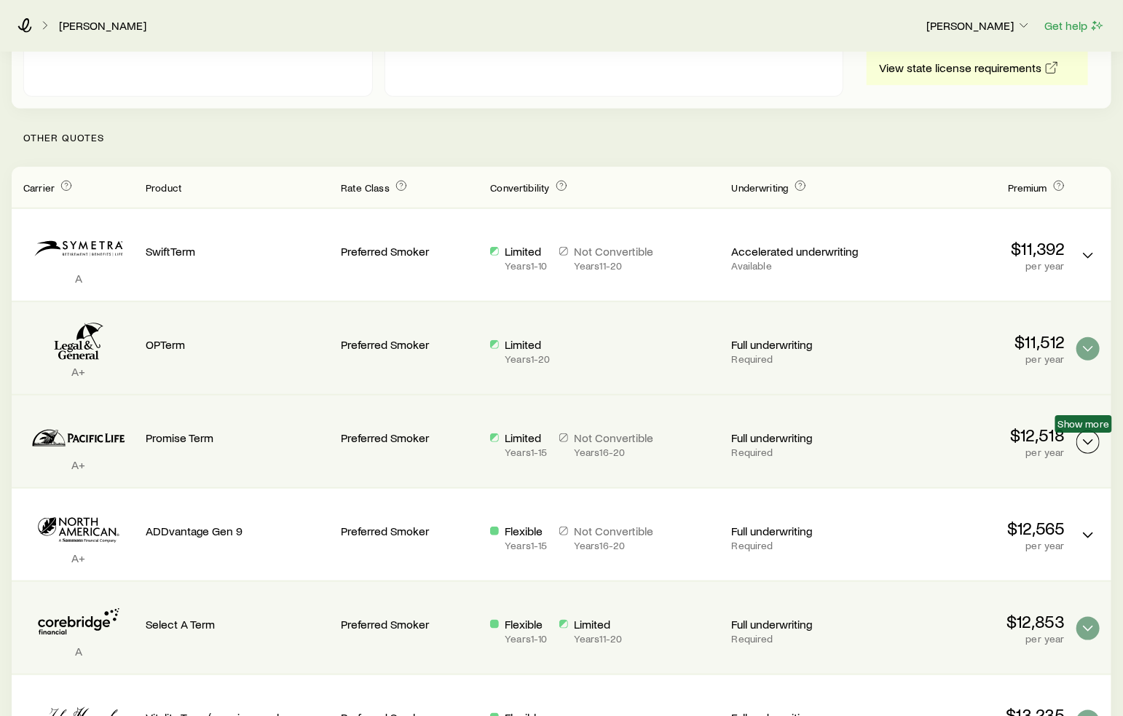
click at [1085, 435] on icon "Term quotes" at bounding box center [1088, 441] width 17 height 17
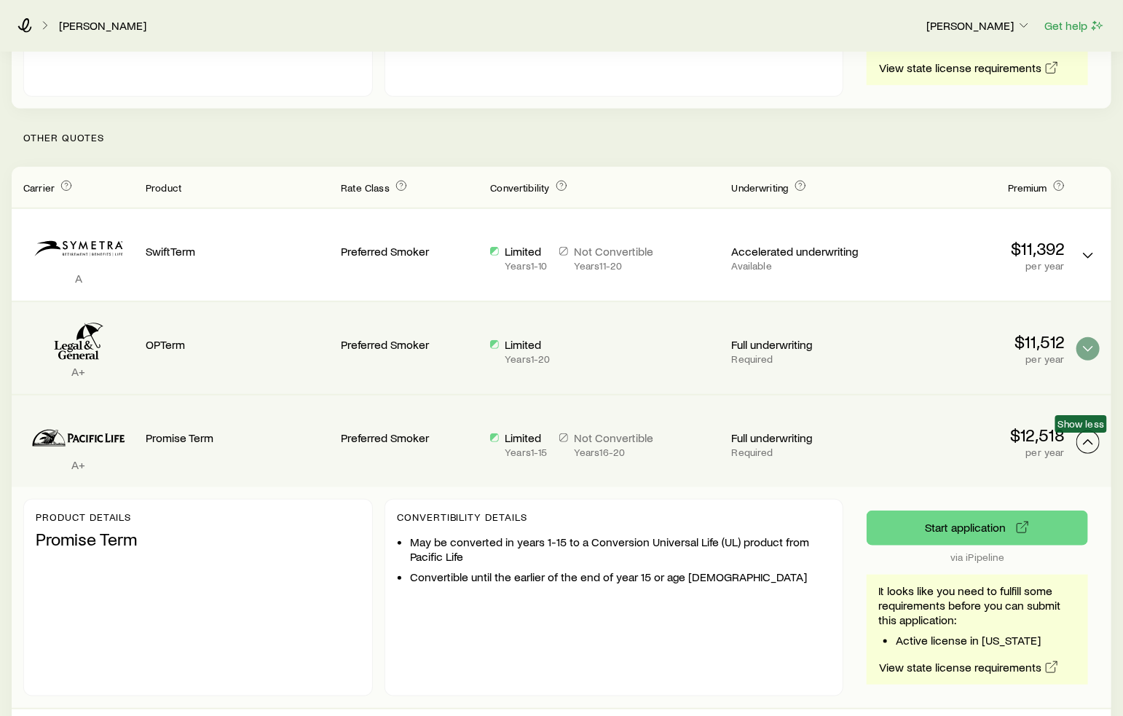
click at [1085, 435] on icon "Term quotes" at bounding box center [1088, 441] width 17 height 17
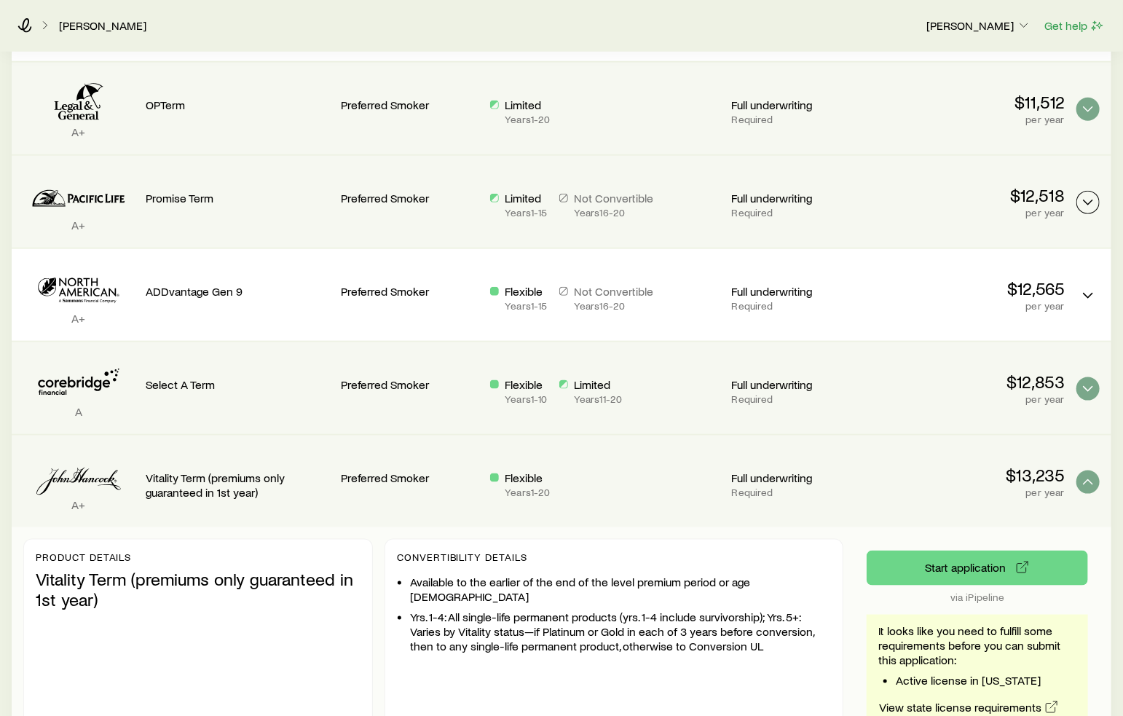
scroll to position [734, 0]
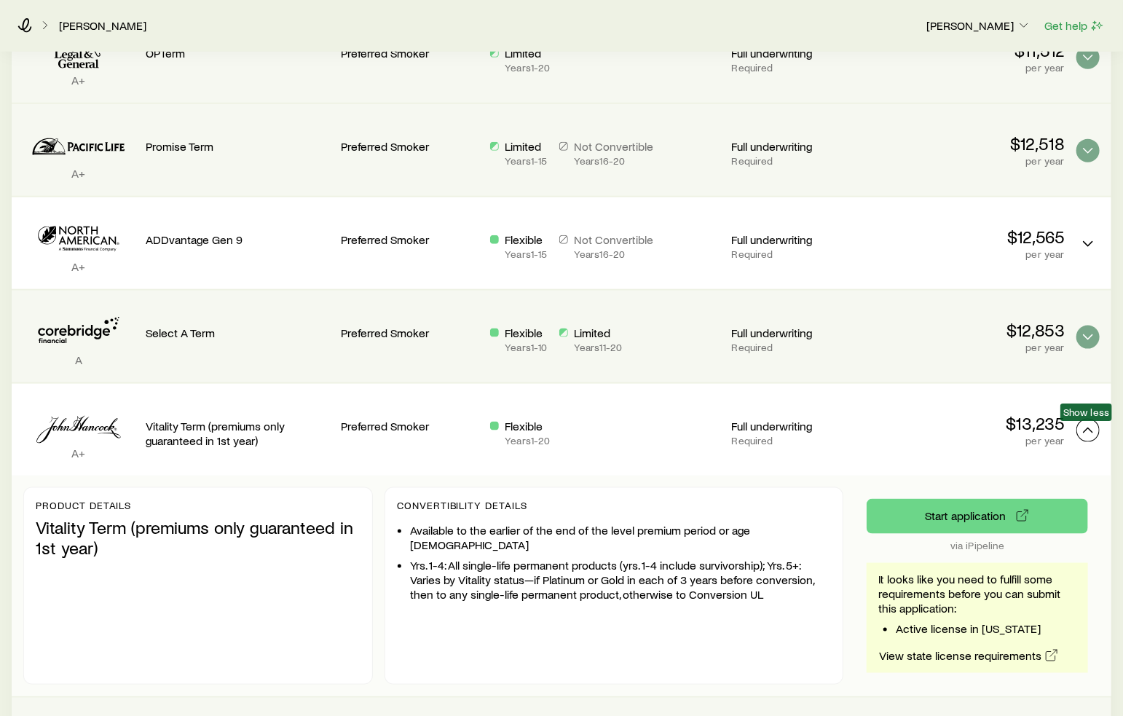
click at [1087, 423] on icon "Term quotes" at bounding box center [1088, 430] width 17 height 17
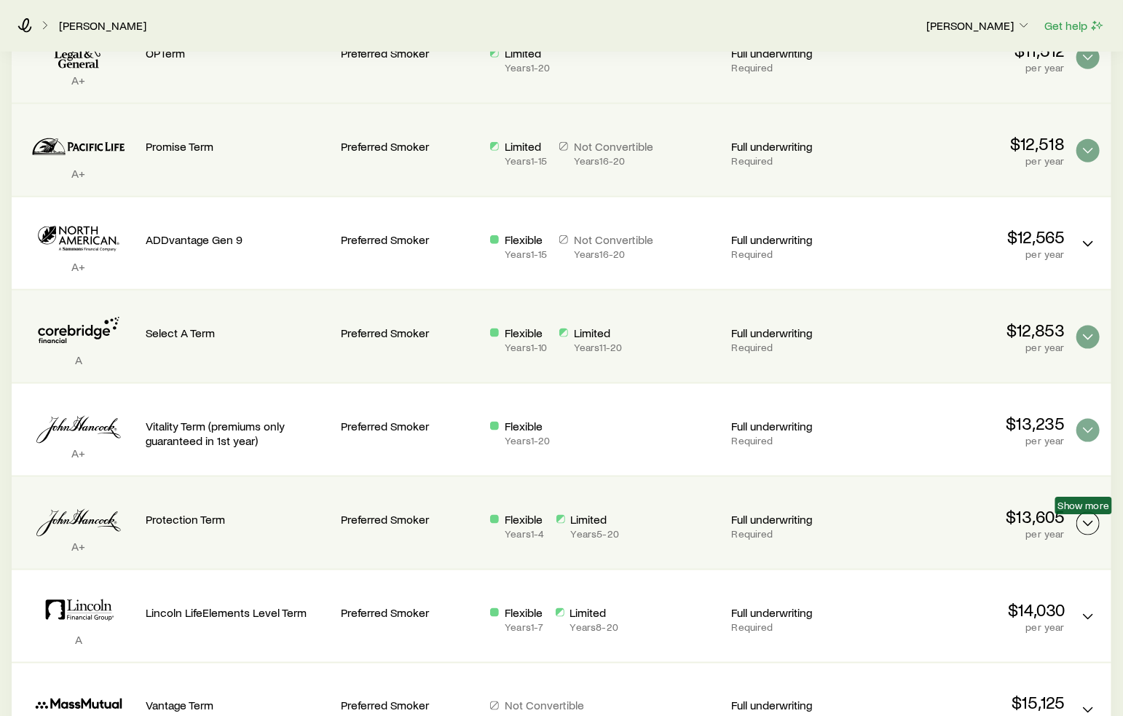
click at [1089, 524] on icon "Term quotes" at bounding box center [1088, 523] width 17 height 17
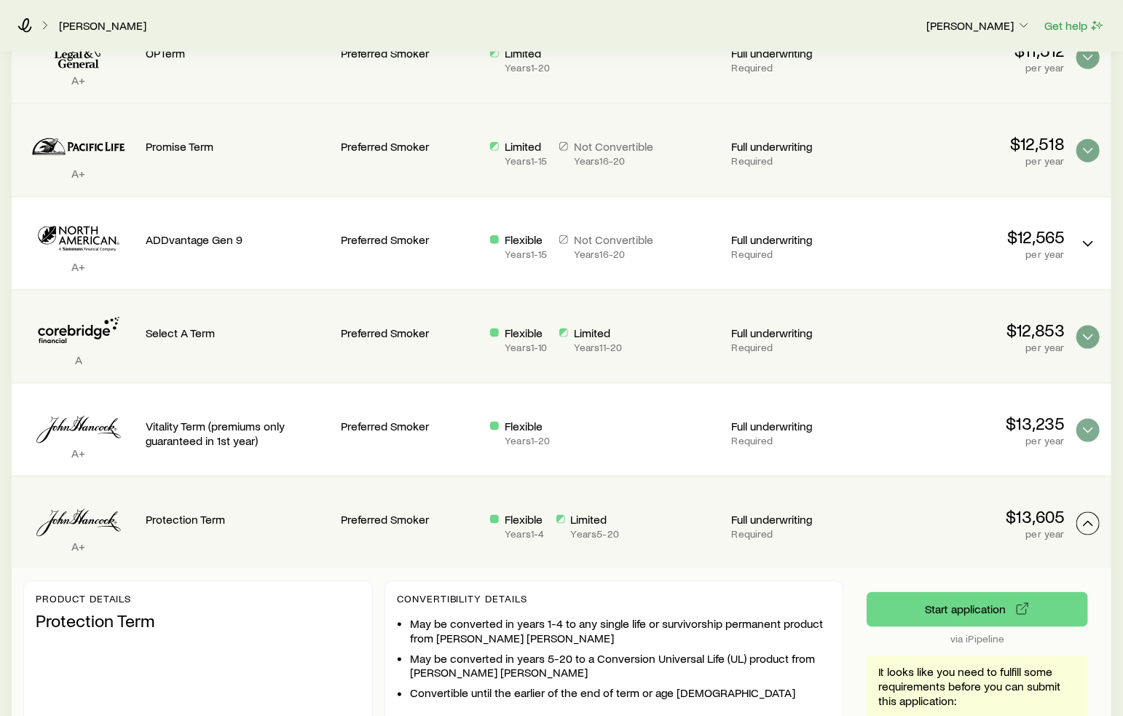
scroll to position [880, 0]
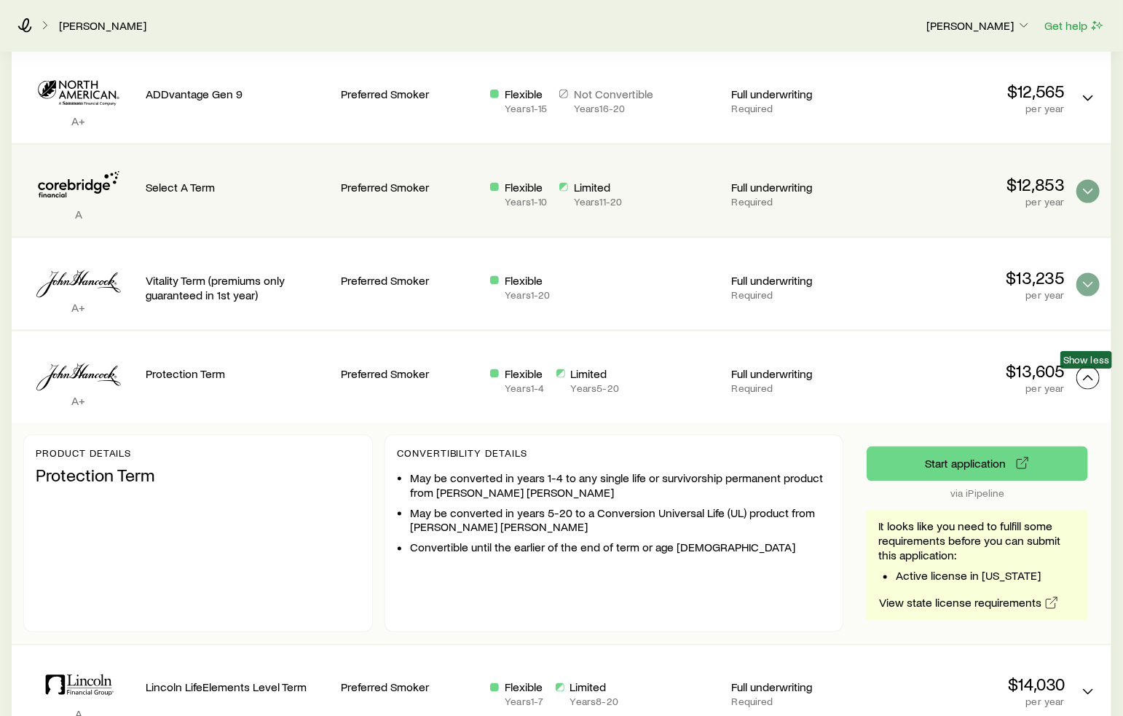
click at [1090, 369] on icon "Term quotes" at bounding box center [1088, 377] width 17 height 17
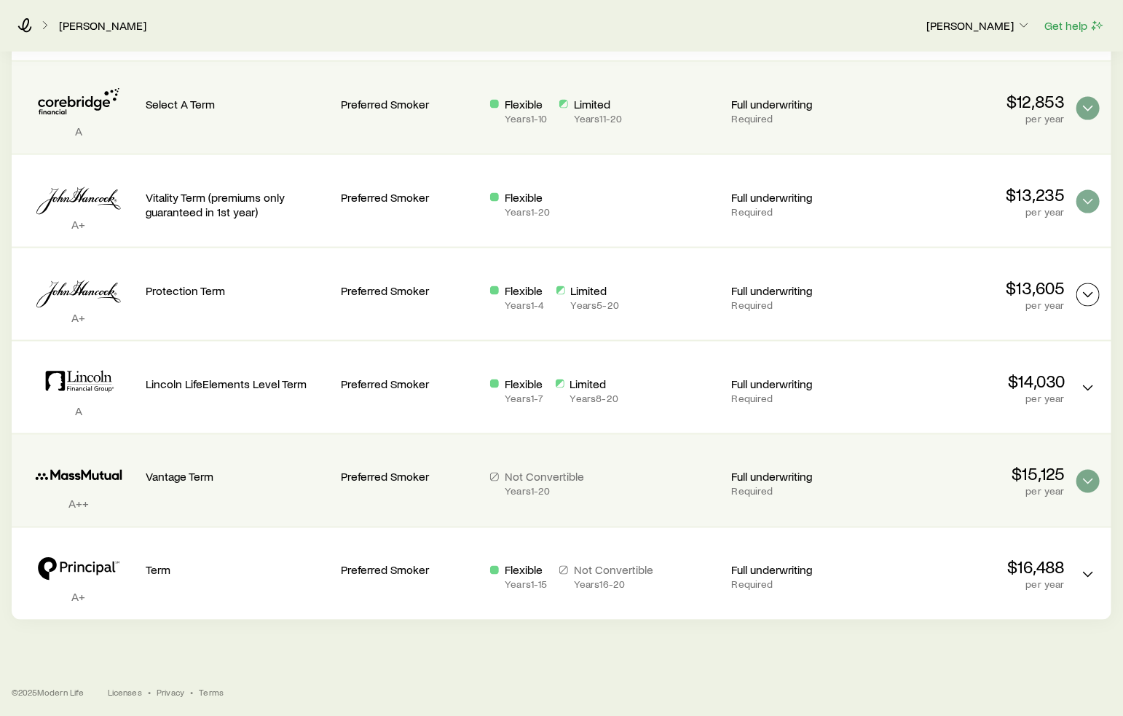
scroll to position [965, 0]
click at [1088, 471] on icon "Term quotes" at bounding box center [1088, 479] width 17 height 17
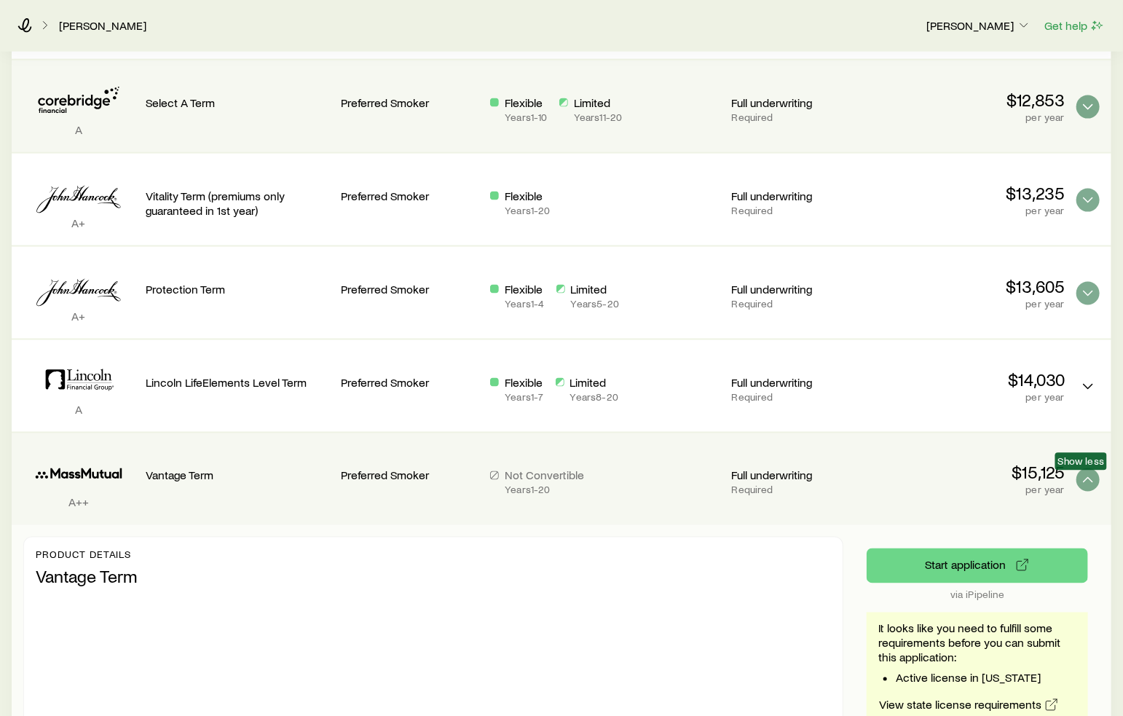
click at [1085, 468] on span "Show less" at bounding box center [1082, 460] width 52 height 17
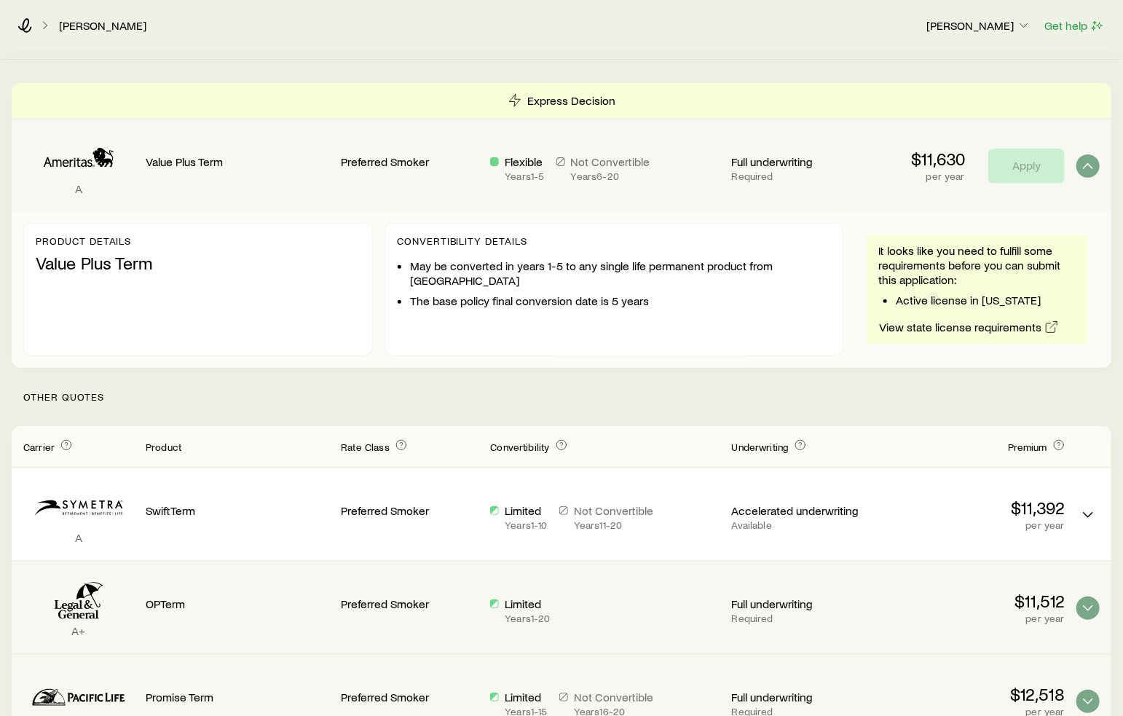
scroll to position [148, 0]
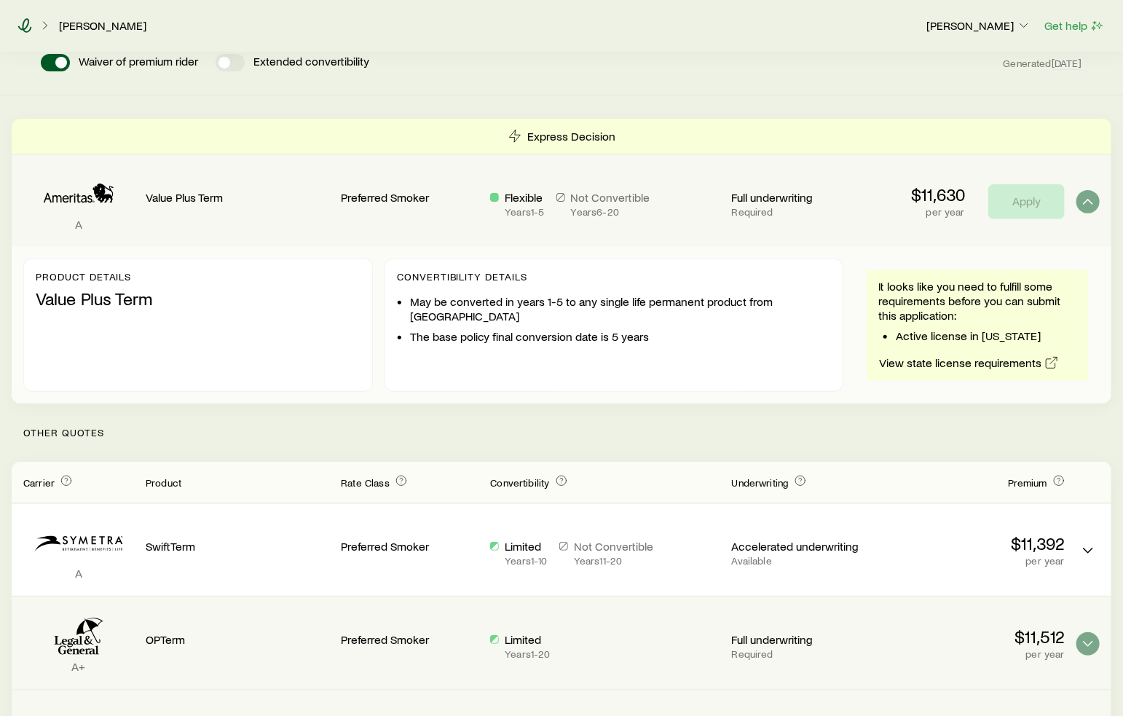
click at [25, 31] on icon at bounding box center [24, 25] width 15 height 15
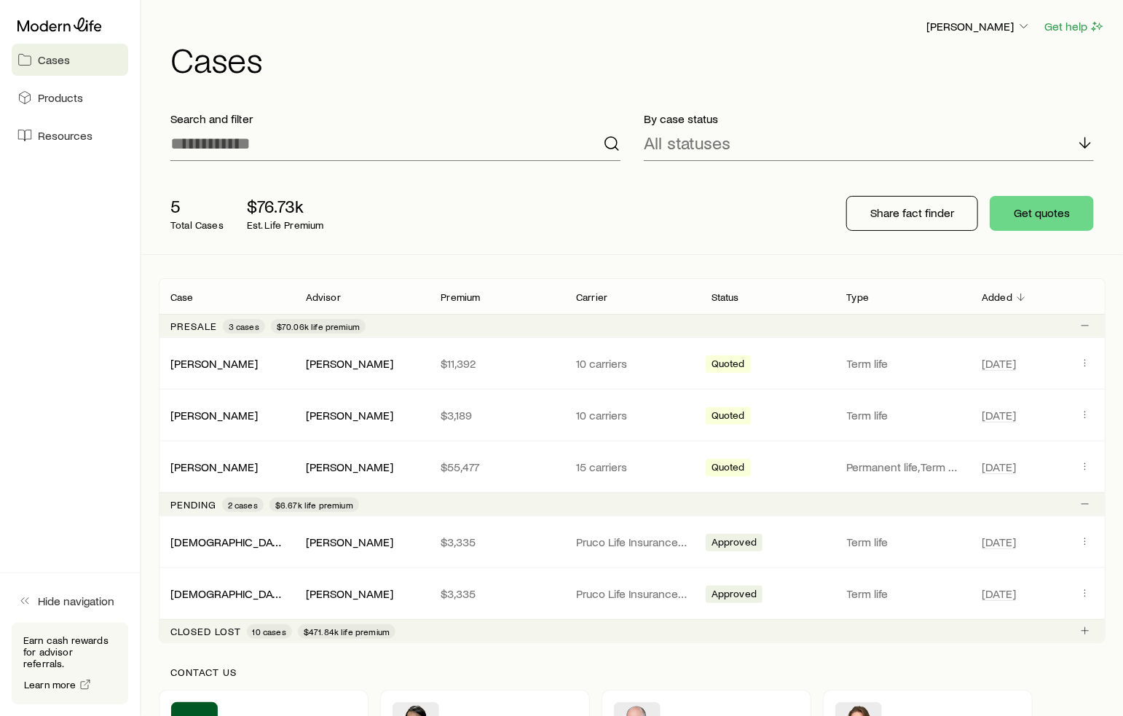
click at [99, 398] on aside "Cases Products Resources Hide navigation Earn cash rewards for advisor referral…" at bounding box center [70, 358] width 141 height 716
click at [73, 436] on aside "Cases Products Resources Hide navigation Earn cash rewards for advisor referral…" at bounding box center [70, 358] width 141 height 716
